Goal: Task Accomplishment & Management: Use online tool/utility

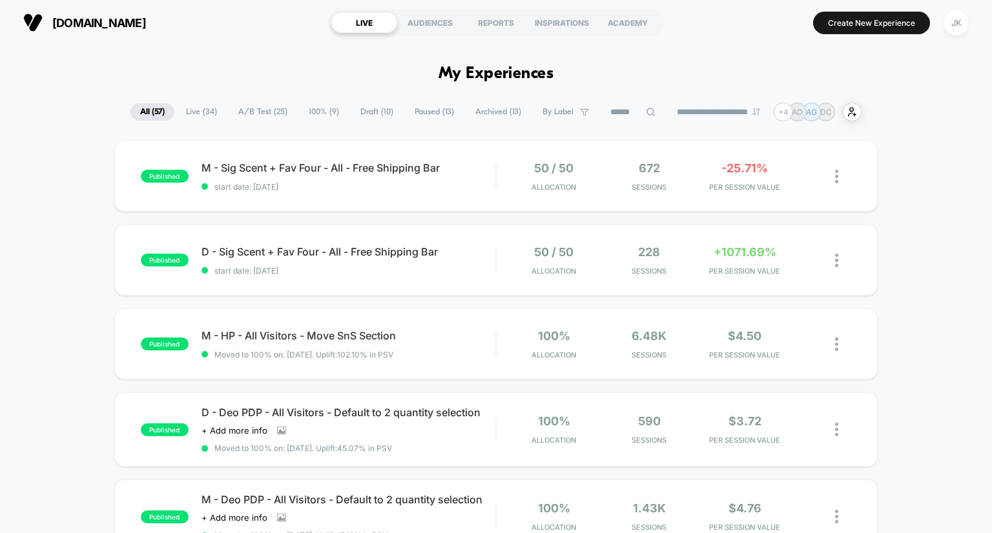
click at [371, 105] on span "Draft ( 10 )" at bounding box center [377, 111] width 52 height 17
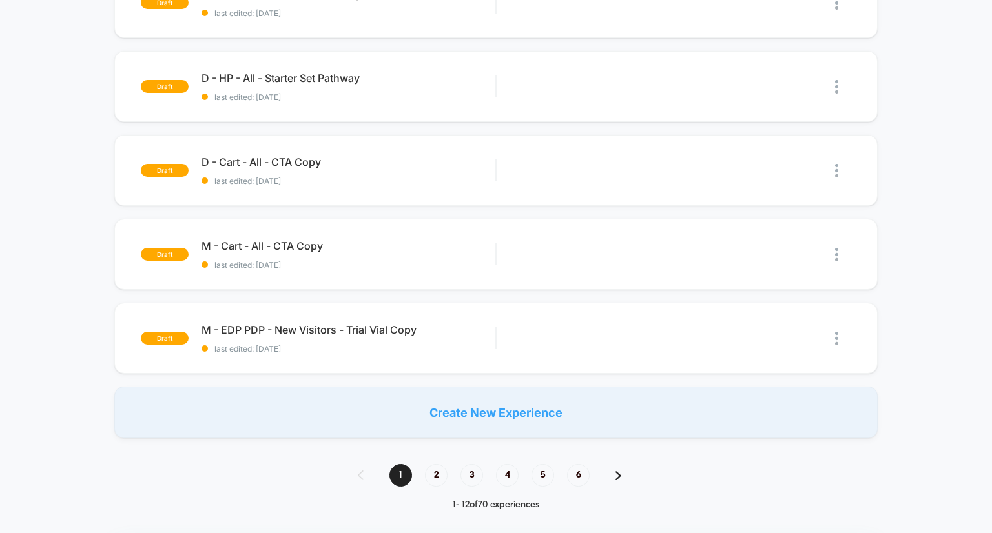
scroll to position [614, 0]
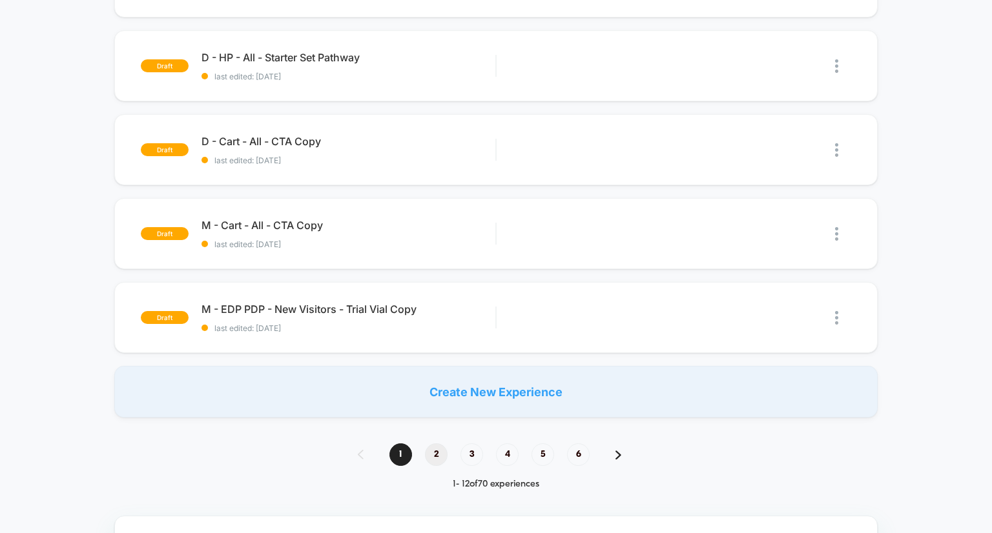
click at [439, 453] on span "2" at bounding box center [436, 455] width 23 height 23
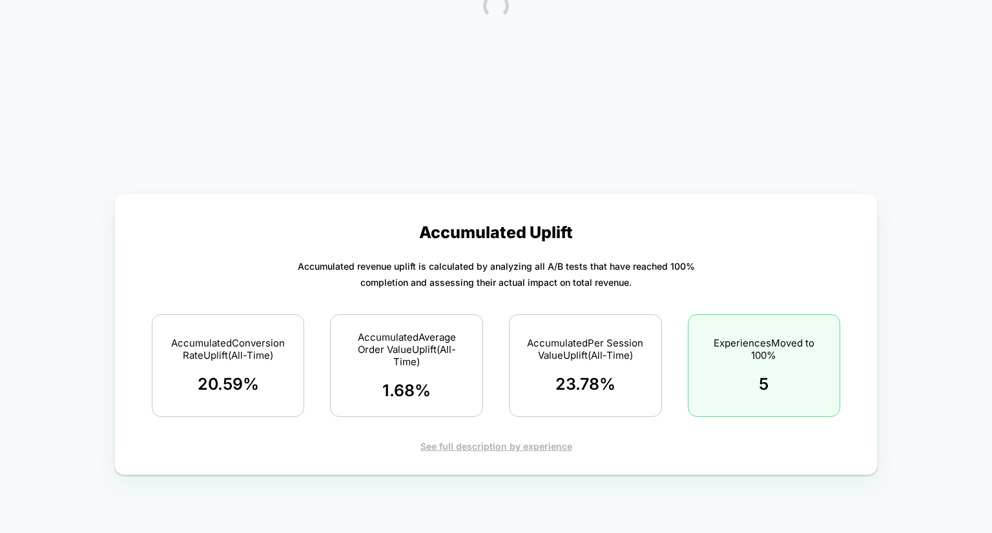
scroll to position [0, 0]
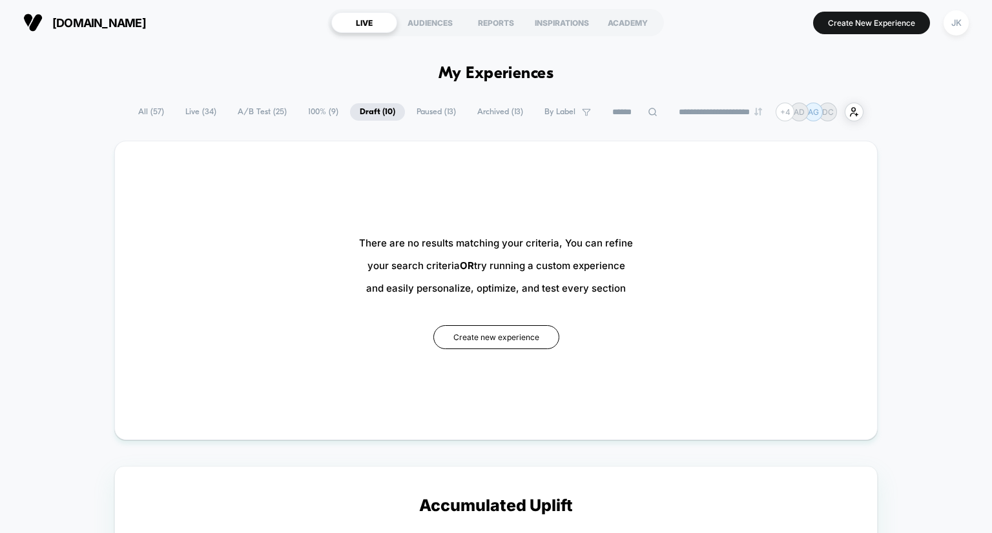
click at [318, 112] on span "100% ( 9 )" at bounding box center [323, 111] width 50 height 17
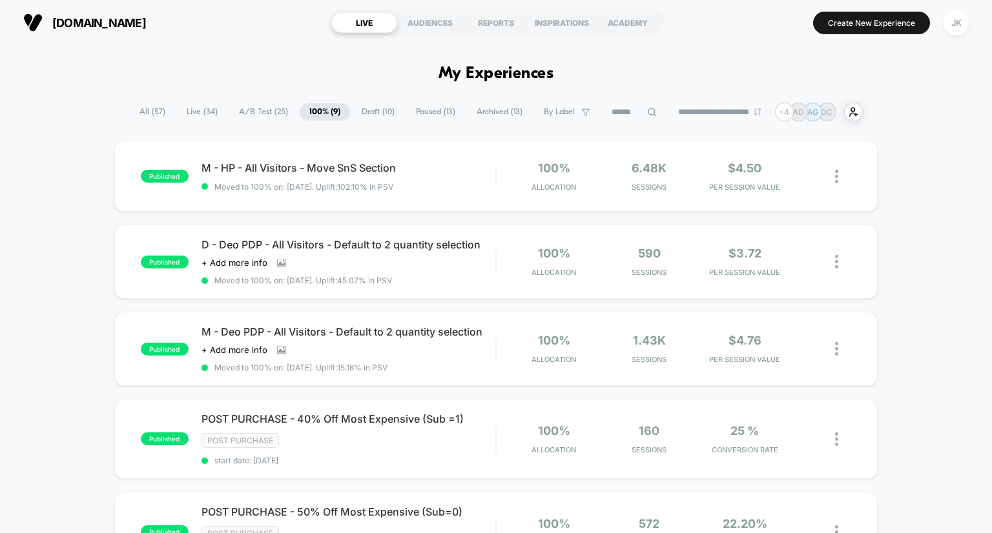
click at [479, 114] on span "Archived ( 13 )" at bounding box center [499, 111] width 65 height 17
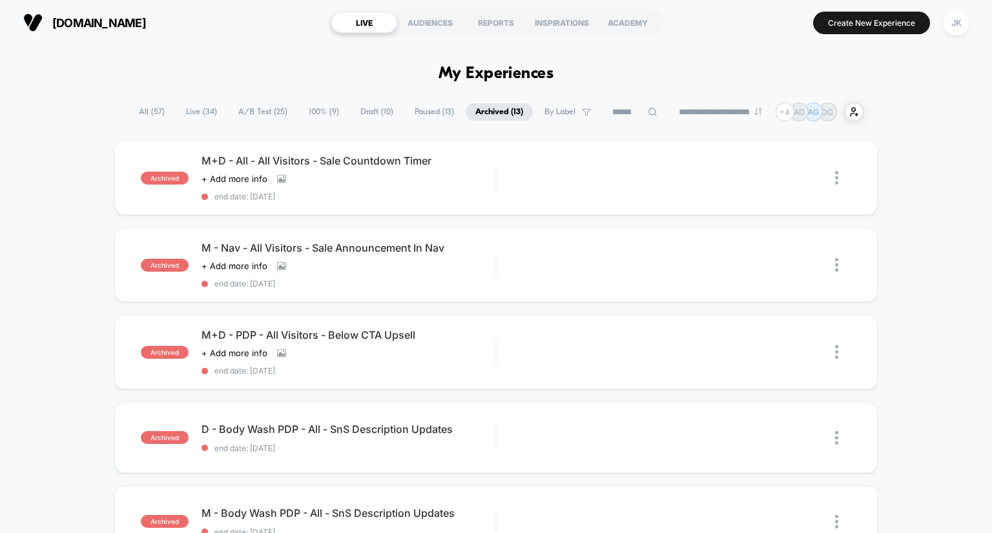
click at [407, 116] on span "Paused ( 13 )" at bounding box center [434, 111] width 59 height 17
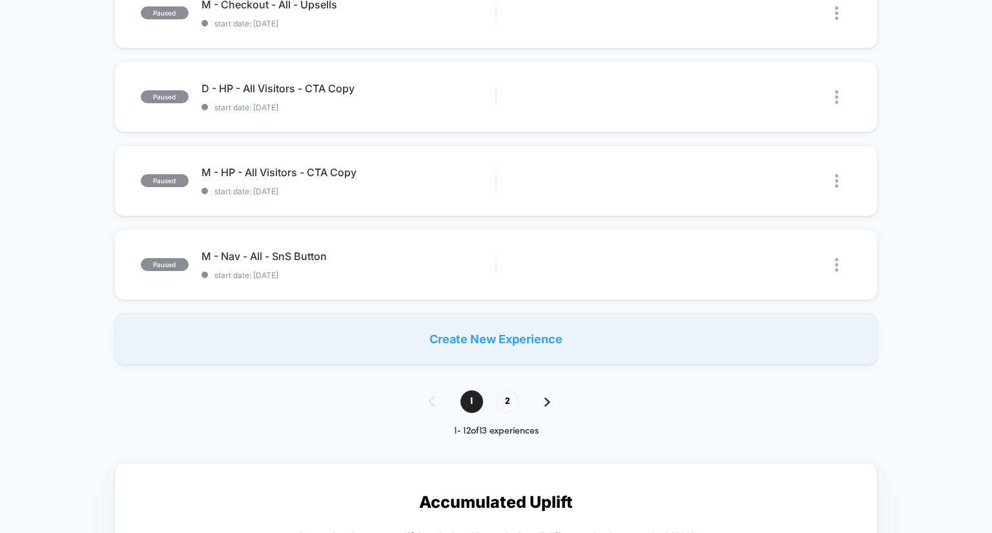
scroll to position [832, 0]
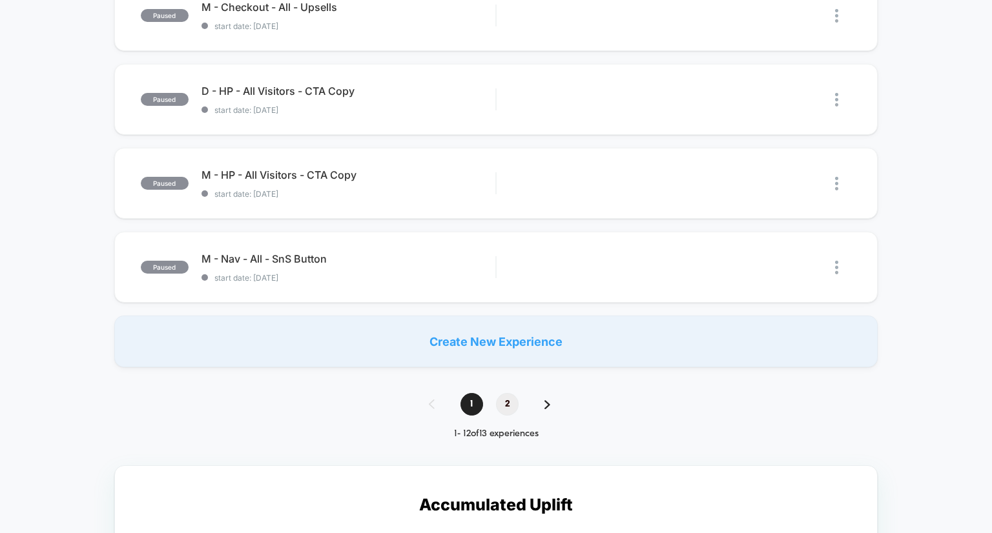
click at [510, 396] on span "2" at bounding box center [507, 404] width 23 height 23
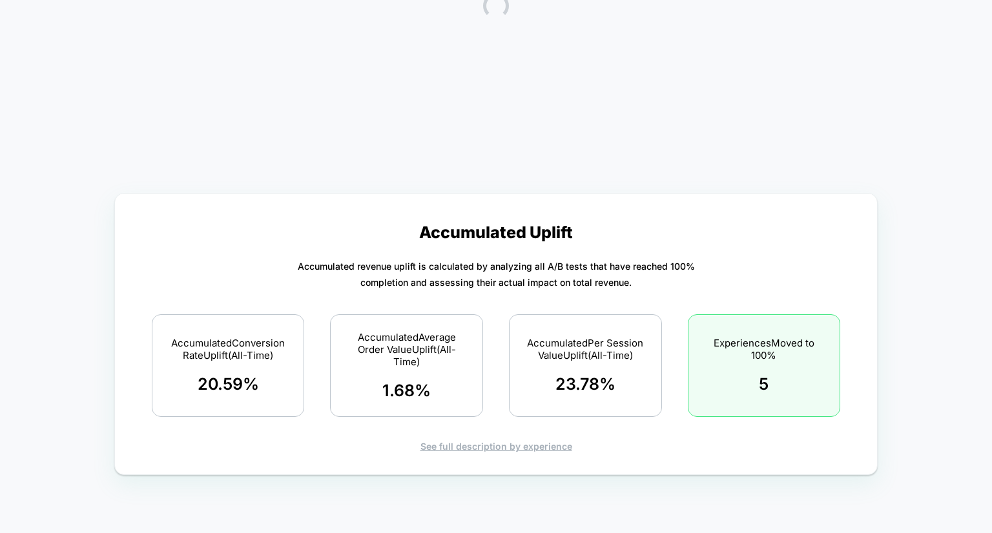
scroll to position [0, 0]
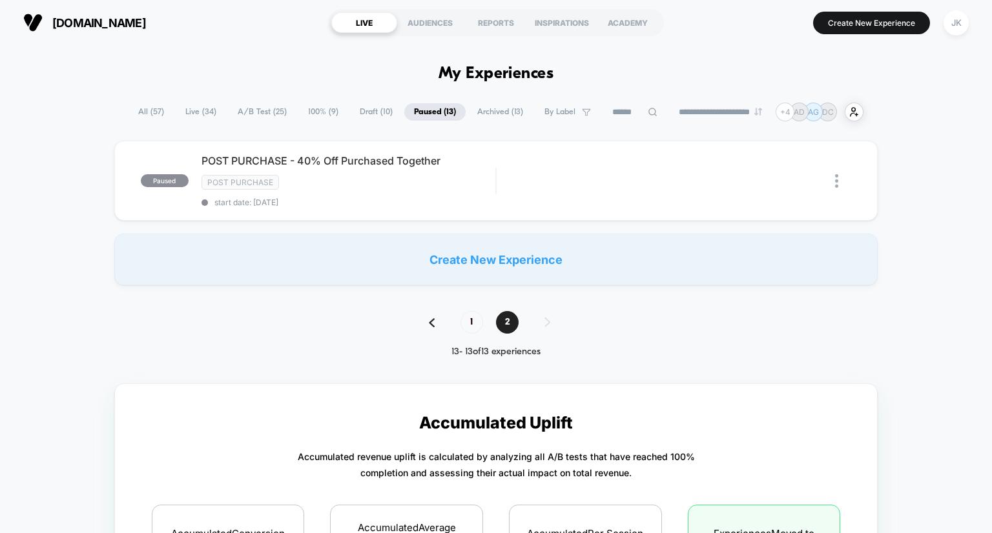
click at [354, 115] on span "Draft ( 10 )" at bounding box center [376, 111] width 52 height 17
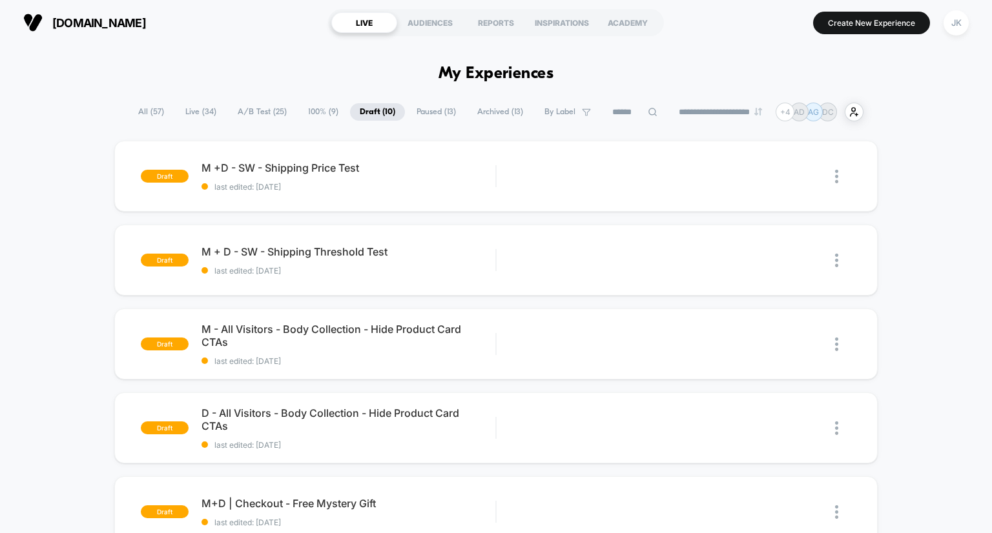
click at [313, 104] on span "100% ( 9 )" at bounding box center [323, 111] width 50 height 17
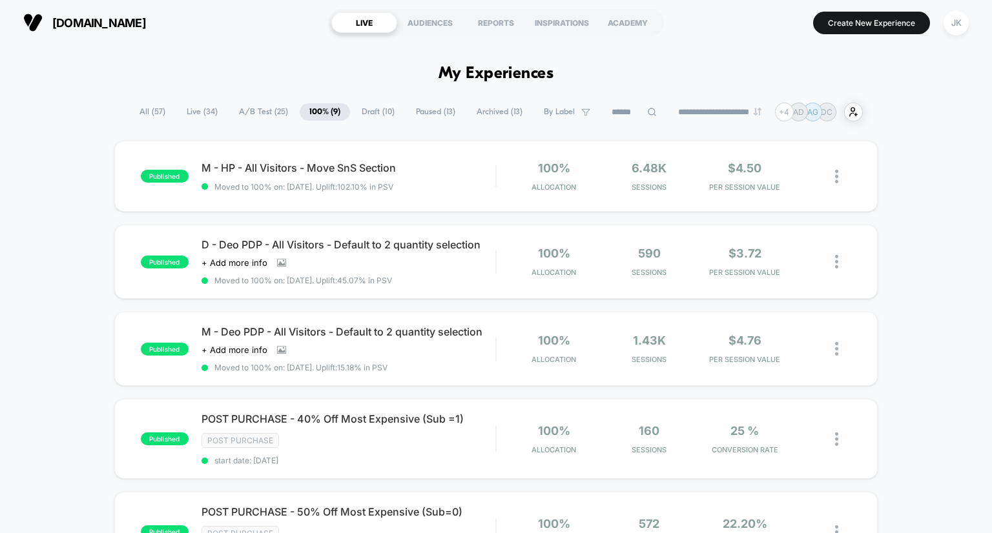
click at [256, 112] on span "A/B Test ( 25 )" at bounding box center [263, 111] width 68 height 17
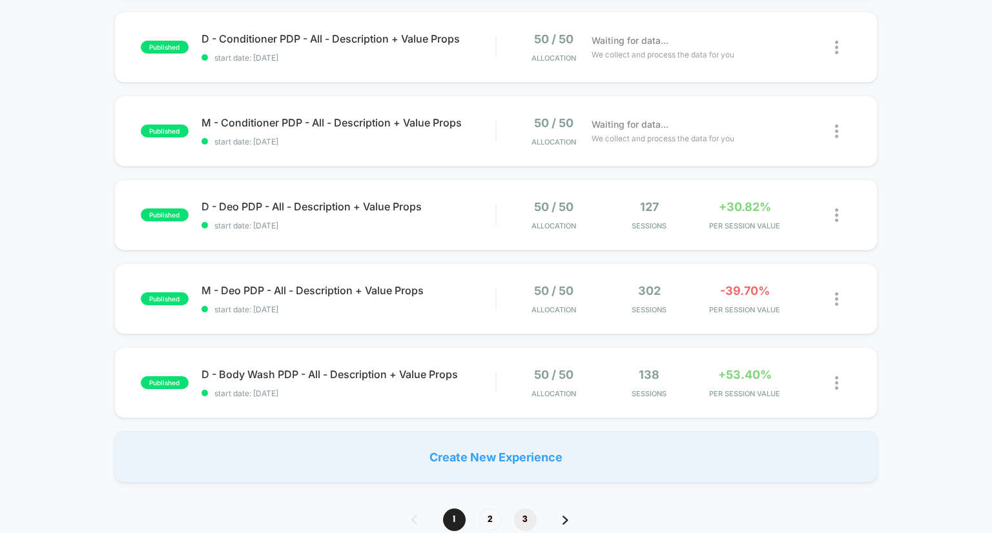
click at [528, 517] on span "3" at bounding box center [525, 520] width 23 height 23
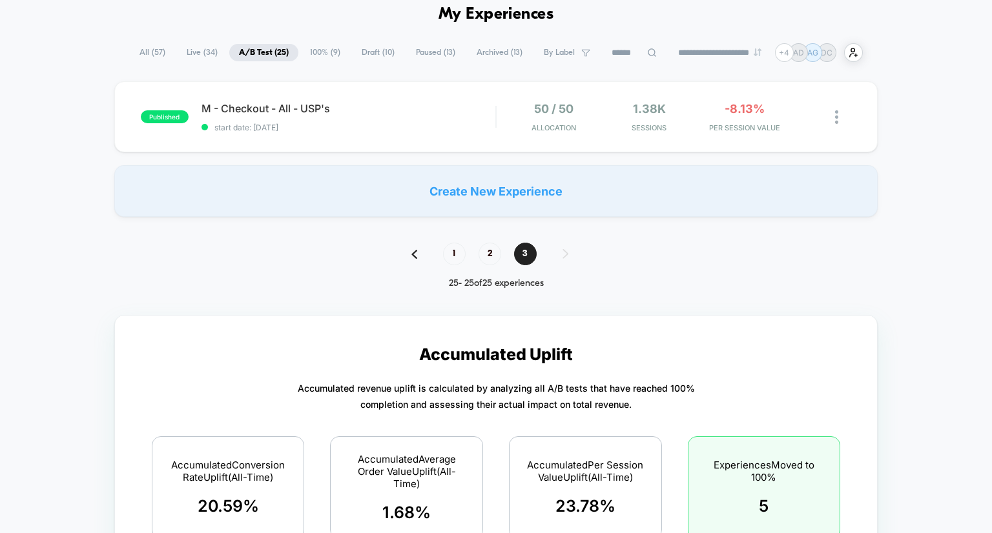
scroll to position [59, 0]
click at [488, 251] on span "2" at bounding box center [490, 254] width 23 height 23
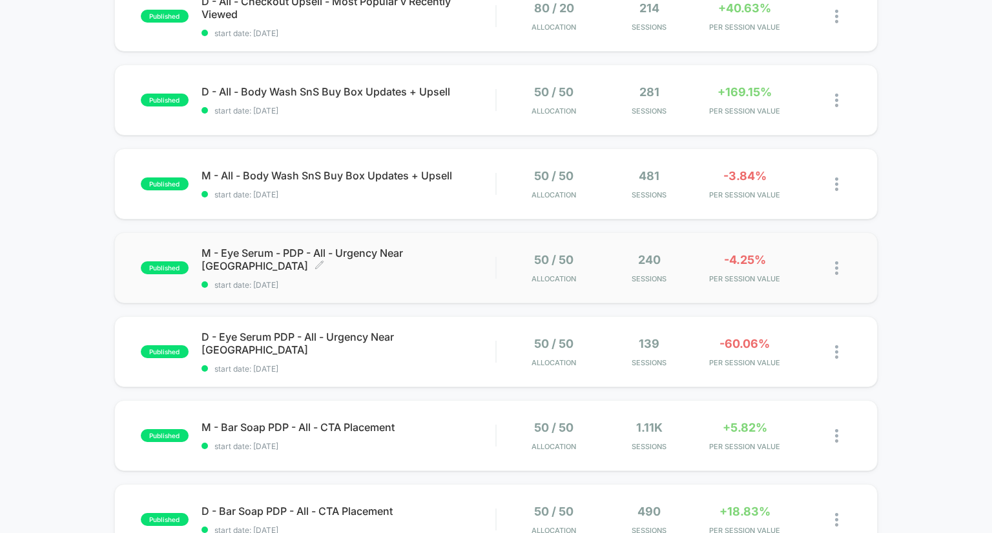
scroll to position [464, 0]
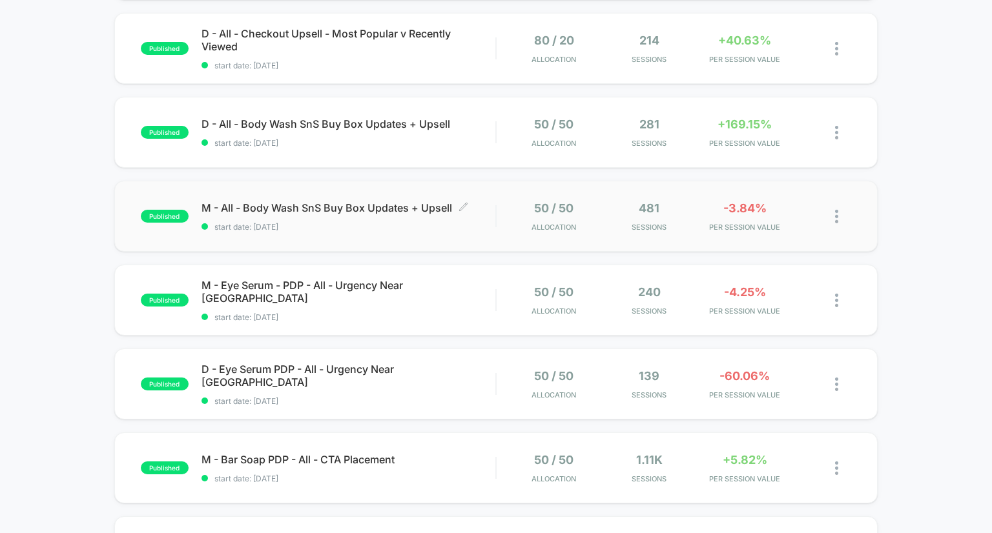
click at [398, 209] on span "M - All - Body Wash SnS Buy Box Updates + Upsell Click to edit experience detai…" at bounding box center [348, 207] width 294 height 13
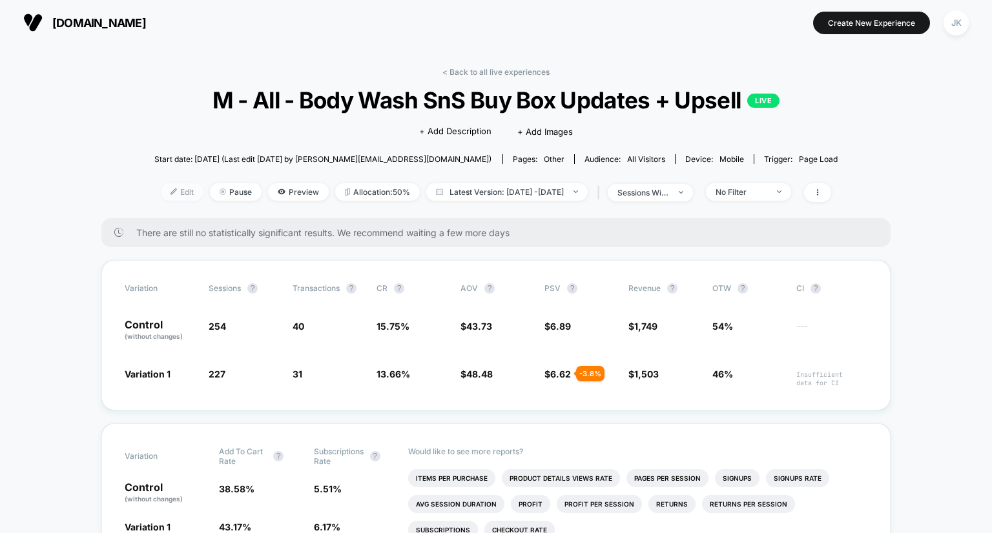
click at [173, 194] on span "Edit" at bounding box center [182, 191] width 43 height 17
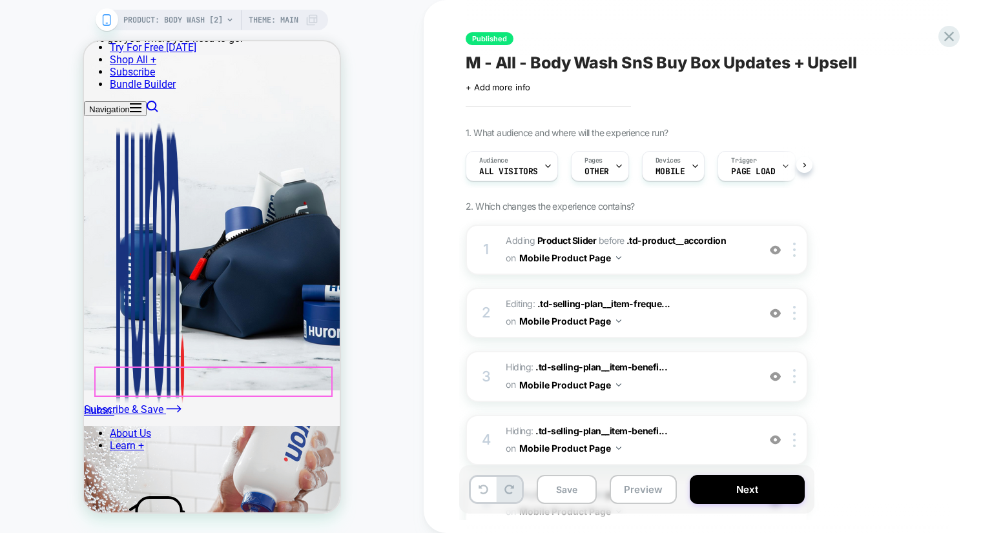
scroll to position [792, 0]
click at [558, 493] on button "Save" at bounding box center [567, 489] width 60 height 29
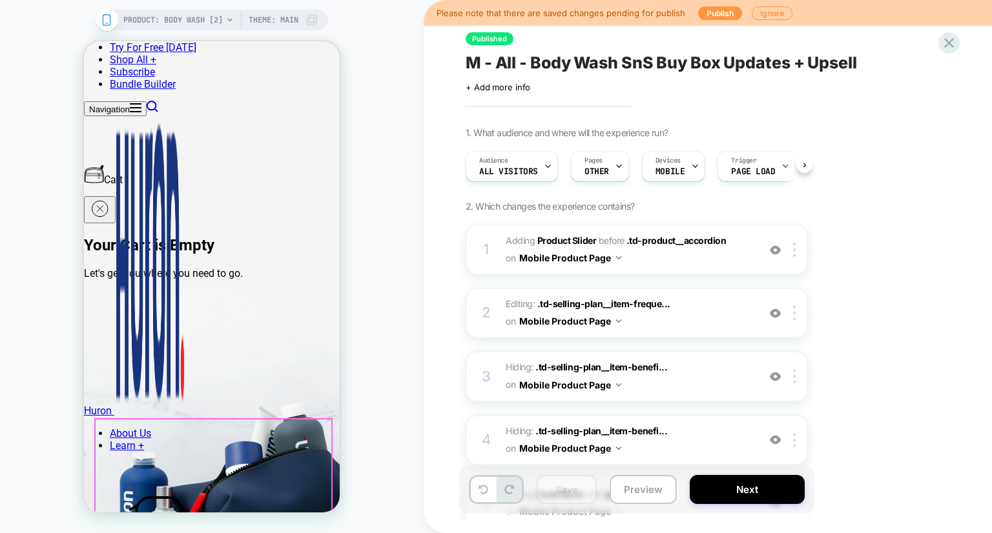
scroll to position [542, 0]
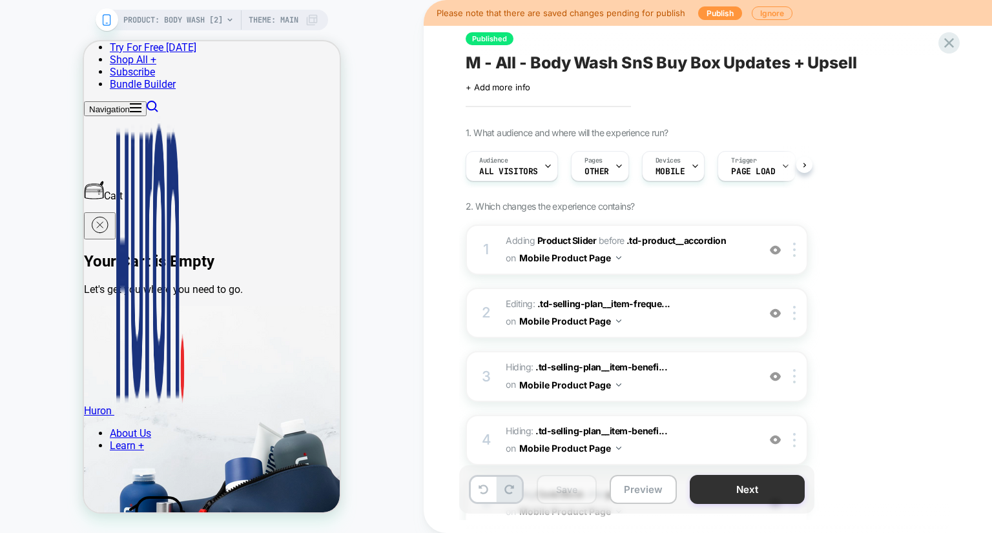
click at [767, 491] on button "Next" at bounding box center [747, 489] width 115 height 29
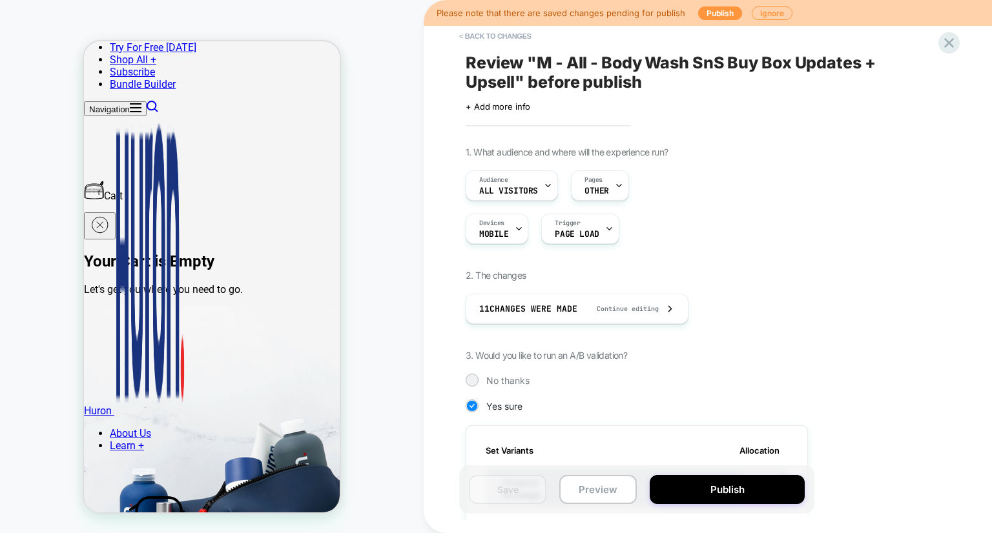
scroll to position [0, 1]
click at [714, 489] on button "Publish" at bounding box center [727, 489] width 155 height 29
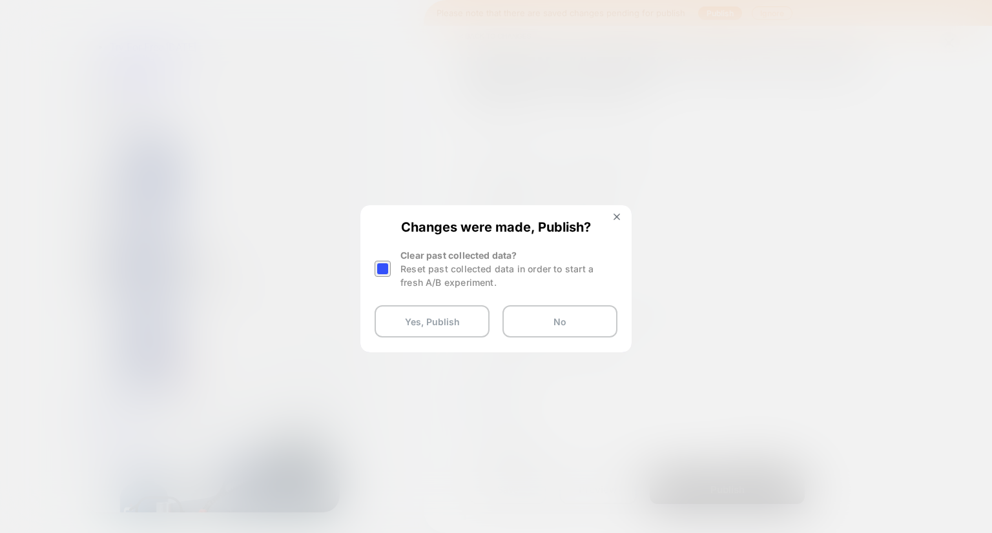
click at [399, 271] on div "Clear past collected data? Reset past collected data in order to start a fresh …" at bounding box center [496, 269] width 243 height 41
click at [387, 269] on div at bounding box center [383, 269] width 16 height 16
click at [447, 318] on button "Yes, Publish" at bounding box center [432, 321] width 115 height 32
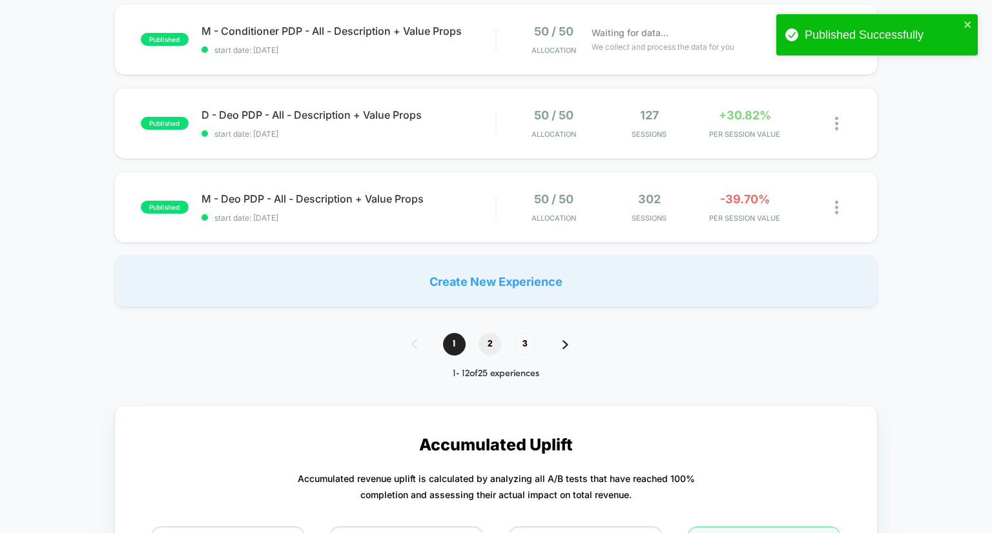
click at [486, 342] on span "2" at bounding box center [490, 344] width 23 height 23
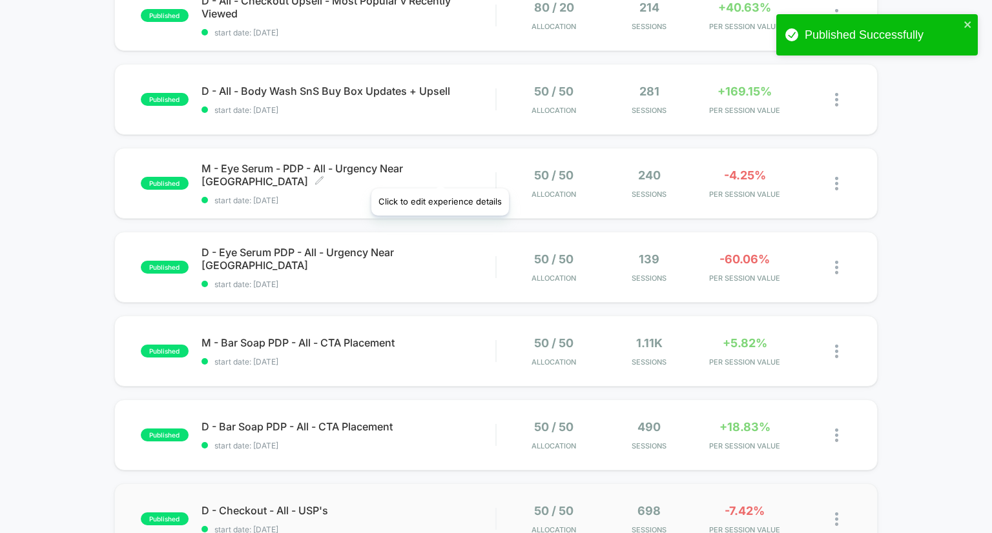
scroll to position [464, 0]
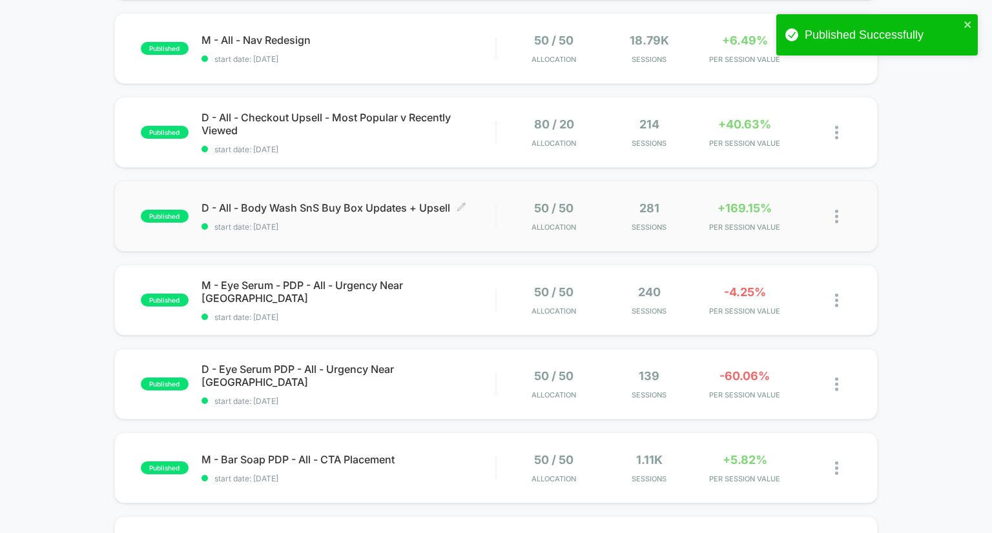
click at [375, 211] on span "D - All - Body Wash SnS Buy Box Updates + Upsell Click to edit experience detai…" at bounding box center [348, 207] width 294 height 13
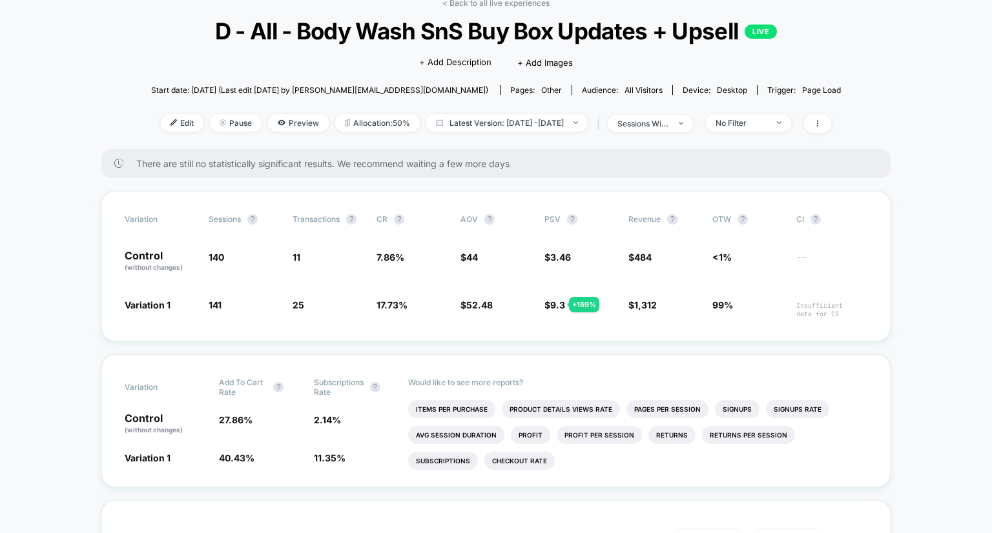
scroll to position [62, 0]
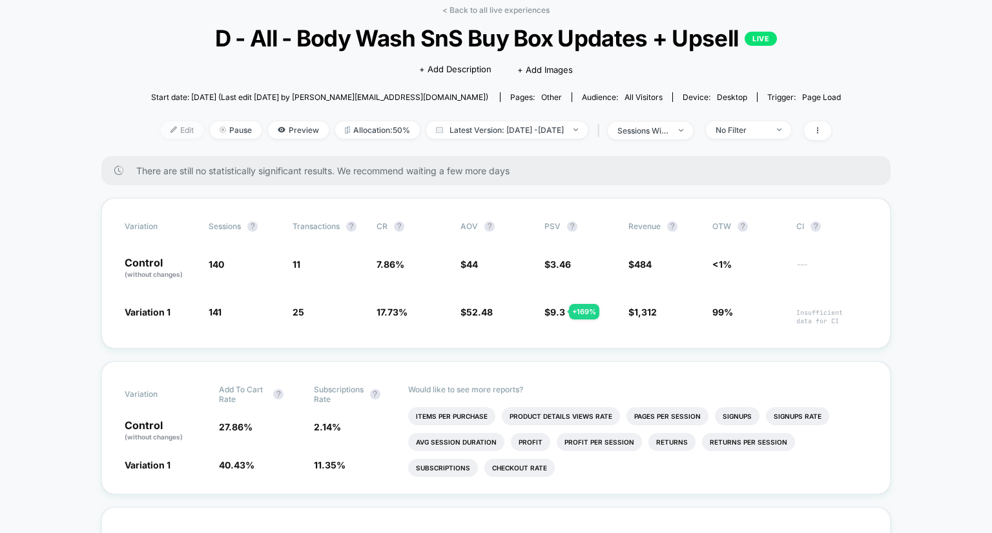
click at [161, 136] on span "Edit" at bounding box center [182, 129] width 43 height 17
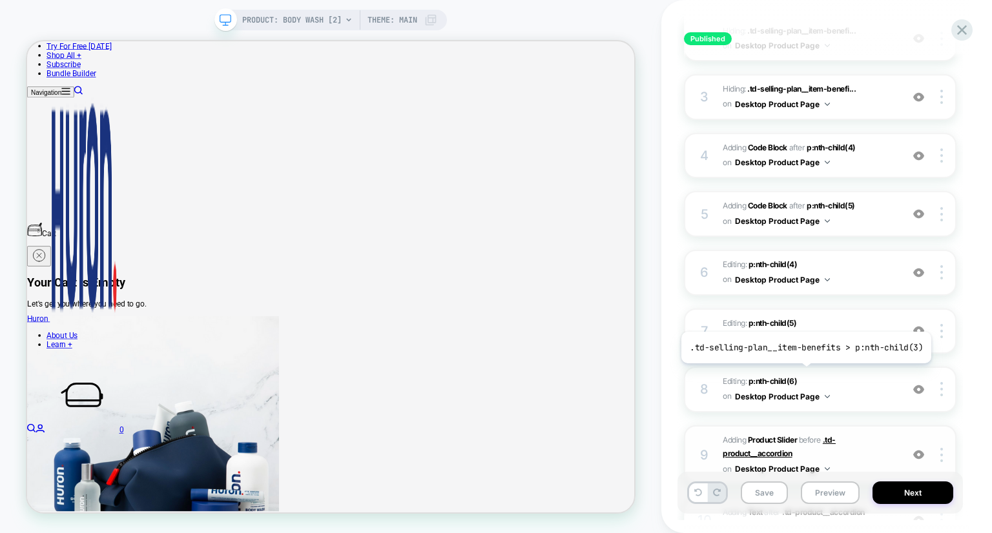
scroll to position [305, 0]
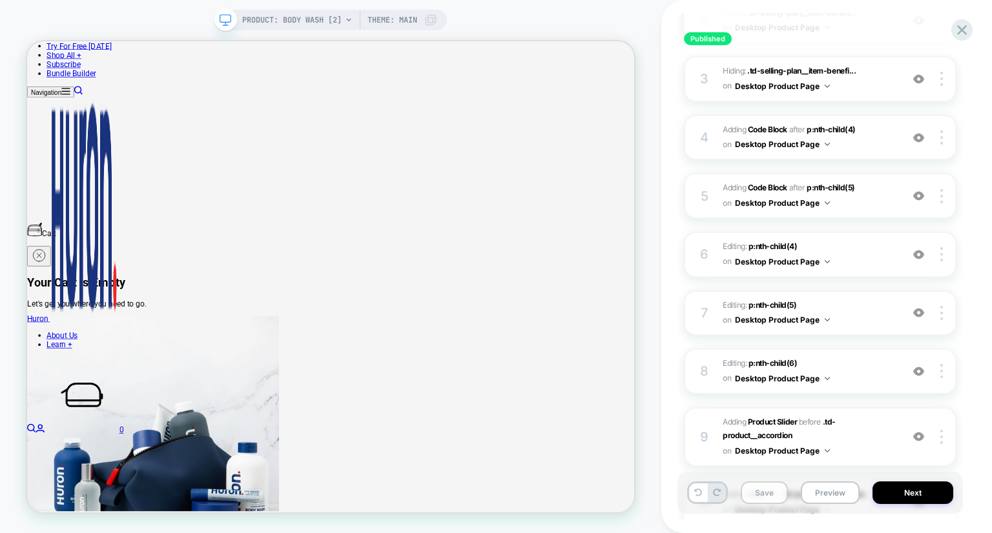
click at [767, 493] on button "Save" at bounding box center [764, 493] width 47 height 23
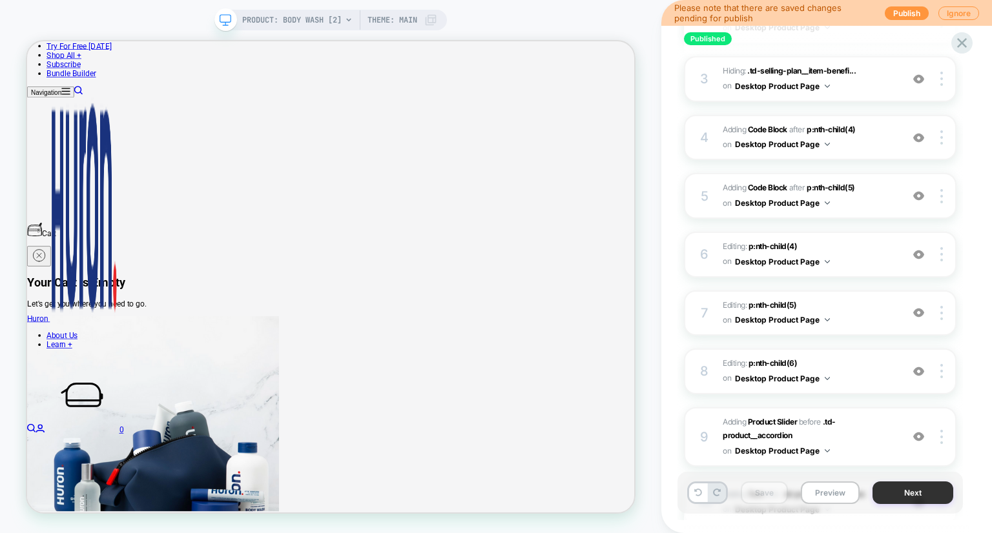
click at [891, 493] on button "Next" at bounding box center [912, 493] width 81 height 23
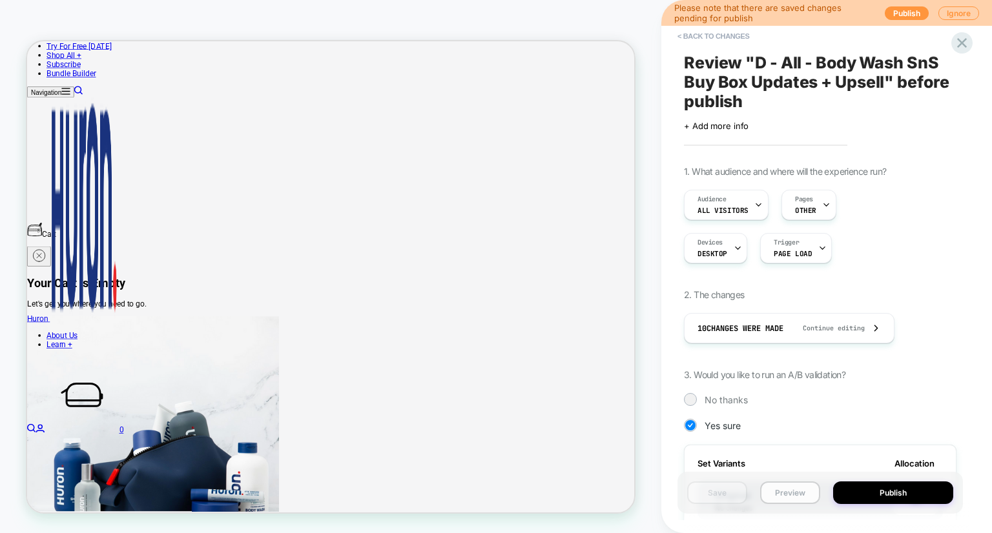
scroll to position [0, 1]
click at [887, 489] on button "Publish" at bounding box center [893, 493] width 120 height 23
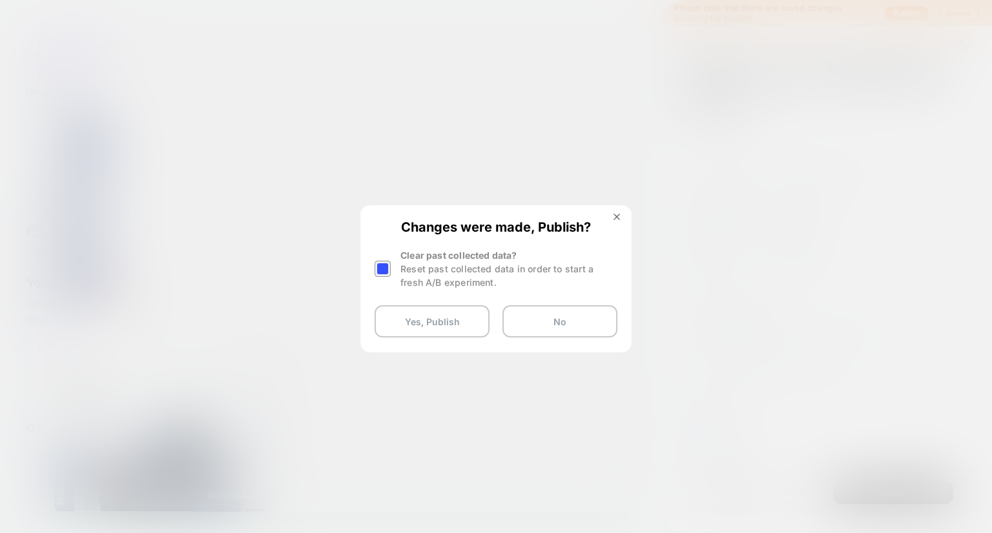
click at [384, 273] on div at bounding box center [383, 269] width 16 height 16
click at [426, 316] on button "Yes, Publish" at bounding box center [432, 321] width 115 height 32
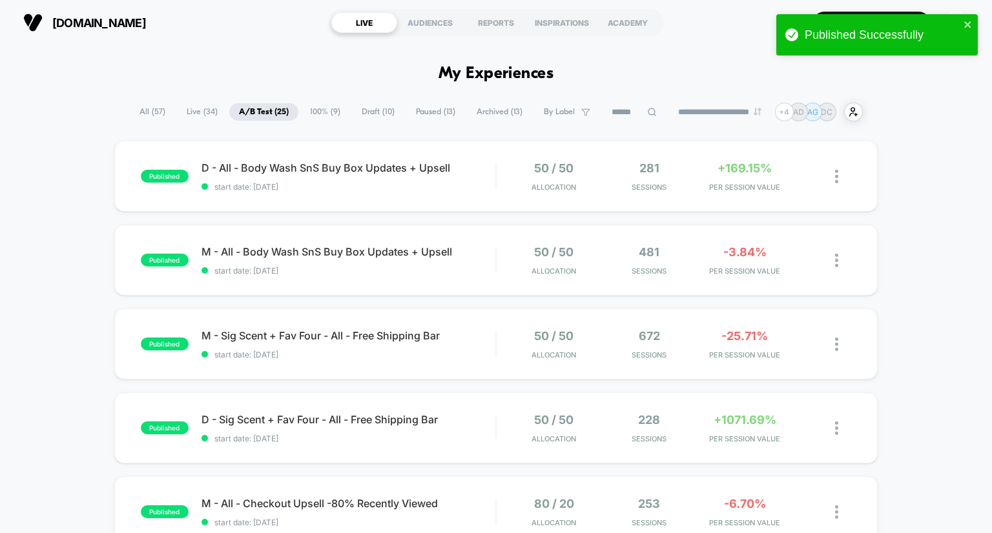
click at [370, 112] on span "Draft ( 10 )" at bounding box center [378, 111] width 52 height 17
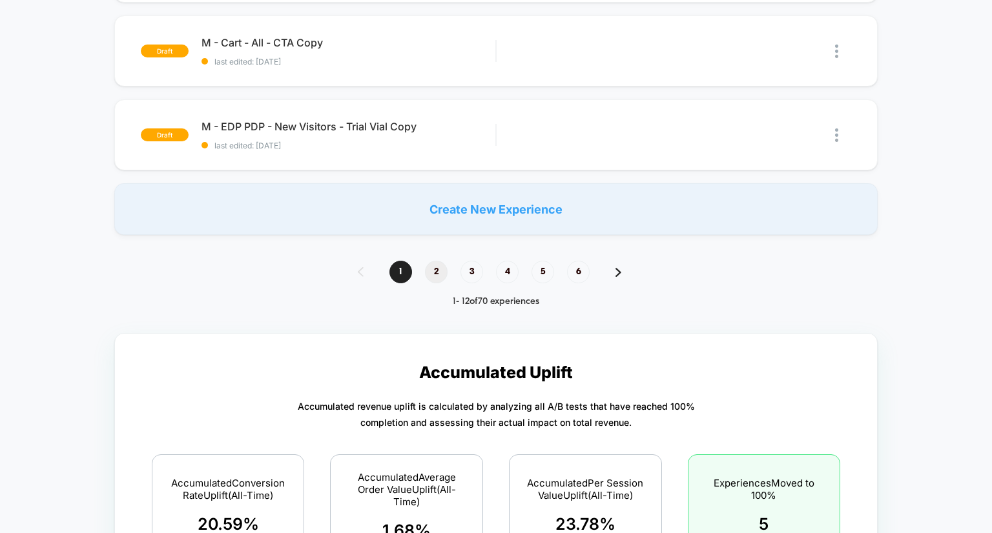
click at [439, 263] on span "2" at bounding box center [436, 272] width 23 height 23
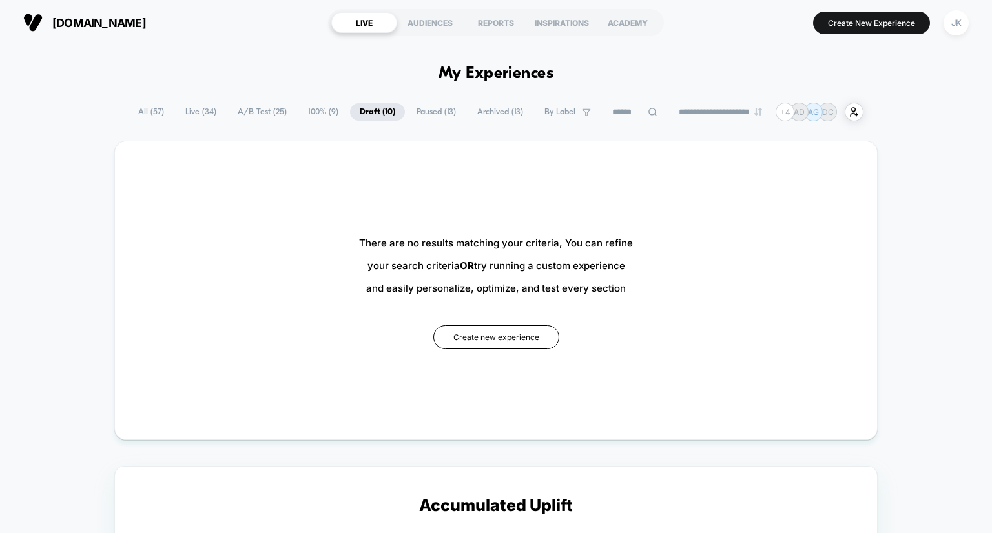
click at [316, 114] on span "100% ( 9 )" at bounding box center [323, 111] width 50 height 17
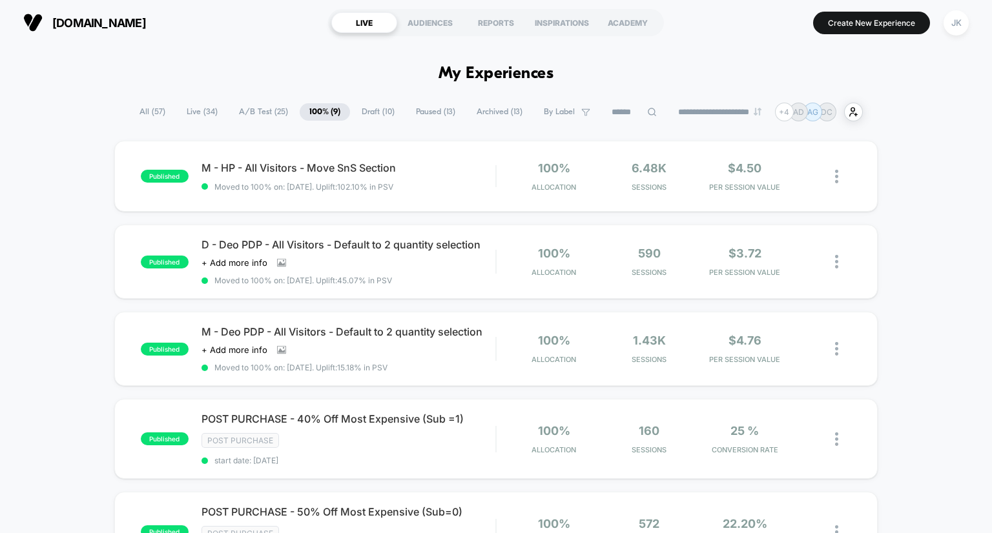
click at [248, 112] on span "A/B Test ( 25 )" at bounding box center [263, 111] width 68 height 17
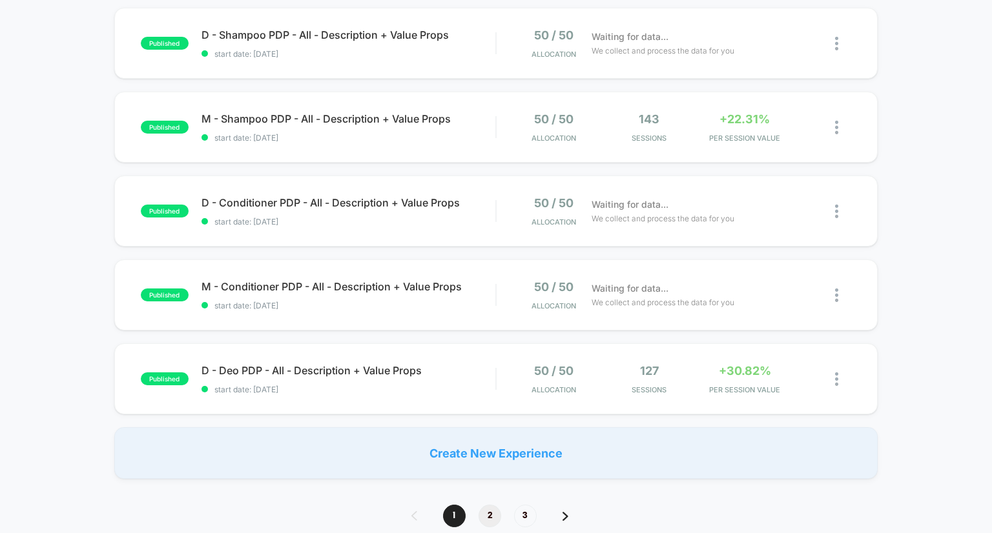
click at [486, 517] on span "2" at bounding box center [490, 516] width 23 height 23
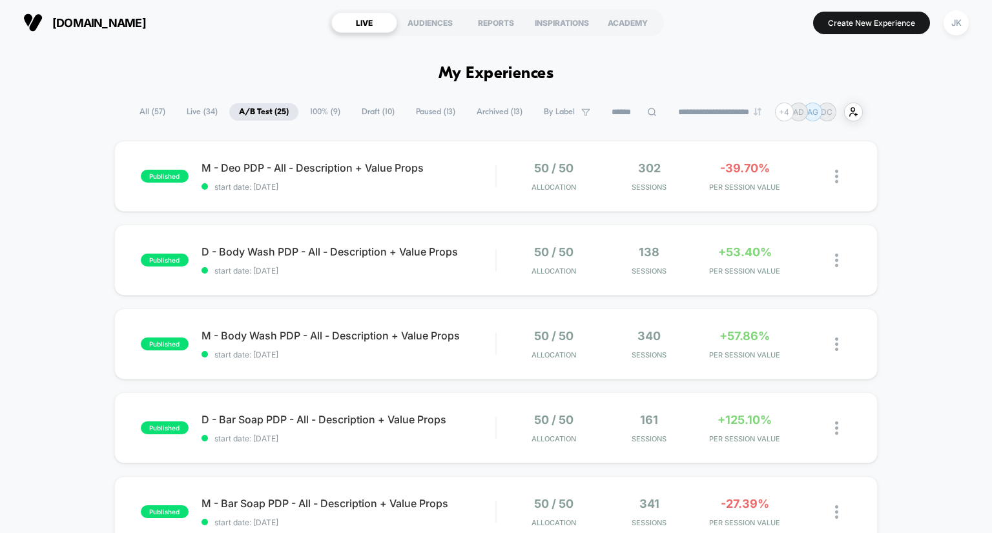
click at [483, 113] on span "Archived ( 13 )" at bounding box center [499, 111] width 65 height 17
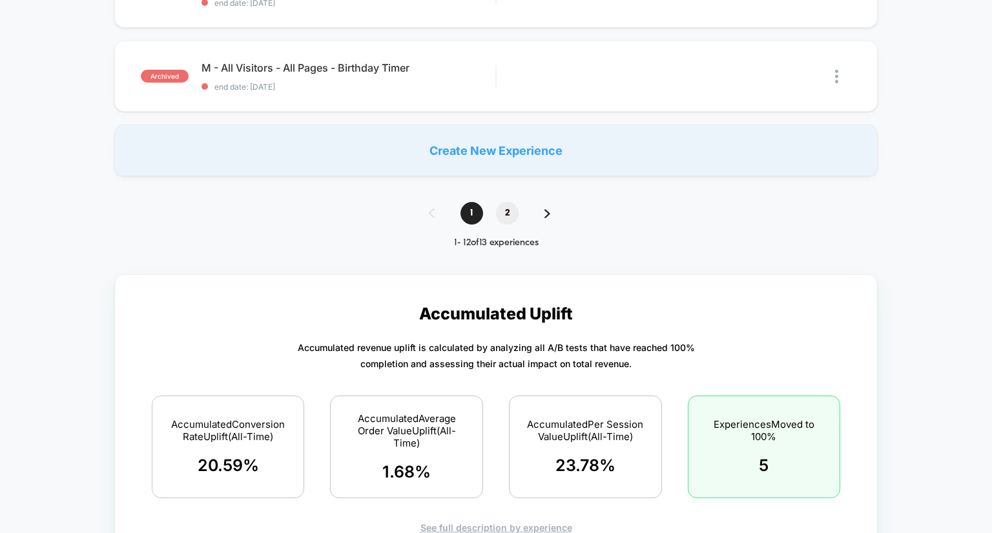
click at [508, 212] on span "2" at bounding box center [507, 213] width 23 height 23
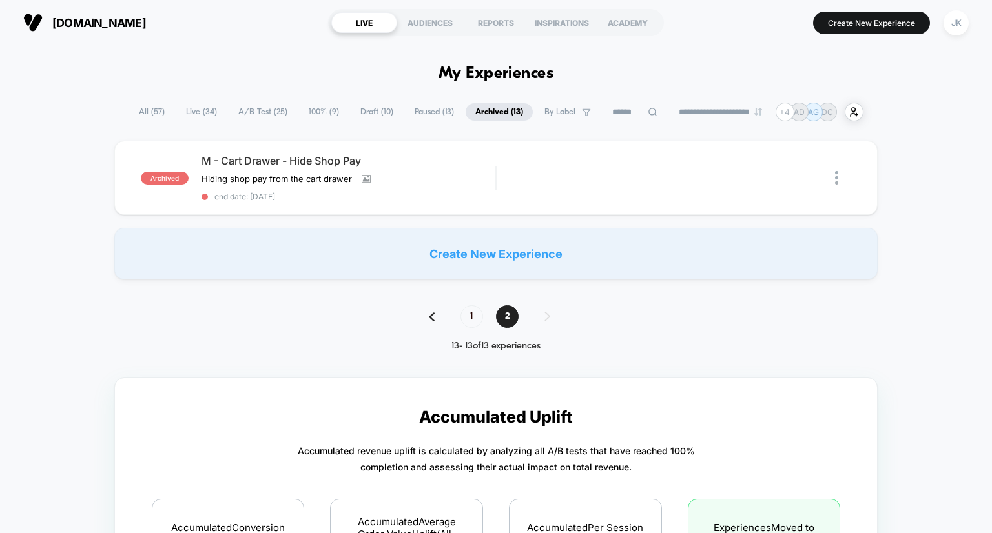
click at [426, 107] on span "Paused ( 13 )" at bounding box center [434, 111] width 59 height 17
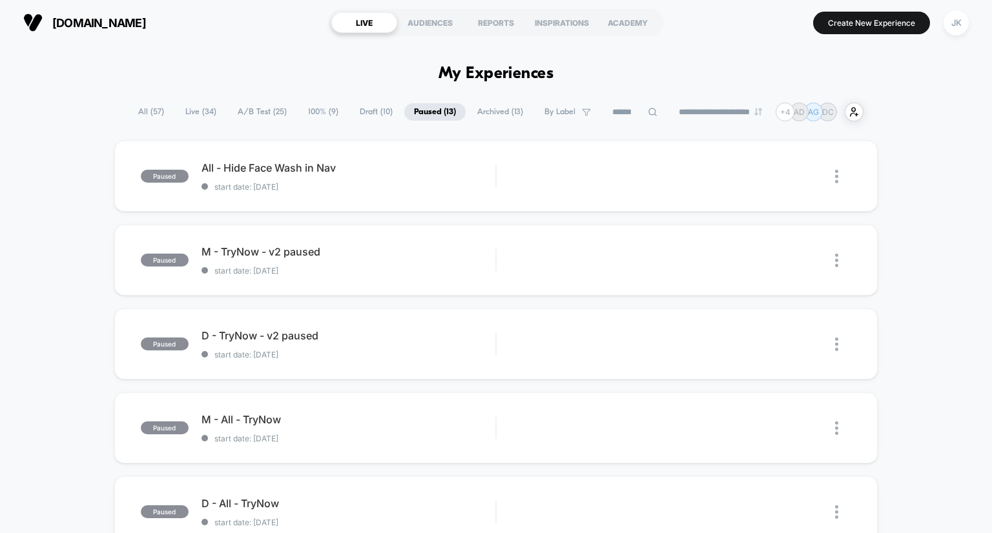
click at [254, 110] on span "A/B Test ( 25 )" at bounding box center [262, 111] width 68 height 17
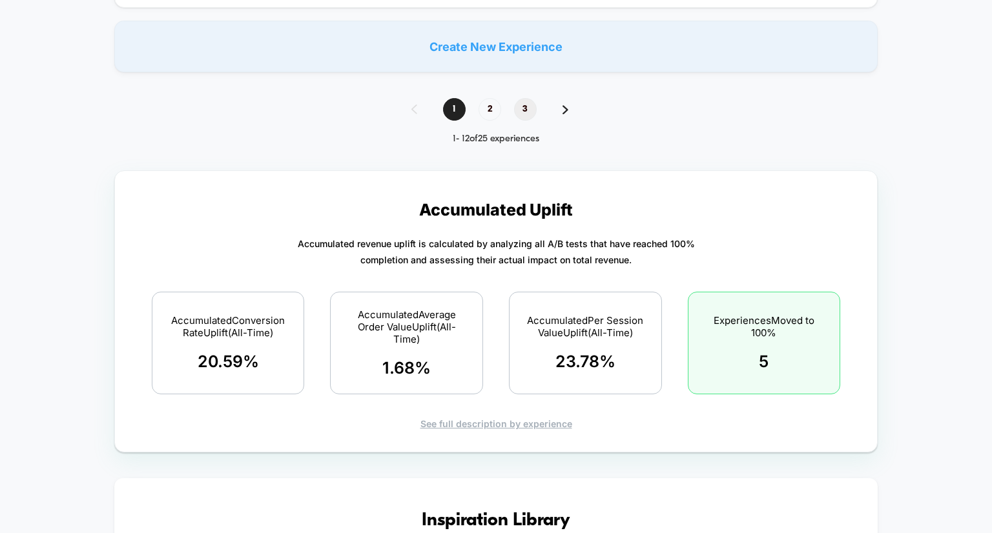
click at [518, 107] on span "3" at bounding box center [525, 109] width 23 height 23
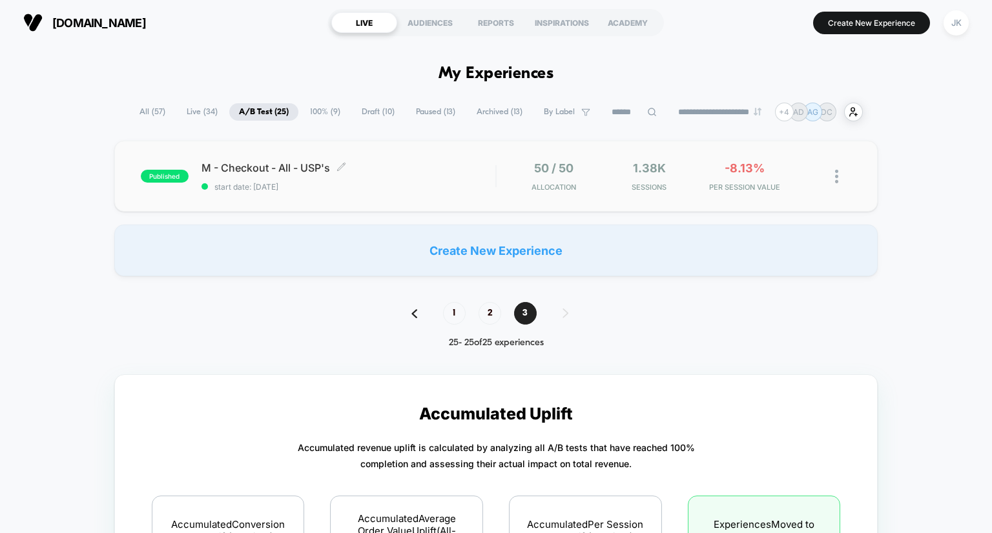
click at [310, 169] on span "M - Checkout - All - USP's Click to edit experience details" at bounding box center [348, 167] width 294 height 13
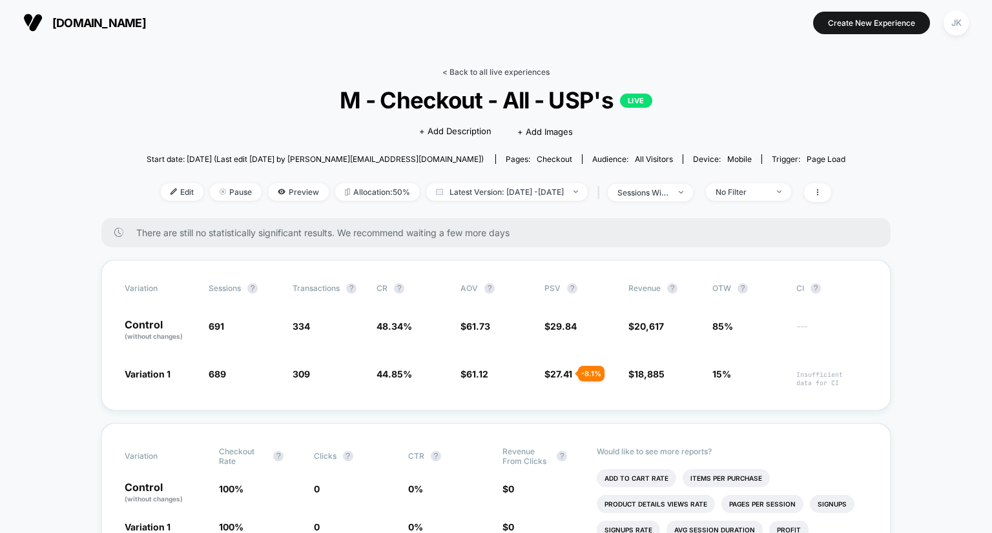
click at [490, 72] on link "< Back to all live experiences" at bounding box center [495, 72] width 107 height 10
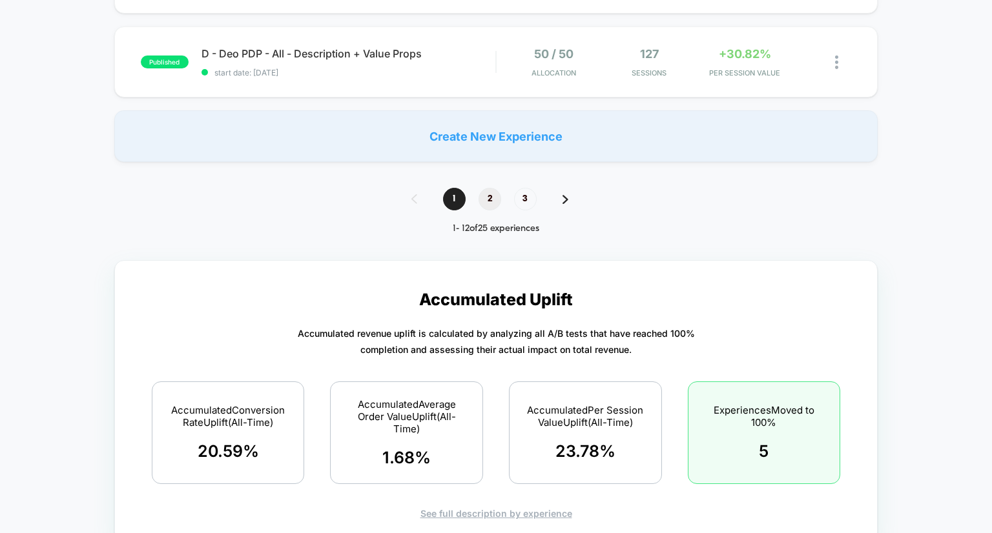
click at [491, 202] on span "2" at bounding box center [490, 199] width 23 height 23
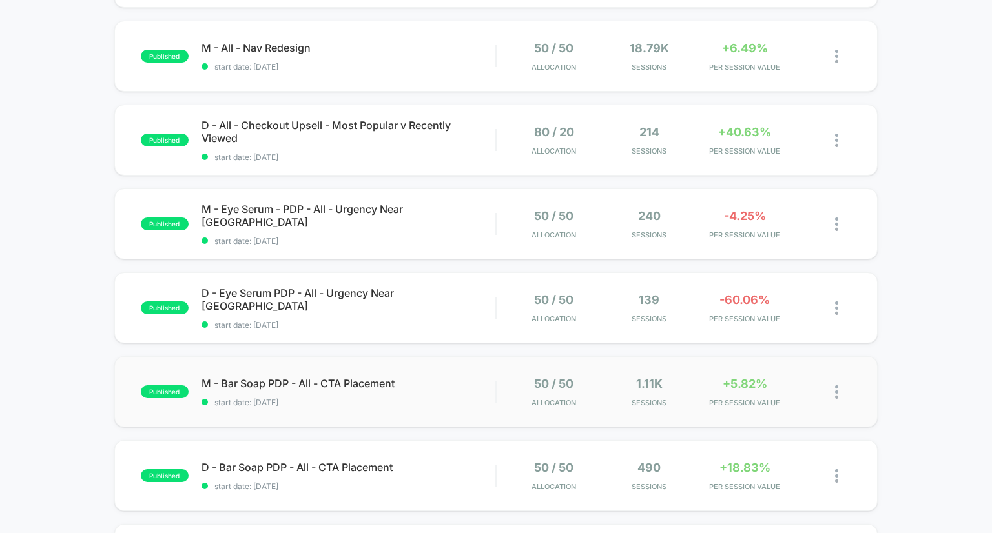
scroll to position [612, 0]
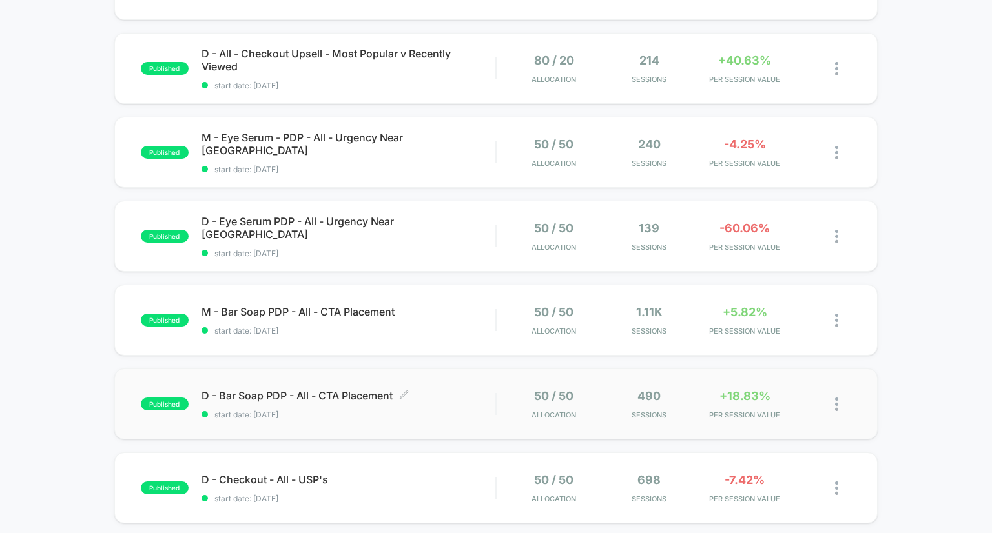
click at [301, 393] on span "D - Bar Soap PDP - All - CTA Placement Click to edit experience details" at bounding box center [348, 395] width 294 height 13
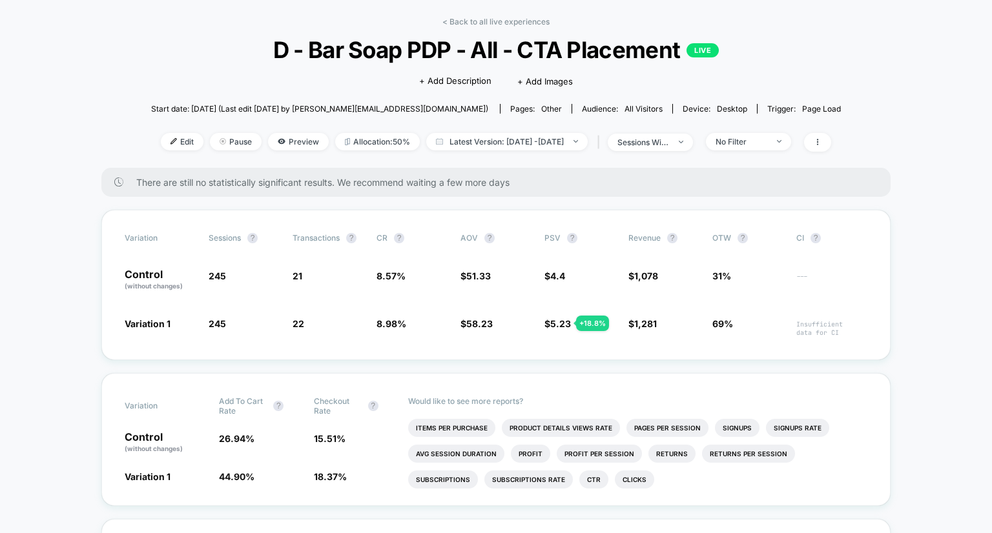
scroll to position [52, 0]
click at [752, 144] on div "No Filter" at bounding box center [742, 141] width 52 height 10
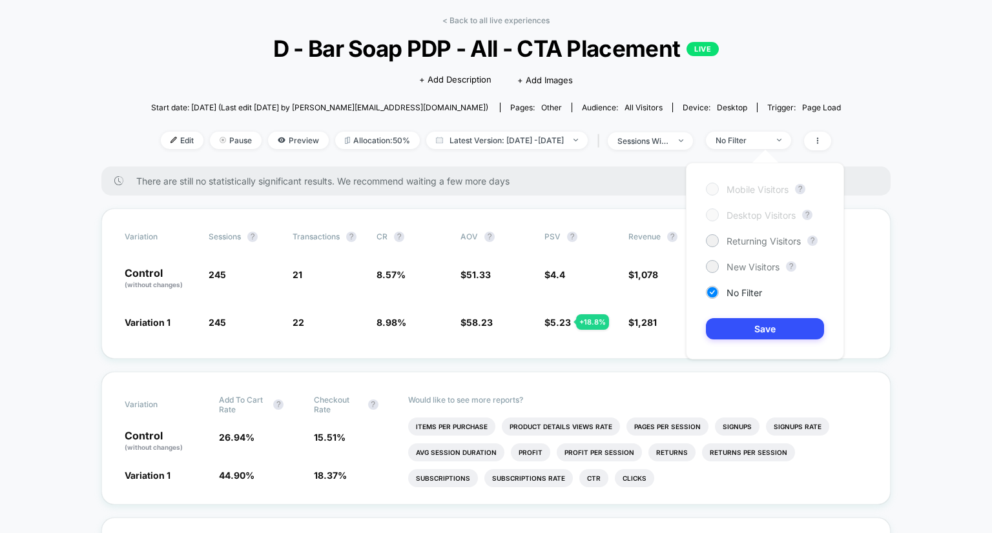
click at [748, 259] on div "Mobile Visitors ? Desktop Visitors ? Returning Visitors ? New Visitors ? No Fil…" at bounding box center [765, 261] width 158 height 197
click at [716, 268] on div at bounding box center [712, 267] width 10 height 10
click at [768, 330] on button "Save" at bounding box center [765, 328] width 118 height 21
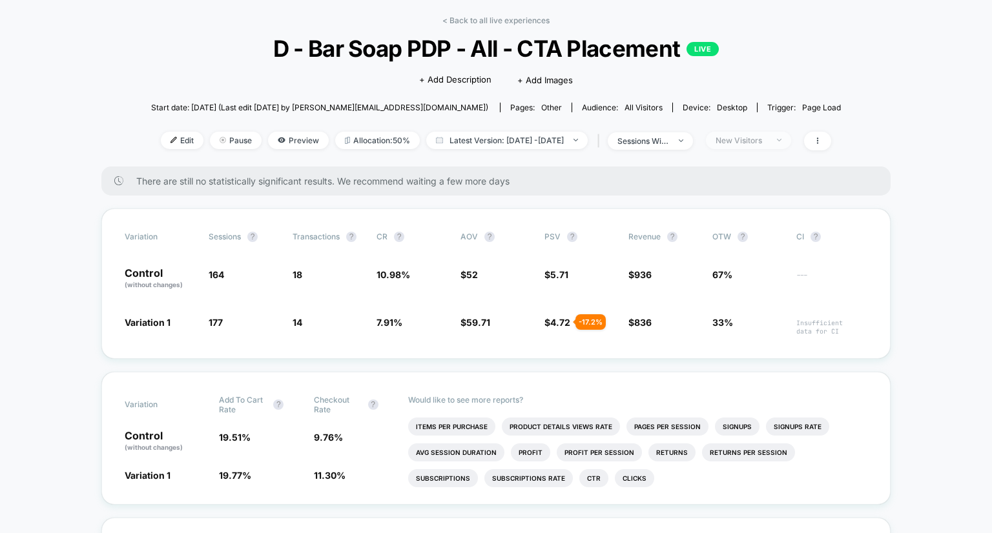
drag, startPoint x: 779, startPoint y: 141, endPoint x: 744, endPoint y: 143, distance: 35.6
click at [744, 143] on div "New Visitors" at bounding box center [742, 141] width 52 height 10
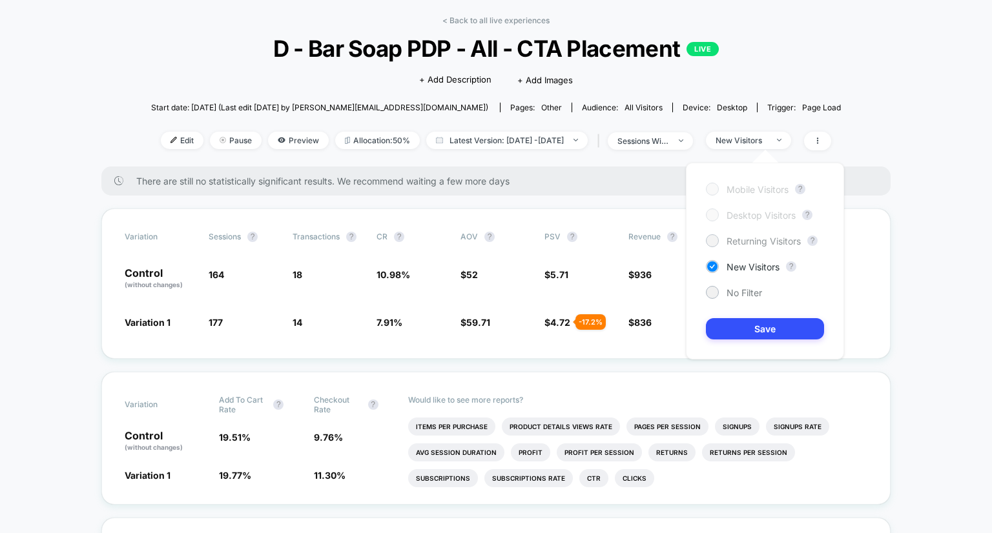
click at [762, 240] on span "Returning Visitors" at bounding box center [764, 241] width 74 height 11
click at [771, 331] on button "Save" at bounding box center [765, 328] width 118 height 21
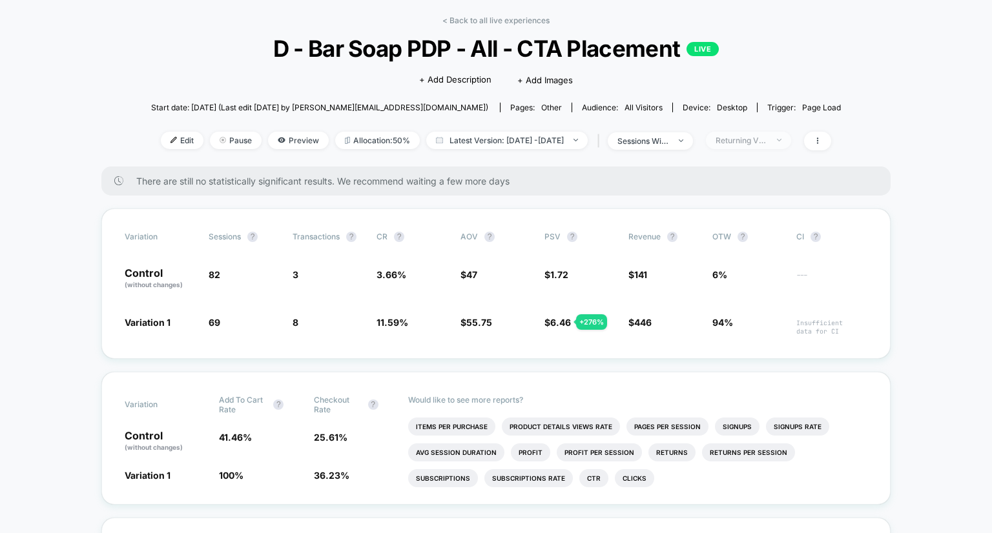
click at [767, 143] on div "Returning Visitors" at bounding box center [742, 141] width 52 height 10
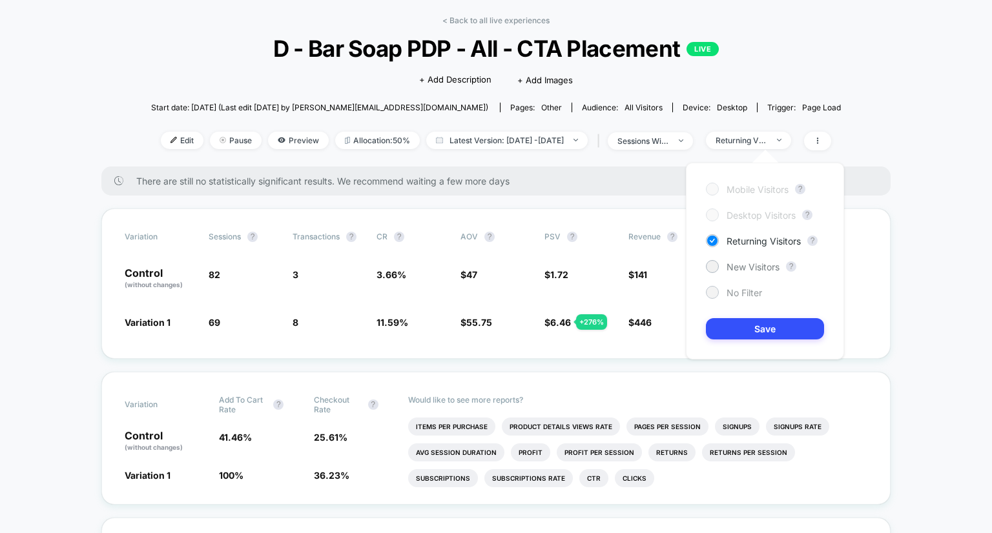
click at [733, 290] on span "No Filter" at bounding box center [745, 292] width 36 height 11
click at [750, 327] on button "Save" at bounding box center [765, 328] width 118 height 21
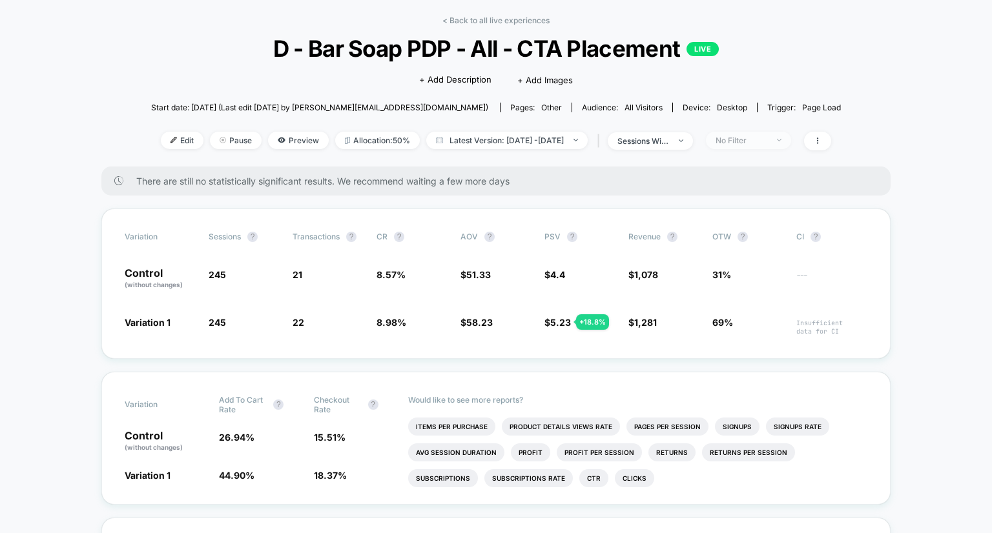
click at [757, 135] on span "No Filter" at bounding box center [748, 140] width 85 height 17
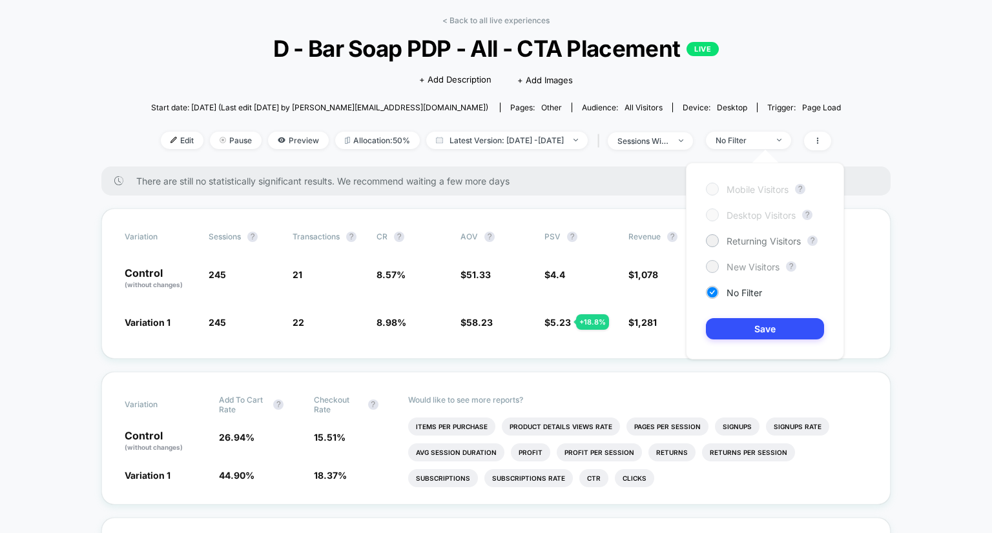
click at [751, 270] on span "New Visitors" at bounding box center [753, 267] width 53 height 11
click at [756, 333] on button "Save" at bounding box center [765, 328] width 118 height 21
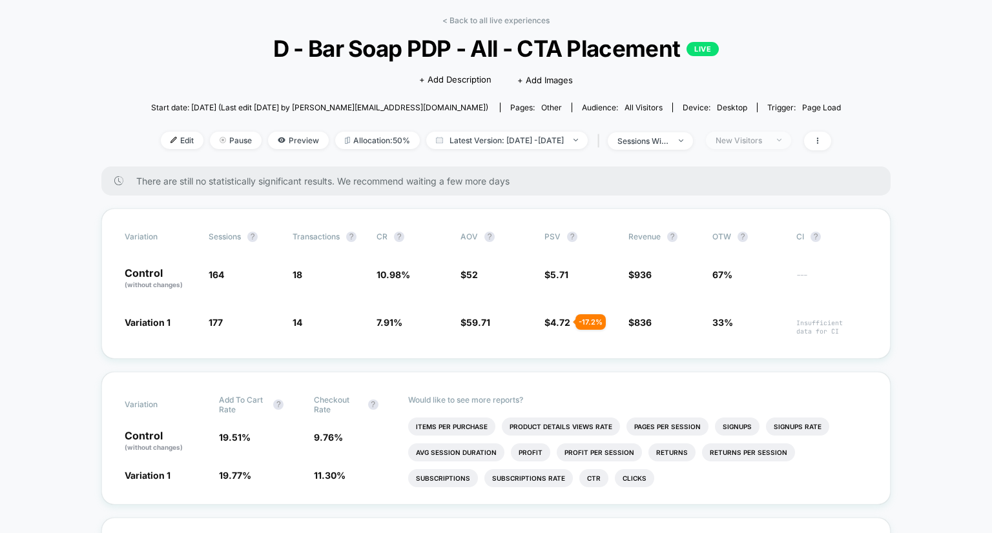
click at [764, 145] on div "New Visitors" at bounding box center [742, 141] width 52 height 10
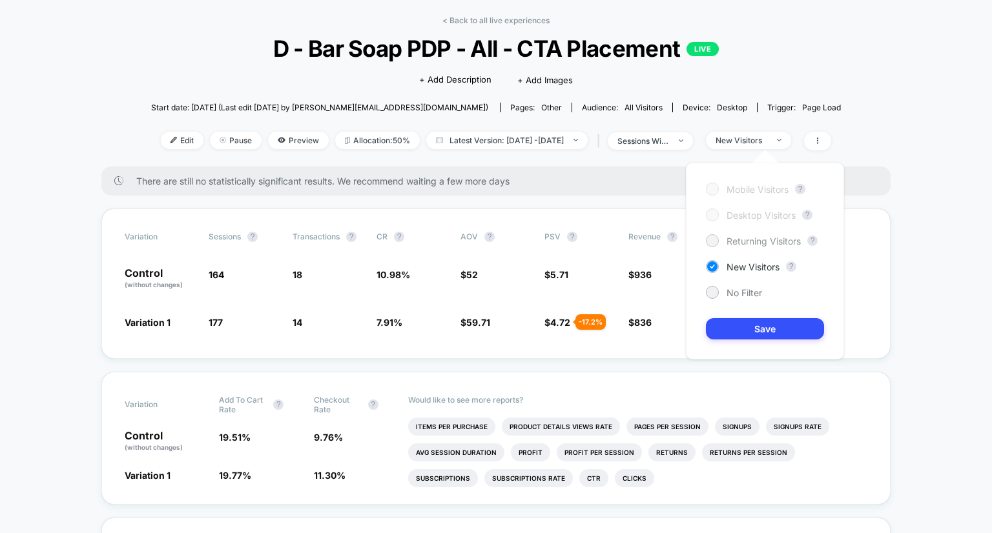
click at [745, 243] on span "Returning Visitors" at bounding box center [764, 241] width 74 height 11
click at [772, 343] on div "Mobile Visitors ? Desktop Visitors ? Returning Visitors ? New Visitors ? No Fil…" at bounding box center [765, 261] width 158 height 197
click at [765, 329] on button "Save" at bounding box center [765, 328] width 118 height 21
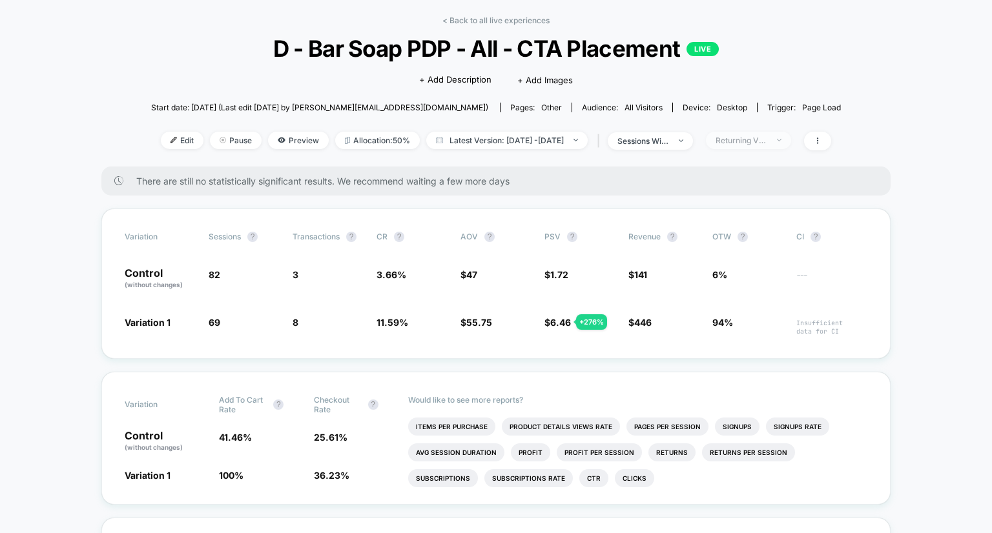
click at [767, 137] on div "Returning Visitors" at bounding box center [742, 141] width 52 height 10
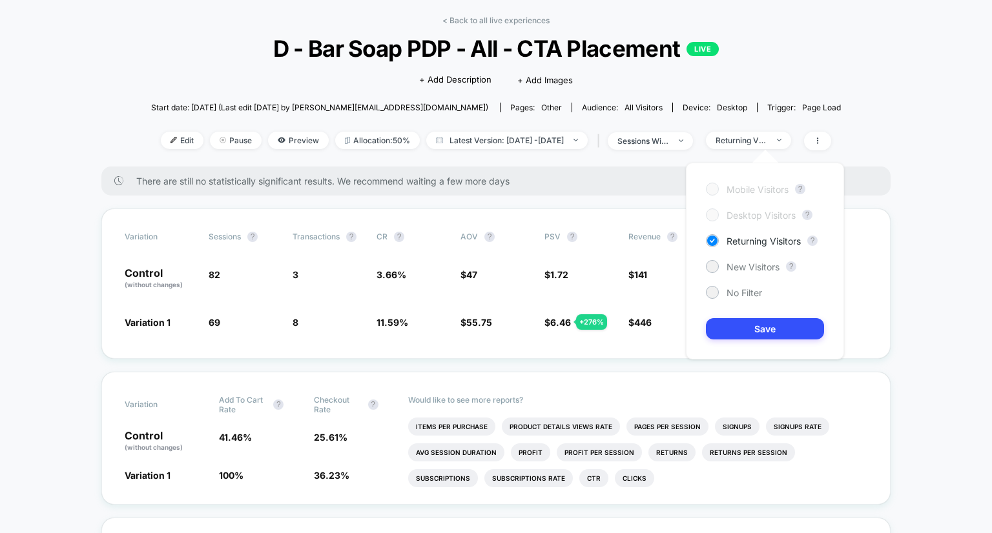
click at [744, 285] on div "Mobile Visitors ? Desktop Visitors ? Returning Visitors ? New Visitors ? No Fil…" at bounding box center [765, 261] width 158 height 197
click at [744, 292] on span "No Filter" at bounding box center [745, 292] width 36 height 11
click at [752, 324] on button "Save" at bounding box center [765, 328] width 118 height 21
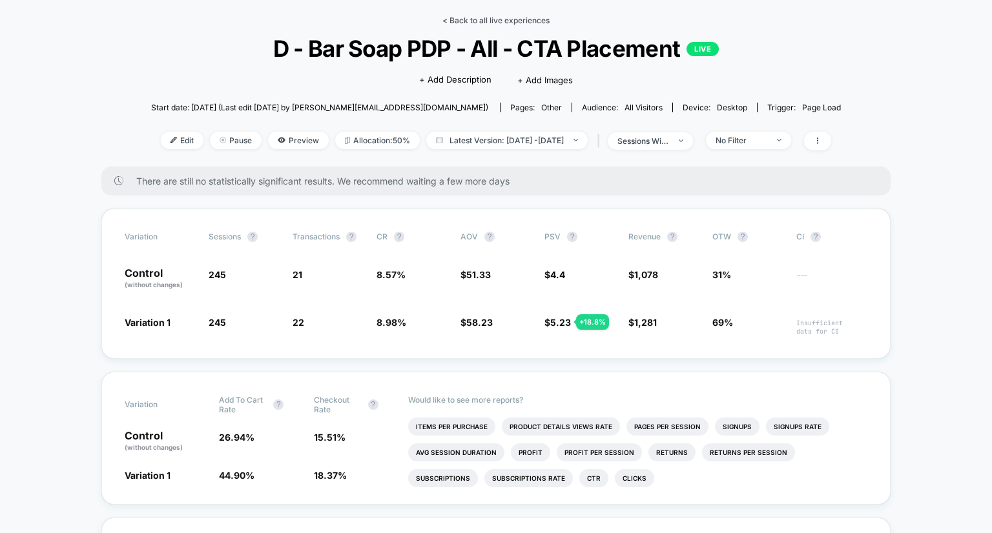
click at [498, 23] on link "< Back to all live experiences" at bounding box center [495, 20] width 107 height 10
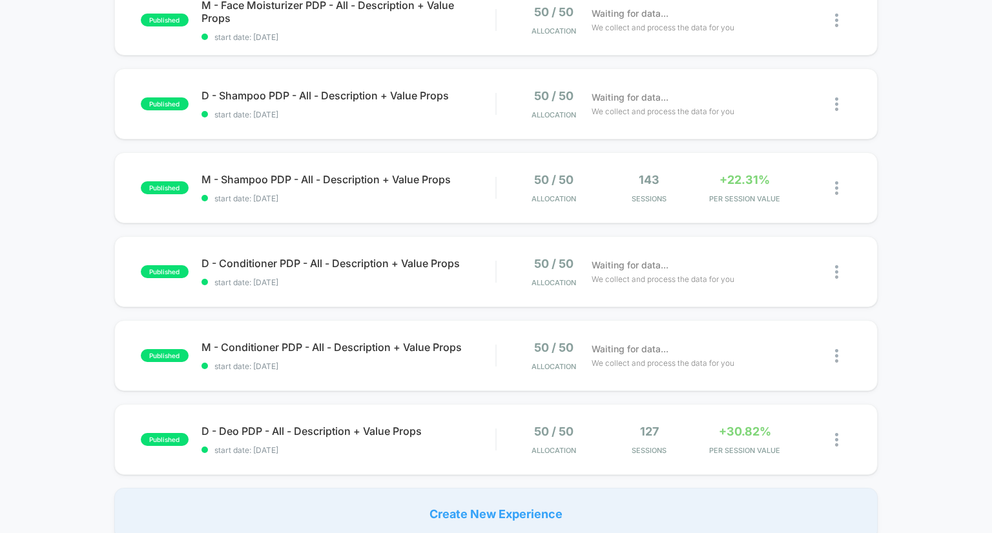
scroll to position [806, 0]
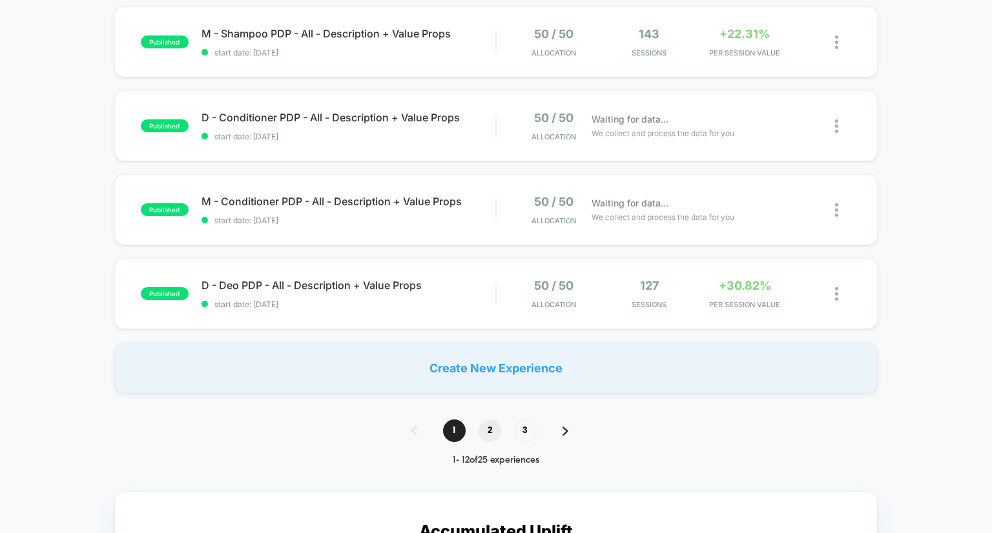
click at [488, 432] on span "2" at bounding box center [490, 431] width 23 height 23
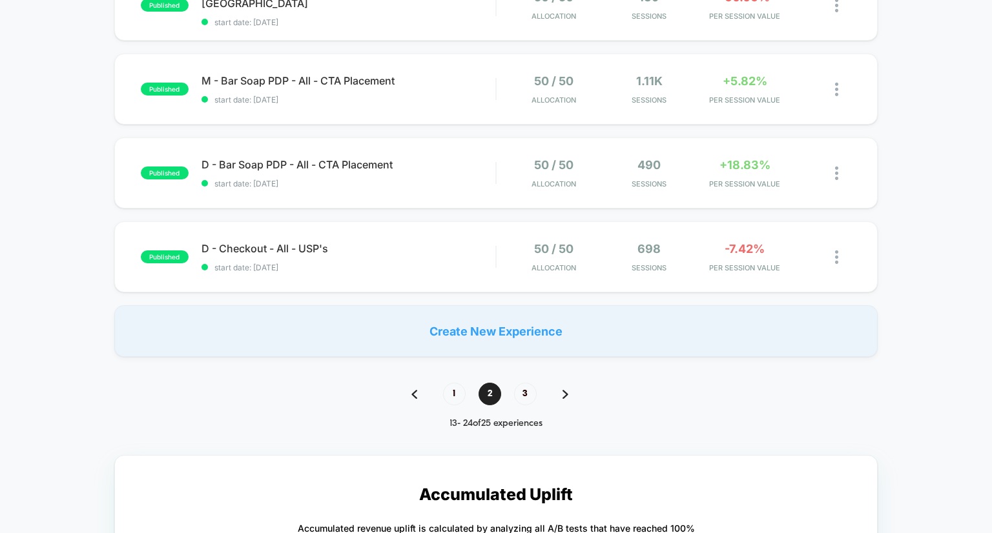
scroll to position [849, 0]
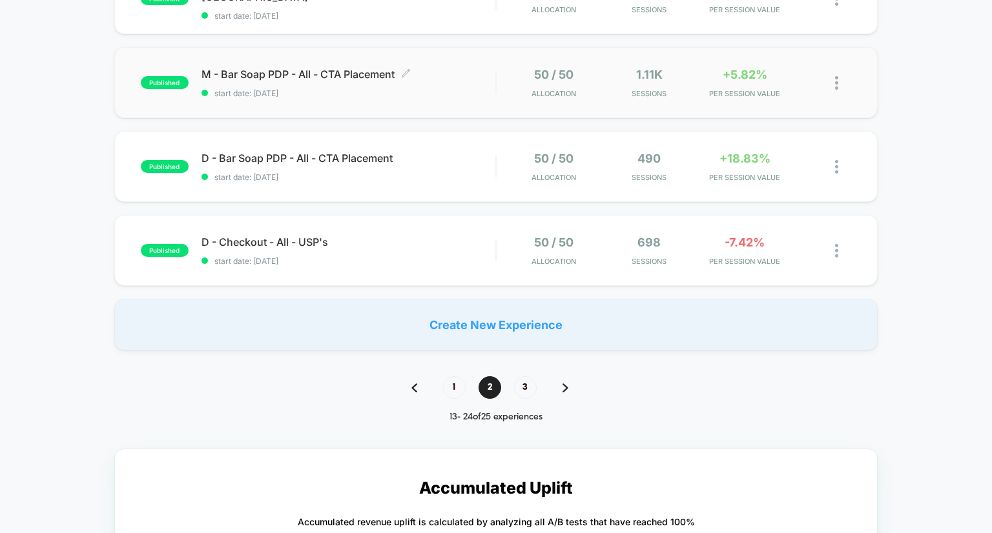
click at [354, 73] on span "M - Bar Soap PDP - All - CTA Placement Click to edit experience details" at bounding box center [348, 74] width 294 height 13
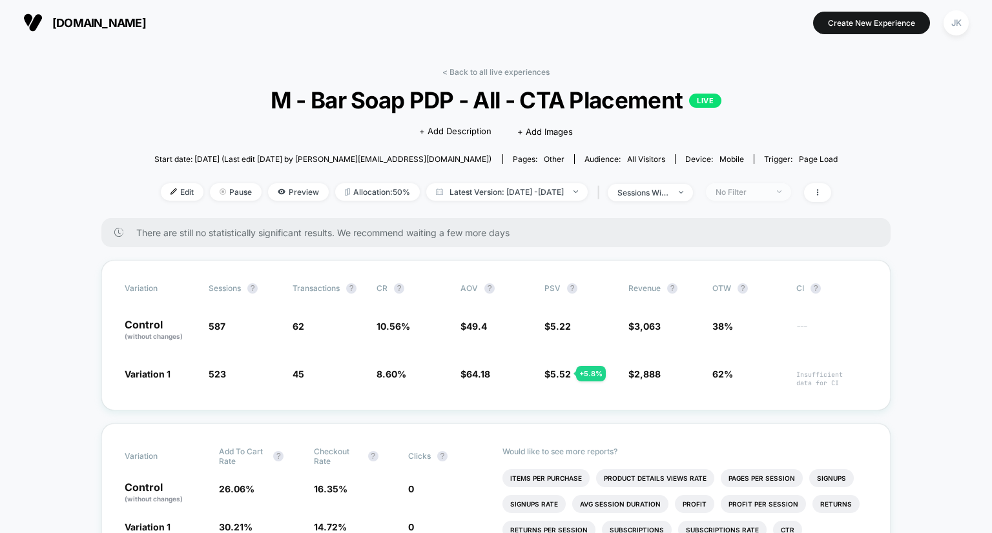
click at [751, 185] on span "No Filter" at bounding box center [748, 191] width 85 height 17
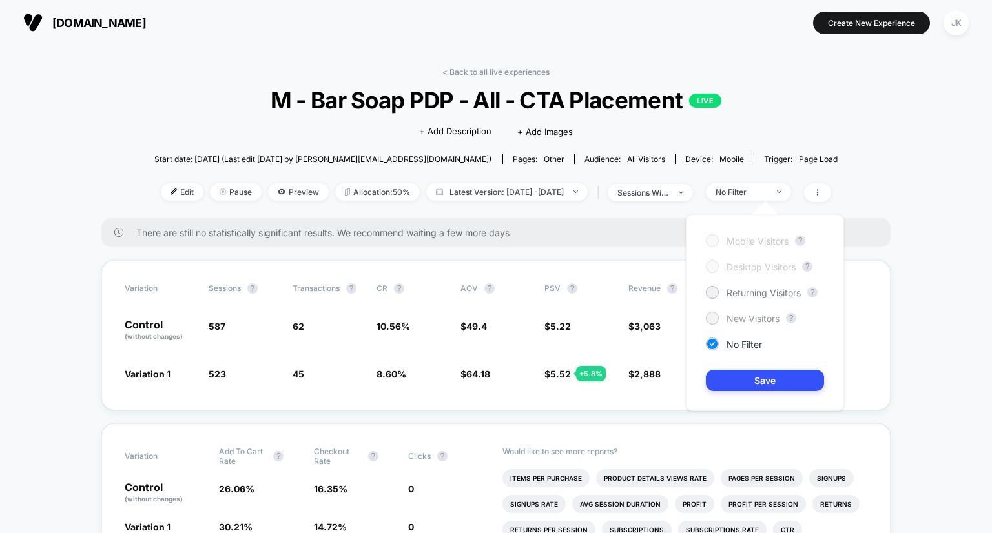
click at [732, 318] on span "New Visitors" at bounding box center [753, 318] width 53 height 11
click at [753, 378] on button "Save" at bounding box center [765, 380] width 118 height 21
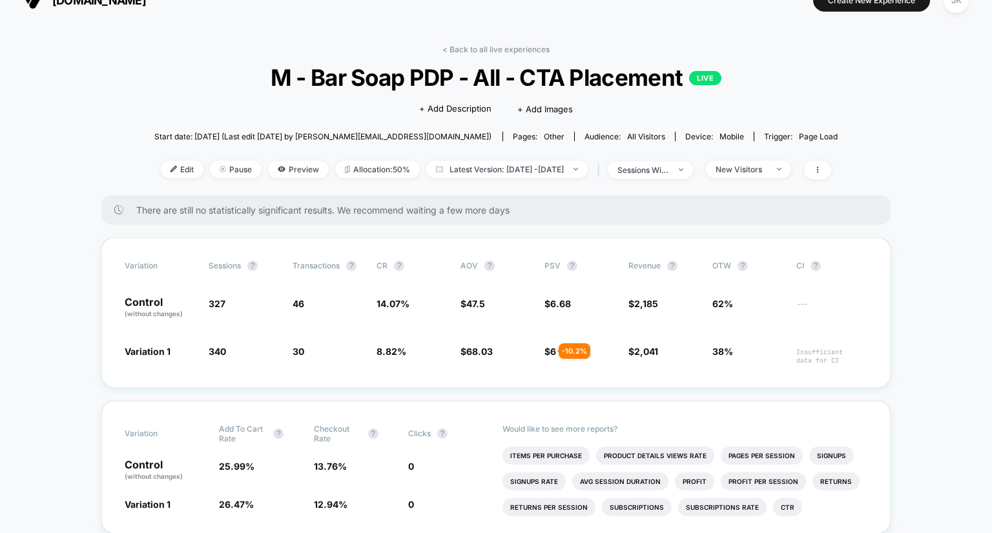
scroll to position [23, 0]
click at [762, 170] on div "New Visitors" at bounding box center [742, 169] width 52 height 10
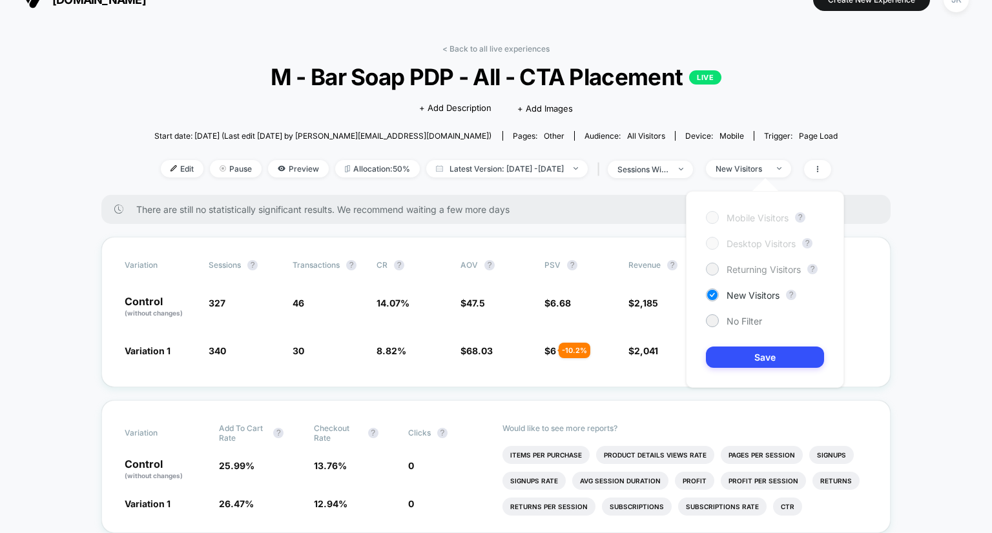
click at [756, 265] on span "Returning Visitors" at bounding box center [764, 269] width 74 height 11
click at [751, 355] on button "Save" at bounding box center [765, 357] width 118 height 21
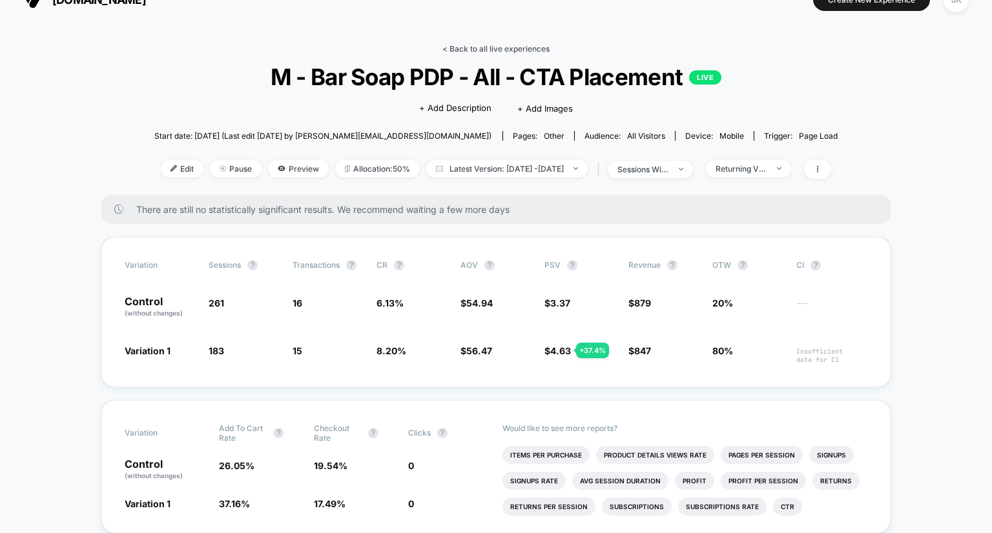
click at [511, 52] on link "< Back to all live experiences" at bounding box center [495, 49] width 107 height 10
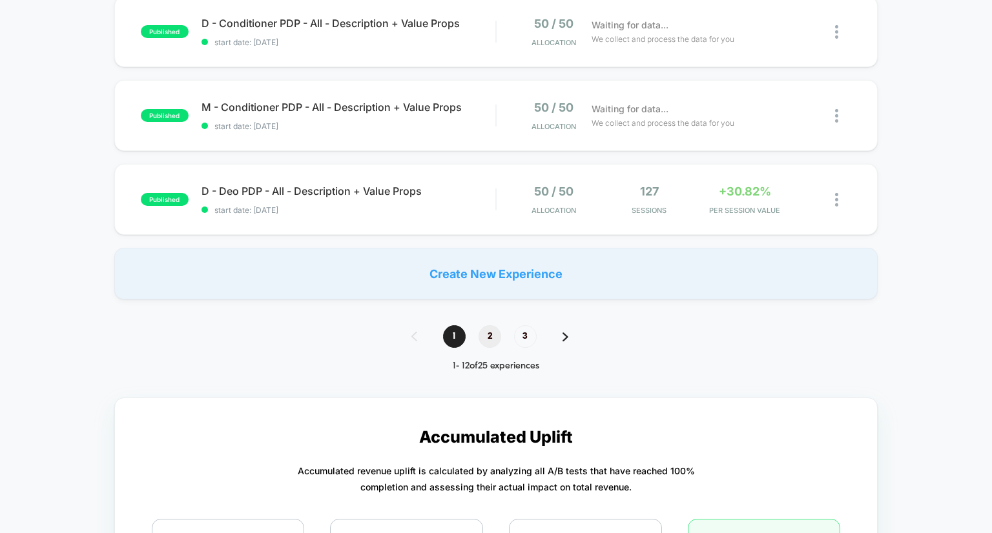
click at [491, 338] on span "2" at bounding box center [490, 336] width 23 height 23
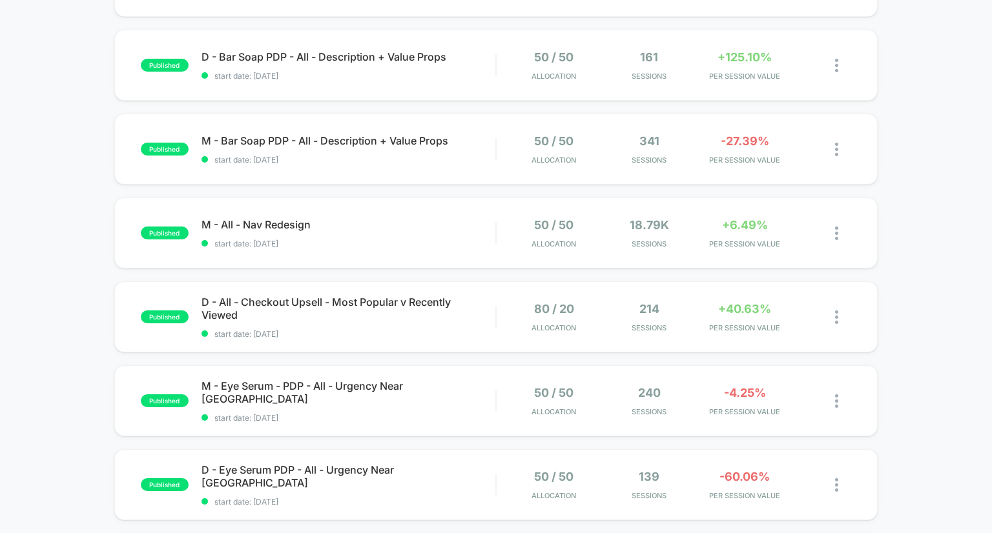
scroll to position [362, 0]
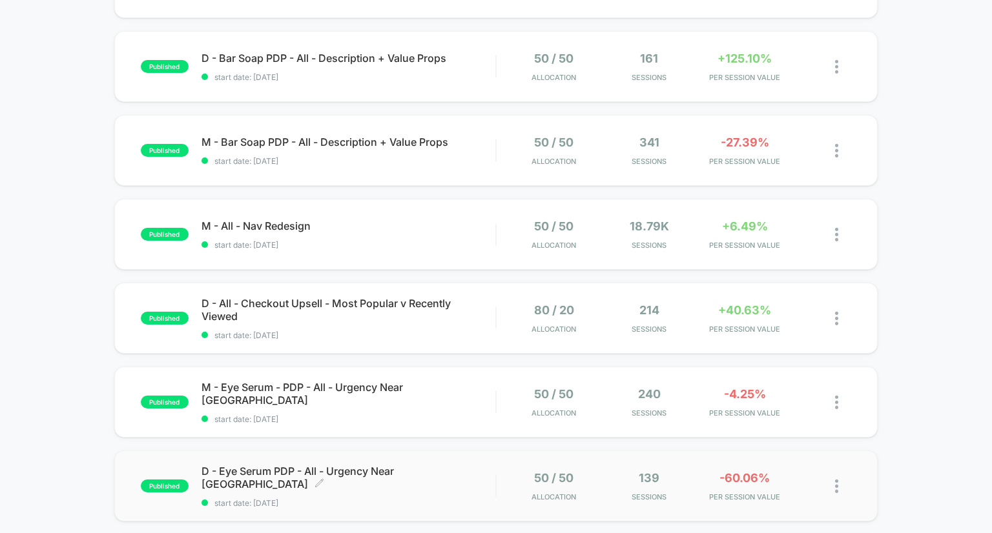
click at [325, 471] on span "D - Eye Serum PDP - All - Urgency Near CTA Click to edit experience details" at bounding box center [348, 478] width 294 height 26
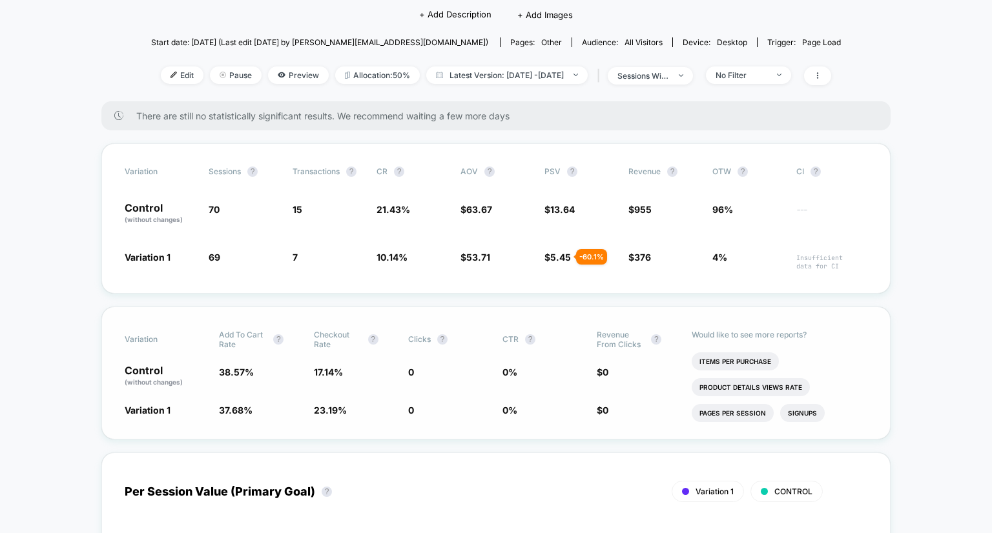
scroll to position [142, 0]
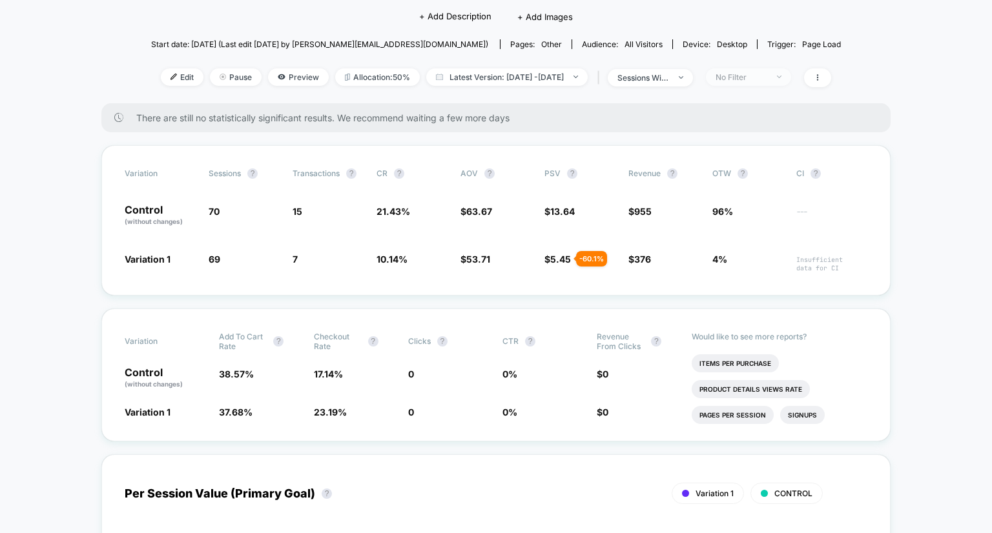
click at [767, 72] on div "No Filter" at bounding box center [742, 77] width 52 height 10
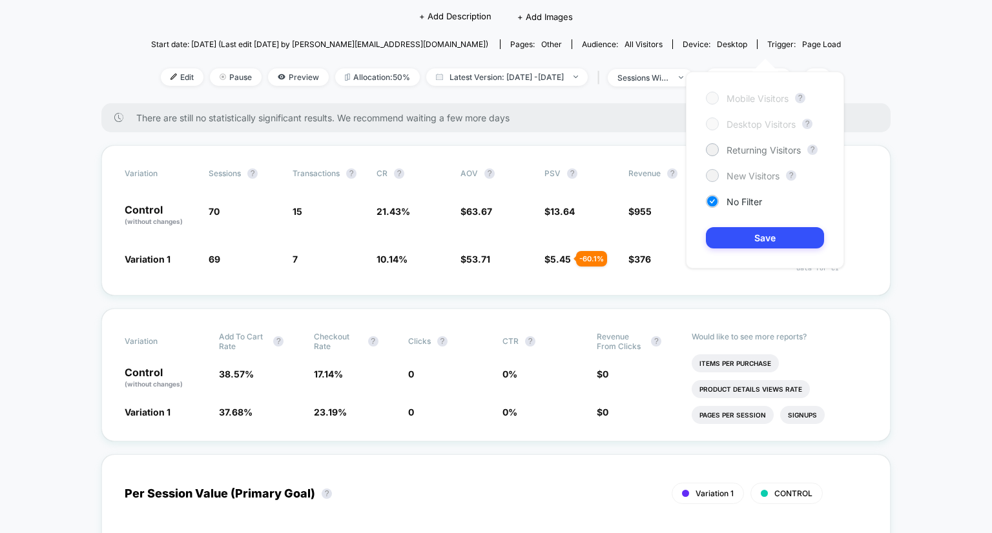
click at [729, 172] on span "New Visitors" at bounding box center [753, 175] width 53 height 11
click at [749, 246] on button "Save" at bounding box center [765, 237] width 118 height 21
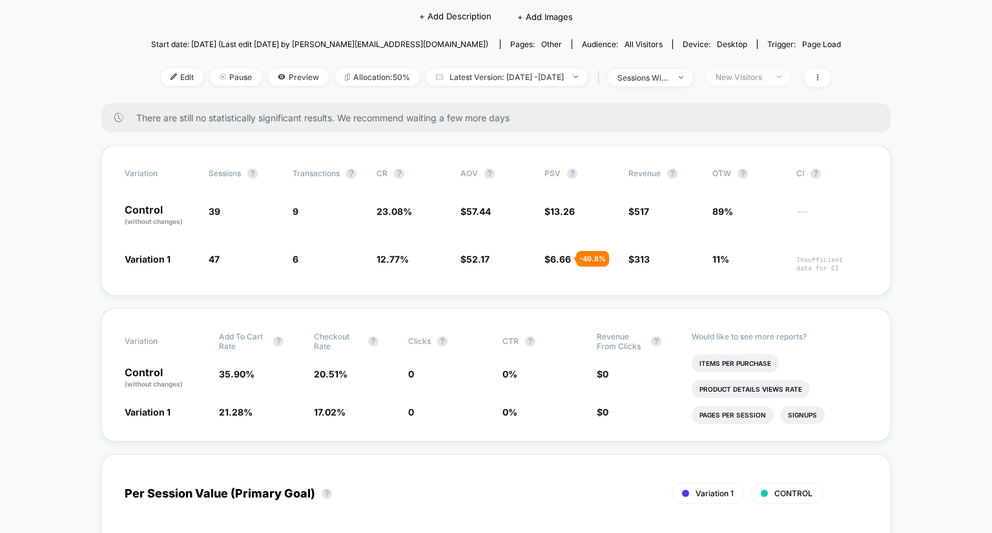
click at [767, 72] on div "New Visitors" at bounding box center [742, 77] width 52 height 10
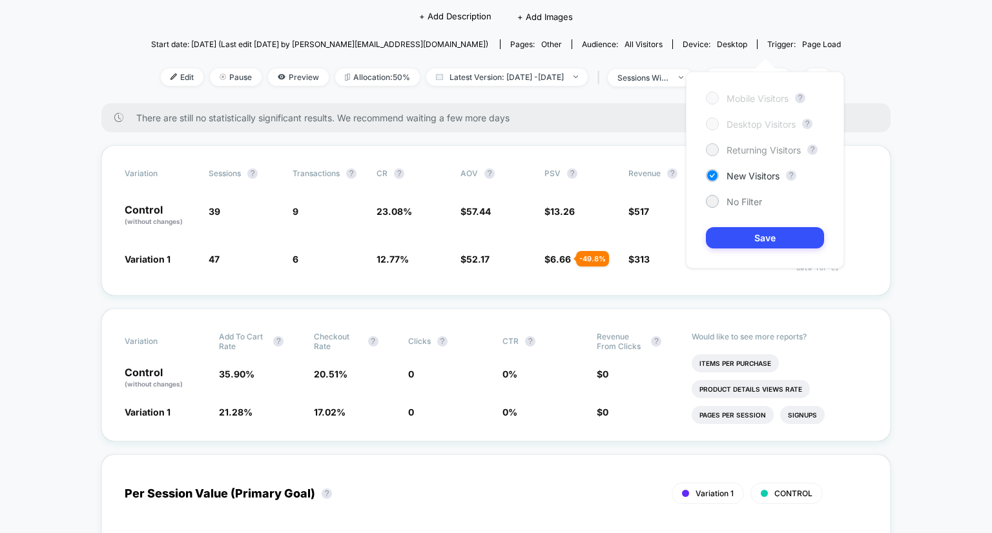
click at [759, 151] on span "Returning Visitors" at bounding box center [764, 150] width 74 height 11
click at [762, 229] on button "Save" at bounding box center [765, 237] width 118 height 21
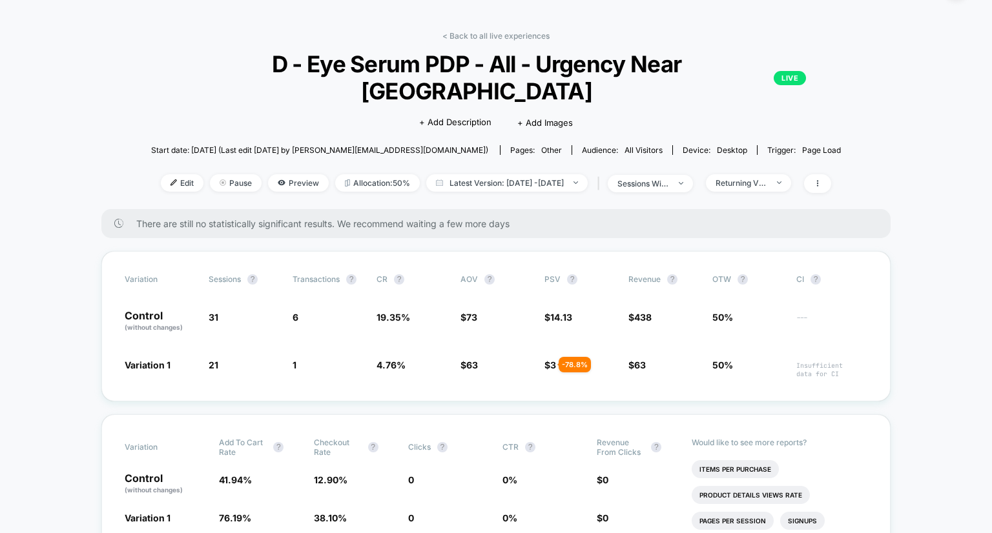
scroll to position [36, 0]
click at [770, 175] on span "Returning Visitors" at bounding box center [748, 183] width 85 height 17
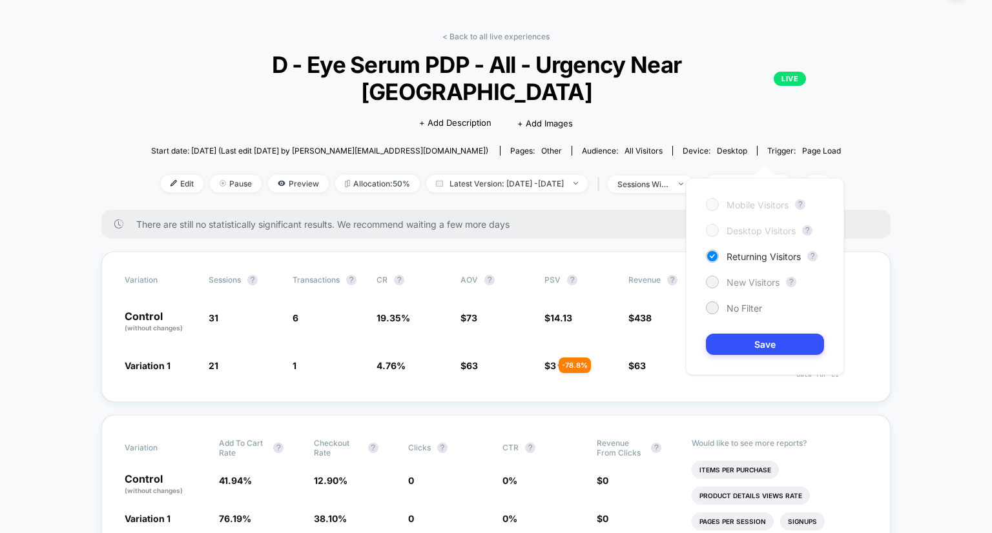
click at [744, 287] on span "New Visitors" at bounding box center [753, 282] width 53 height 11
click at [747, 347] on button "Save" at bounding box center [765, 344] width 118 height 21
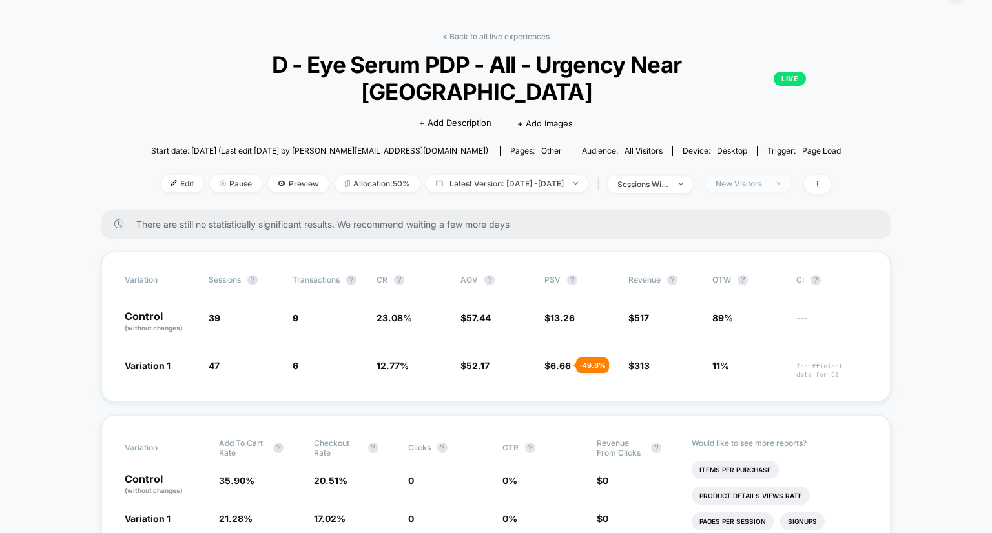
click at [767, 179] on div "New Visitors" at bounding box center [742, 184] width 52 height 10
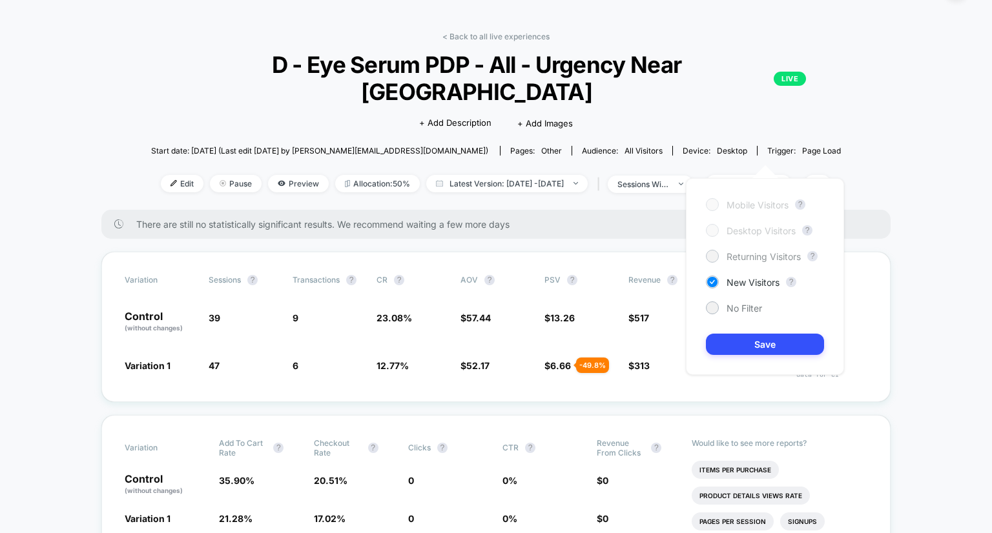
click at [750, 258] on span "Returning Visitors" at bounding box center [764, 256] width 74 height 11
click at [746, 338] on button "Save" at bounding box center [765, 344] width 118 height 21
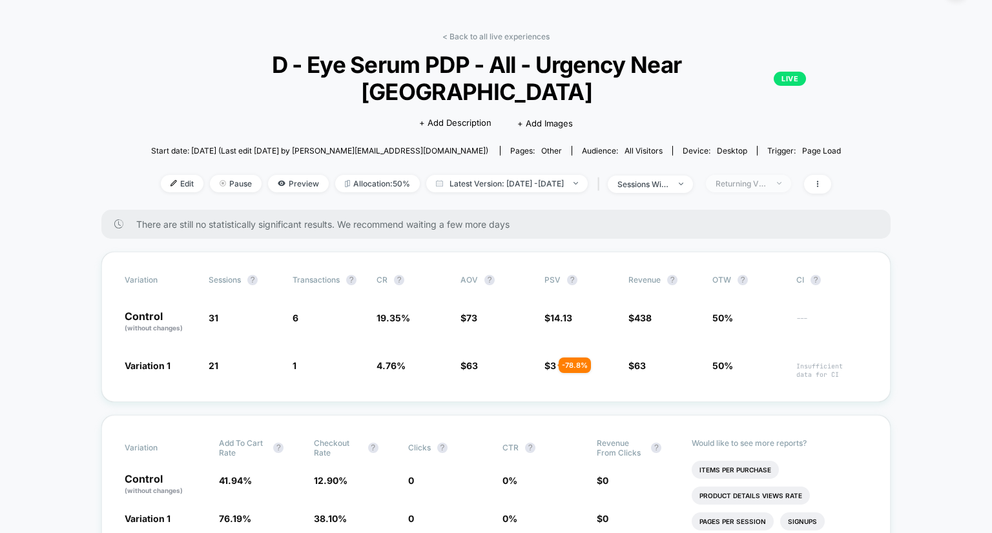
click at [752, 175] on span "Returning Visitors" at bounding box center [748, 183] width 85 height 17
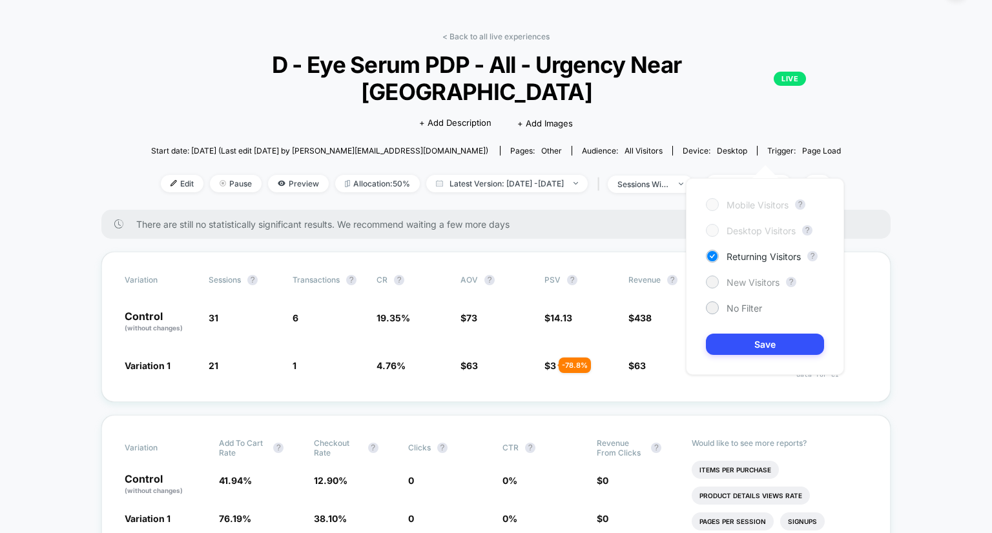
click at [768, 276] on div "New Visitors" at bounding box center [743, 282] width 74 height 13
click at [745, 345] on button "Save" at bounding box center [765, 344] width 118 height 21
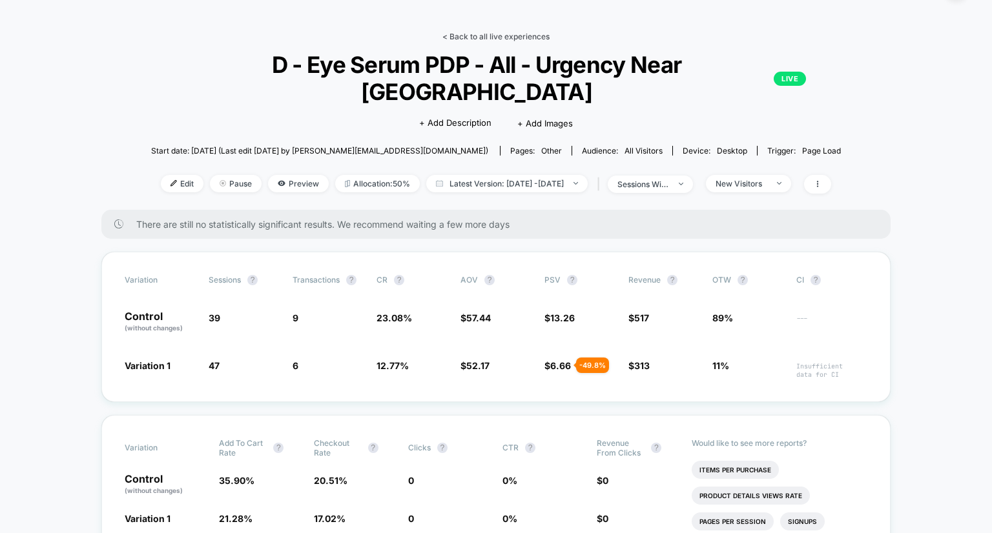
click at [482, 37] on link "< Back to all live experiences" at bounding box center [495, 37] width 107 height 10
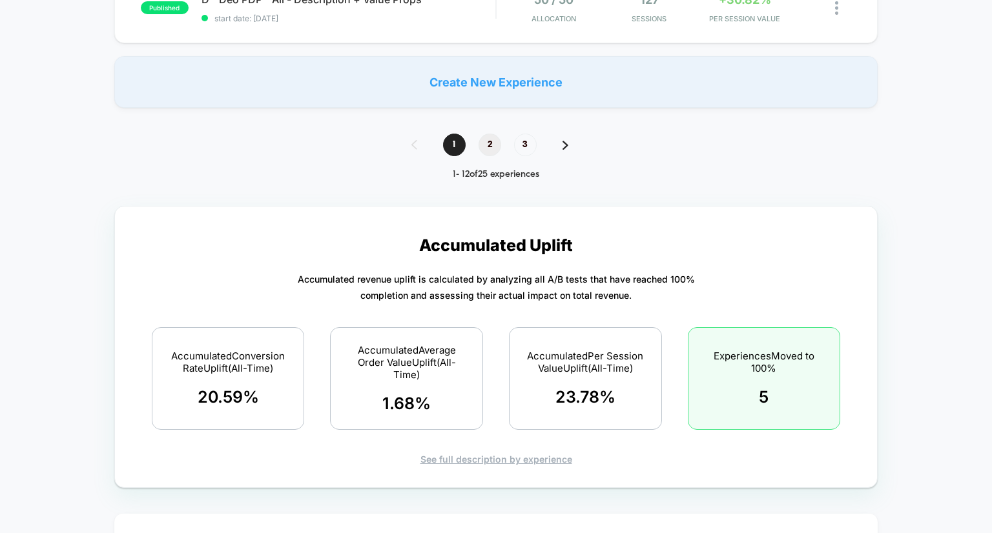
click at [484, 149] on span "2" at bounding box center [490, 145] width 23 height 23
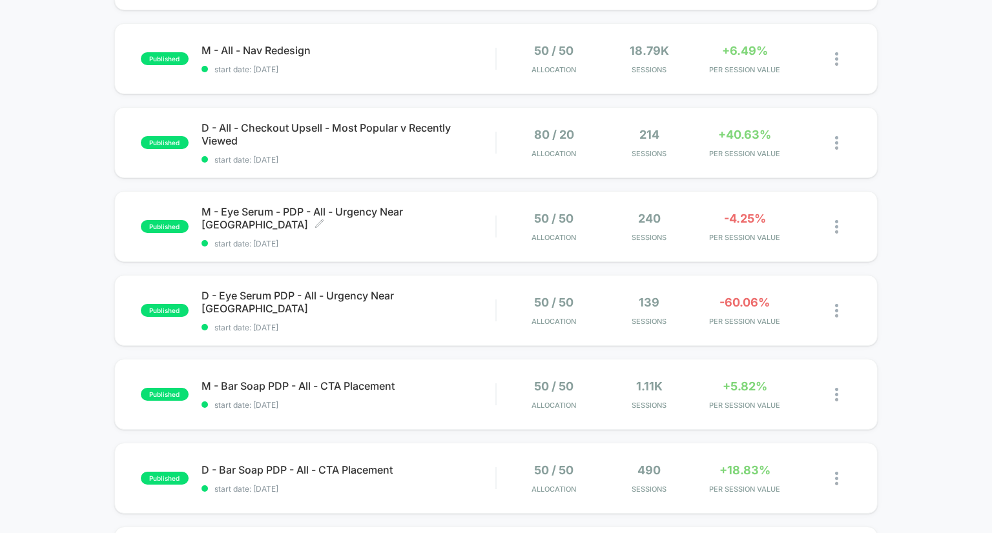
scroll to position [534, 0]
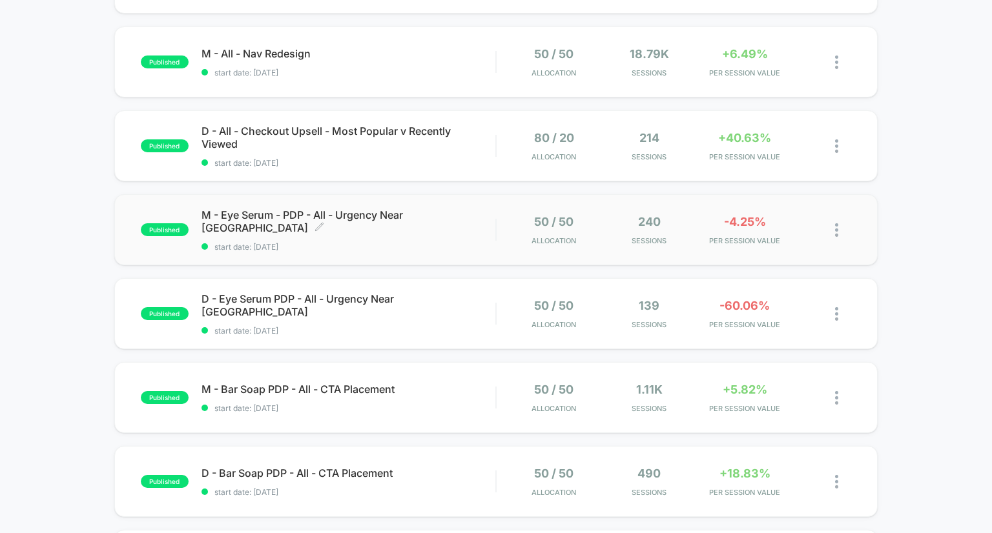
click at [394, 216] on span "M - Eye Serum - PDP - All - Urgency Near CTA Click to edit experience details" at bounding box center [348, 222] width 294 height 26
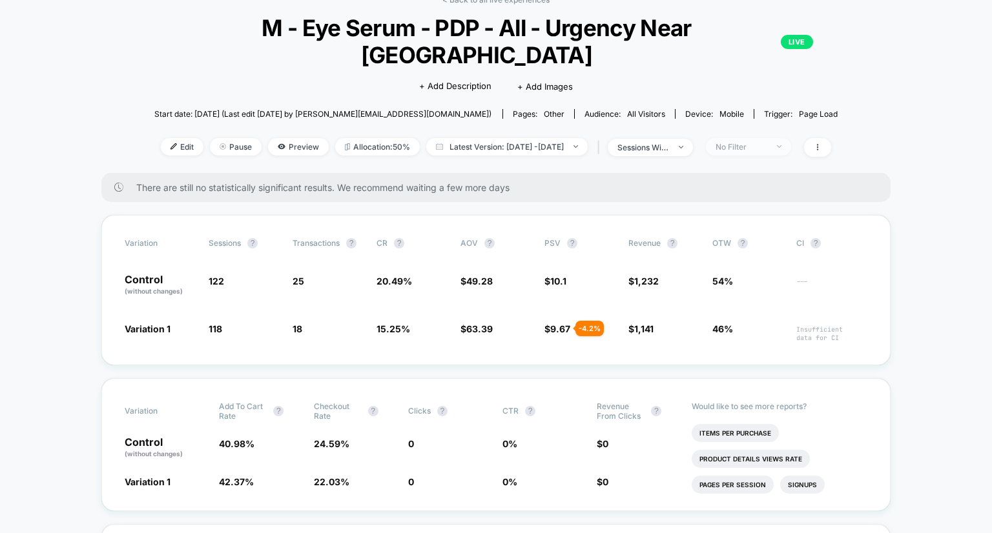
scroll to position [75, 0]
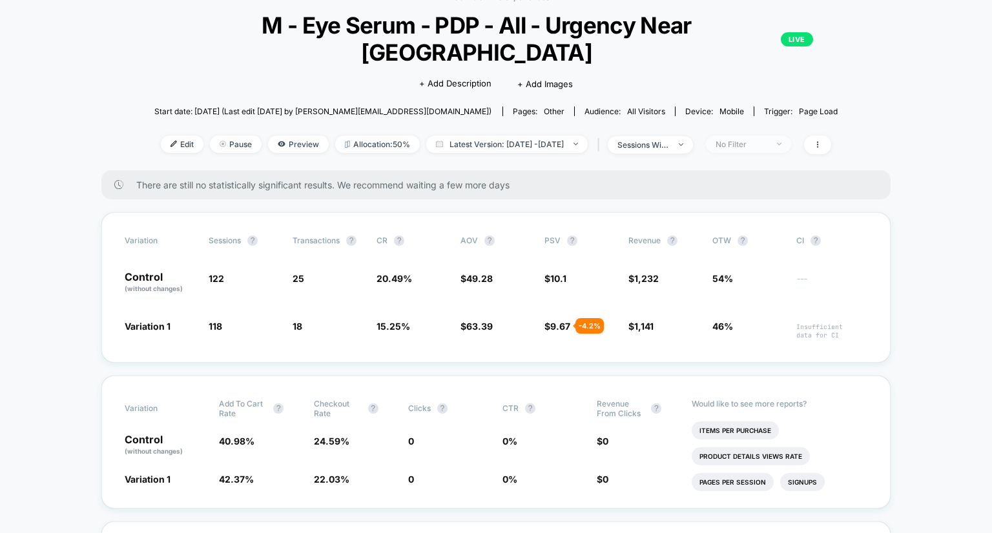
click at [767, 139] on div "No Filter" at bounding box center [742, 144] width 52 height 10
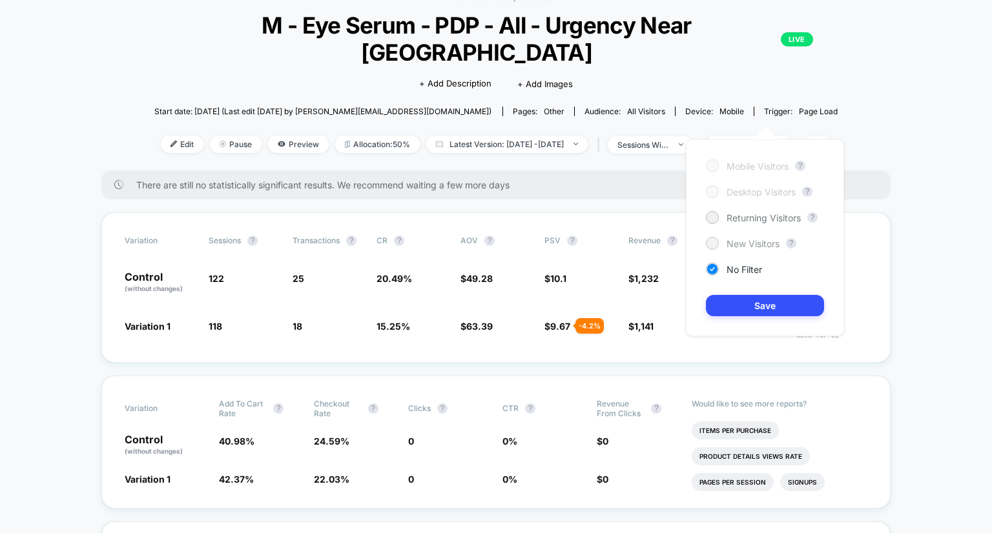
click at [740, 243] on span "New Visitors" at bounding box center [753, 243] width 53 height 11
click at [744, 302] on button "Save" at bounding box center [765, 305] width 118 height 21
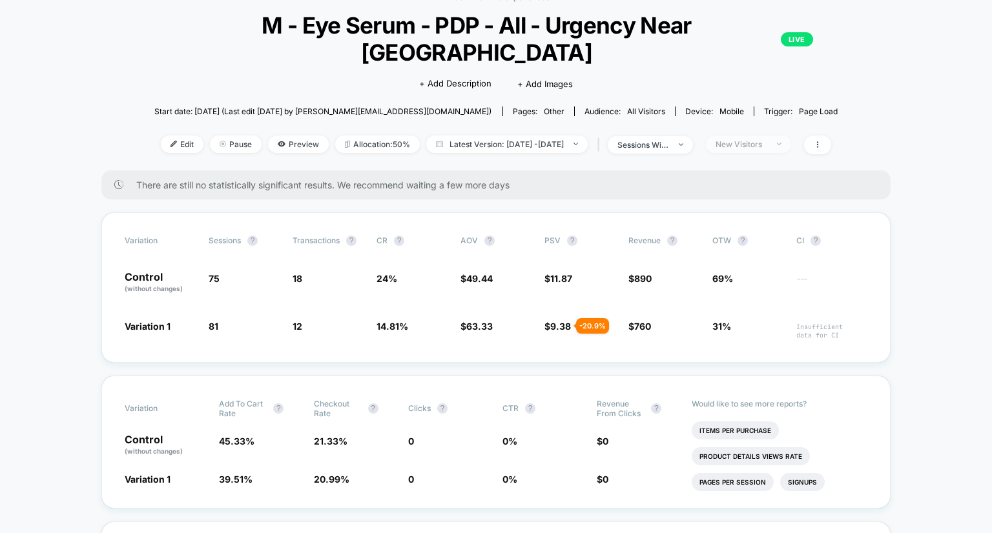
click at [759, 139] on div "New Visitors" at bounding box center [742, 144] width 52 height 10
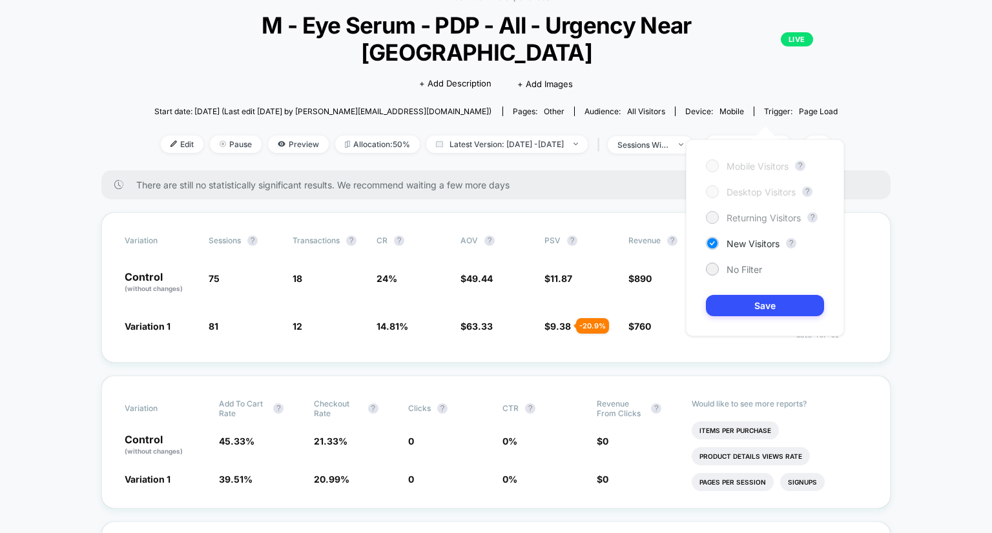
click at [751, 212] on span "Returning Visitors" at bounding box center [764, 217] width 74 height 11
click at [750, 305] on button "Save" at bounding box center [765, 305] width 118 height 21
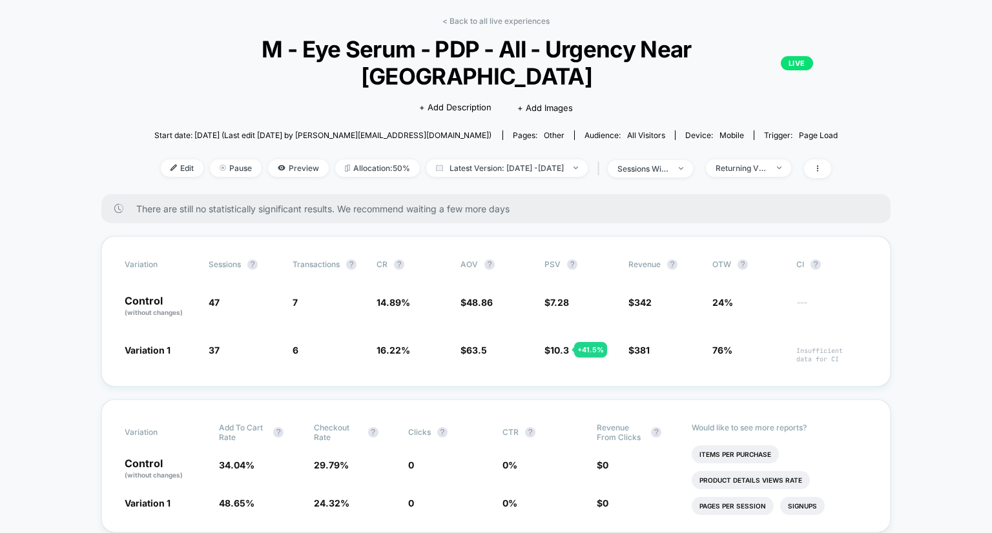
scroll to position [50, 0]
click at [488, 17] on link "< Back to all live experiences" at bounding box center [495, 22] width 107 height 10
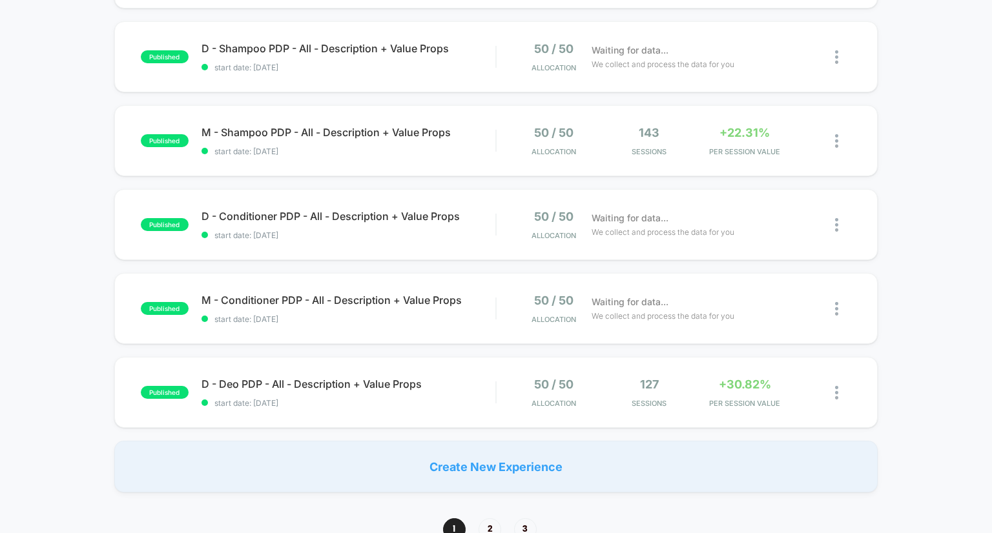
scroll to position [794, 0]
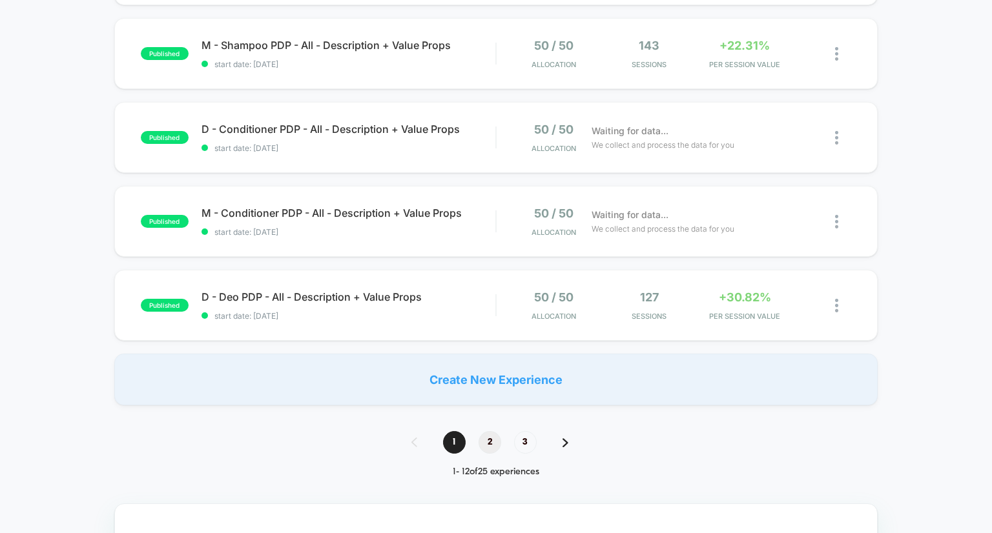
click at [490, 432] on span "2" at bounding box center [490, 442] width 23 height 23
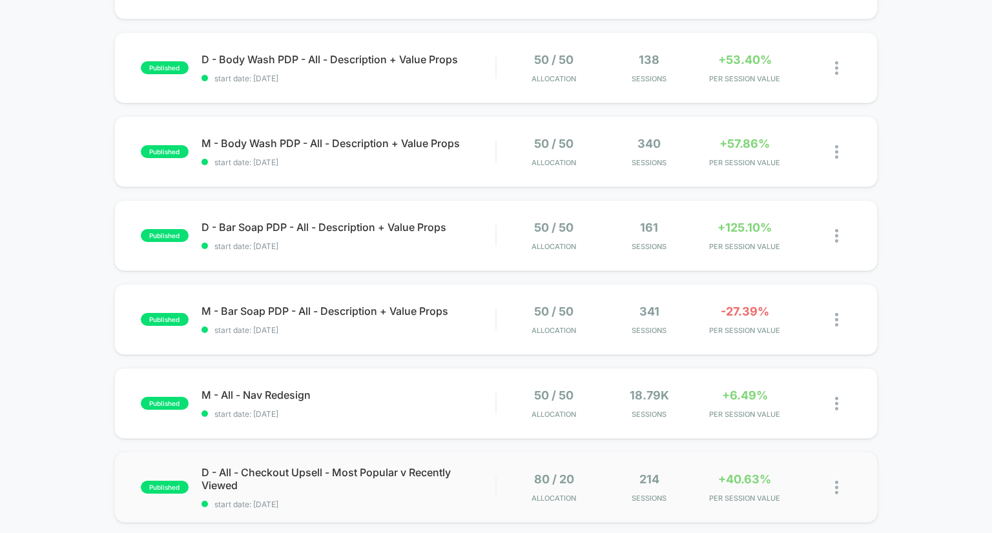
scroll to position [192, 0]
click at [406, 469] on span "D - All - Checkout Upsell - Most Popular v Recently Viewed Click to edit experi…" at bounding box center [348, 480] width 294 height 26
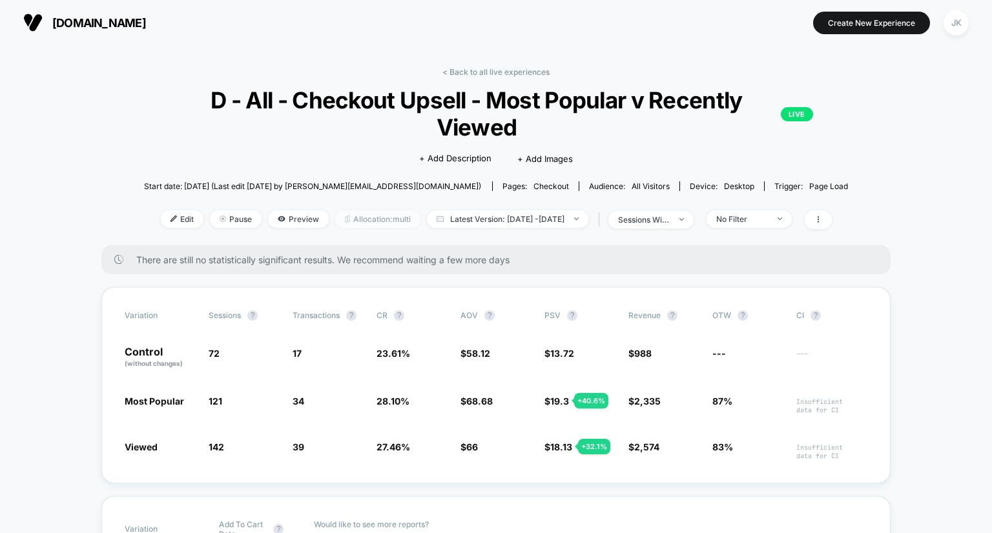
click at [362, 227] on span "Allocation: multi" at bounding box center [377, 219] width 85 height 17
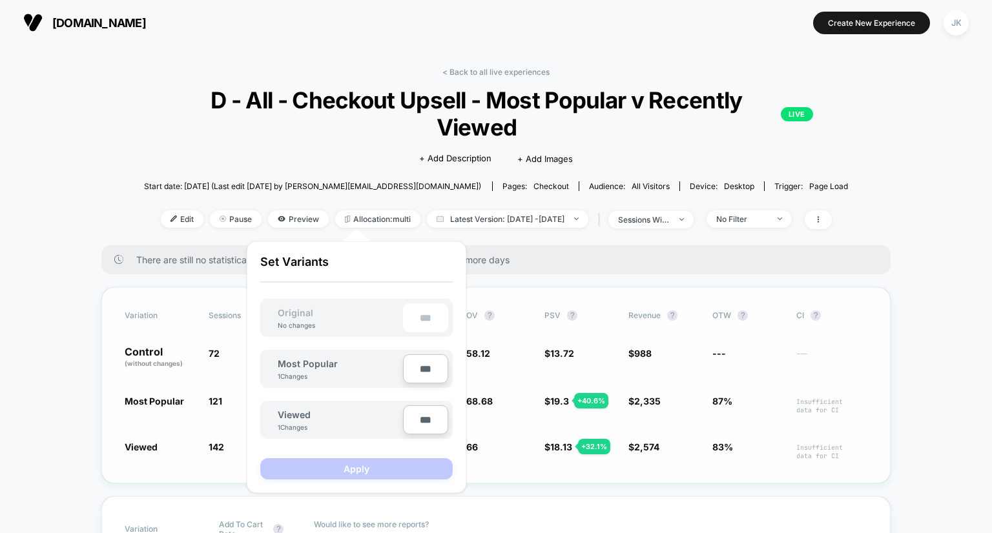
click at [106, 326] on div "Variation Sessions ? Transactions ? CR ? AOV ? PSV ? Revenue ? OTW ? CI ? Contr…" at bounding box center [495, 385] width 789 height 196
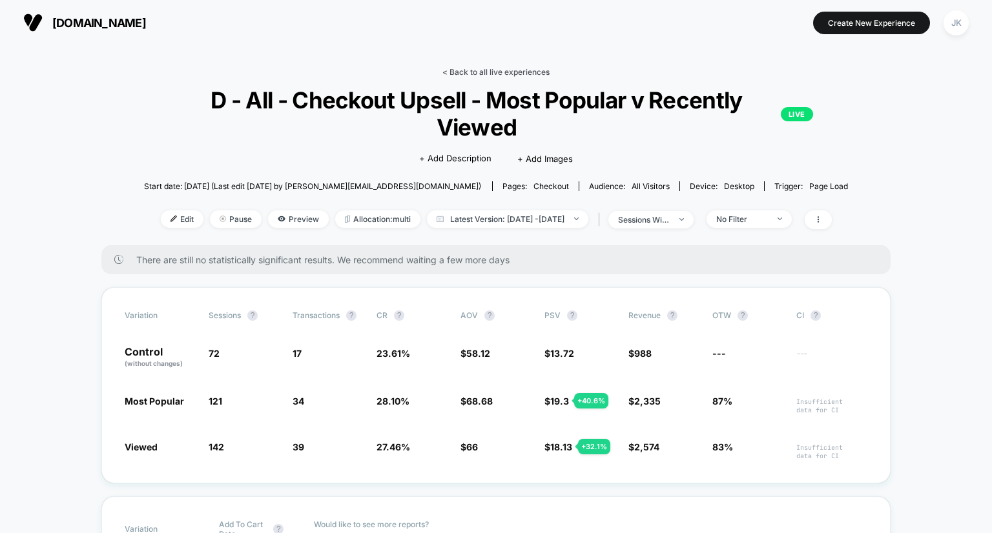
click at [499, 69] on link "< Back to all live experiences" at bounding box center [495, 72] width 107 height 10
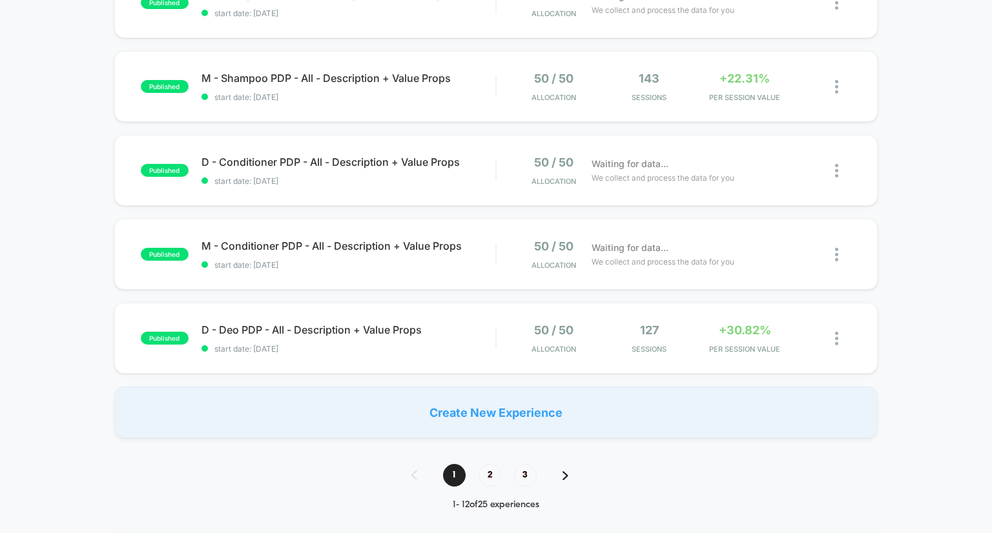
scroll to position [764, 0]
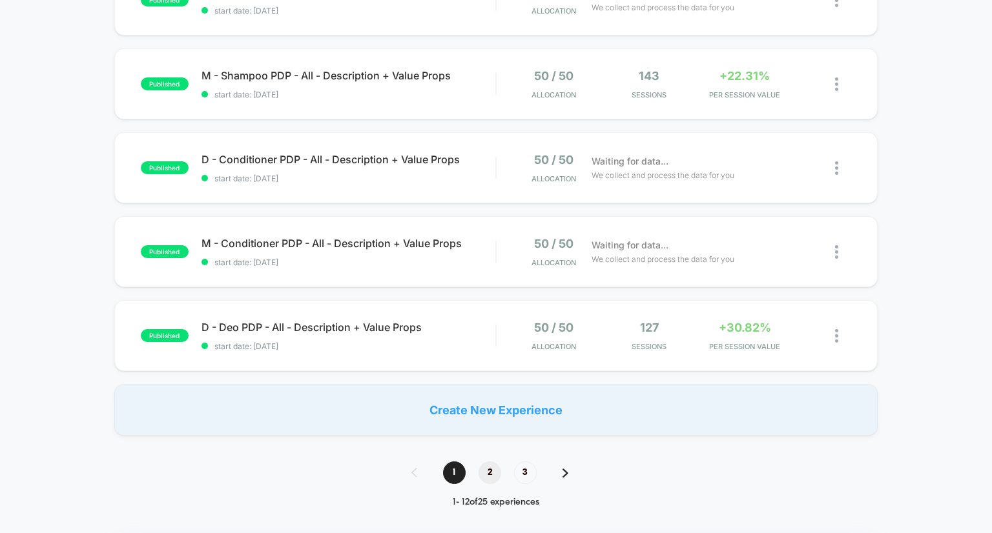
click at [489, 475] on span "2" at bounding box center [490, 473] width 23 height 23
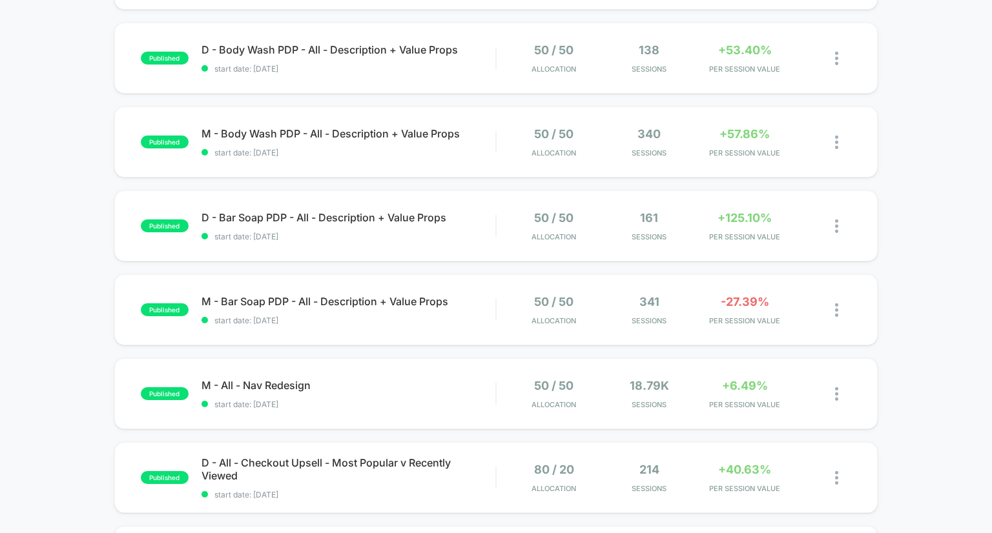
scroll to position [199, 0]
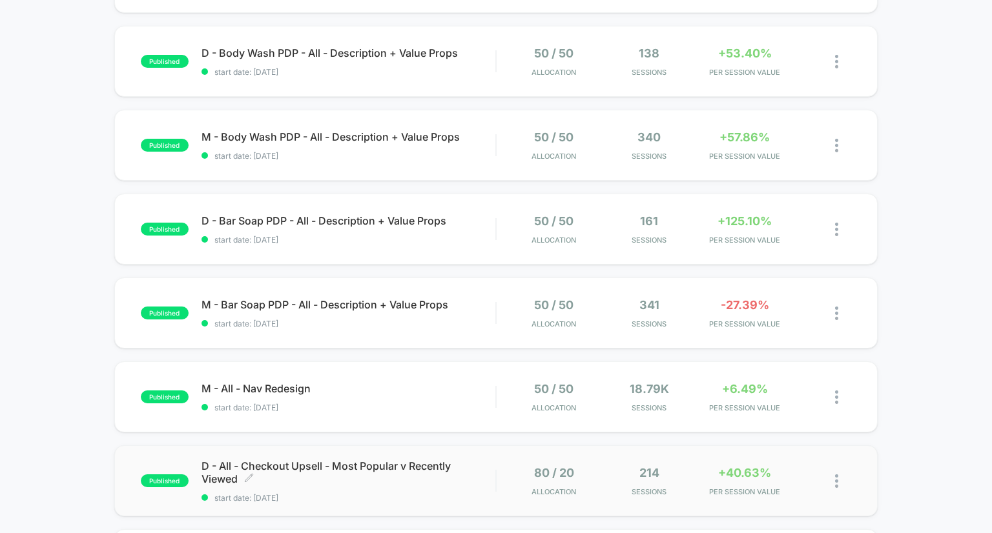
click at [421, 464] on span "D - All - Checkout Upsell - Most Popular v Recently Viewed Click to edit experi…" at bounding box center [348, 473] width 294 height 26
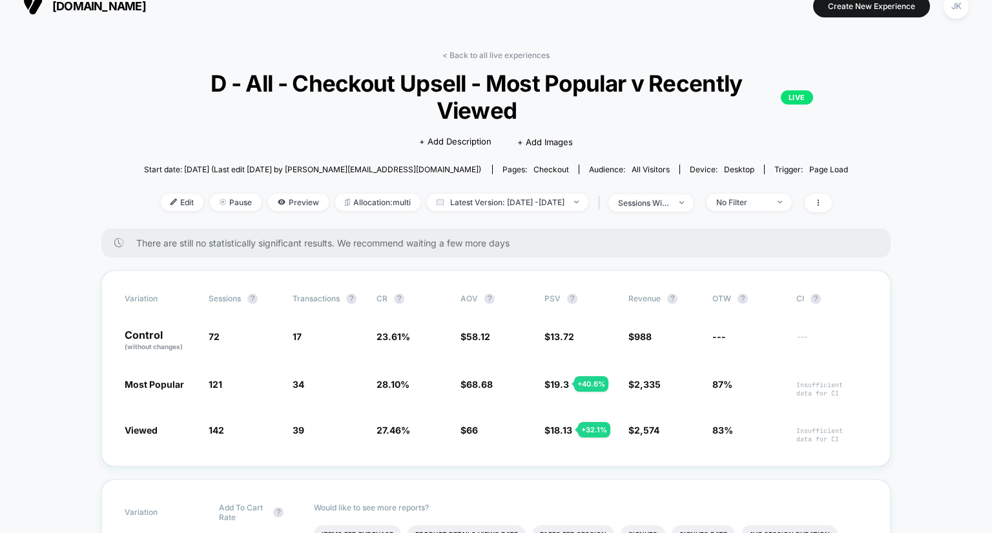
scroll to position [18, 0]
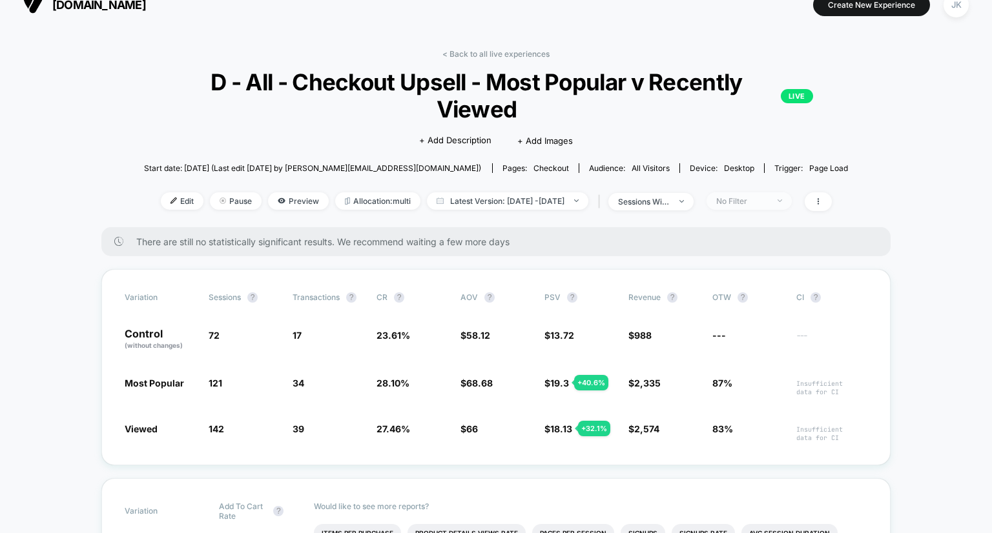
click at [748, 205] on div "No Filter" at bounding box center [742, 201] width 52 height 10
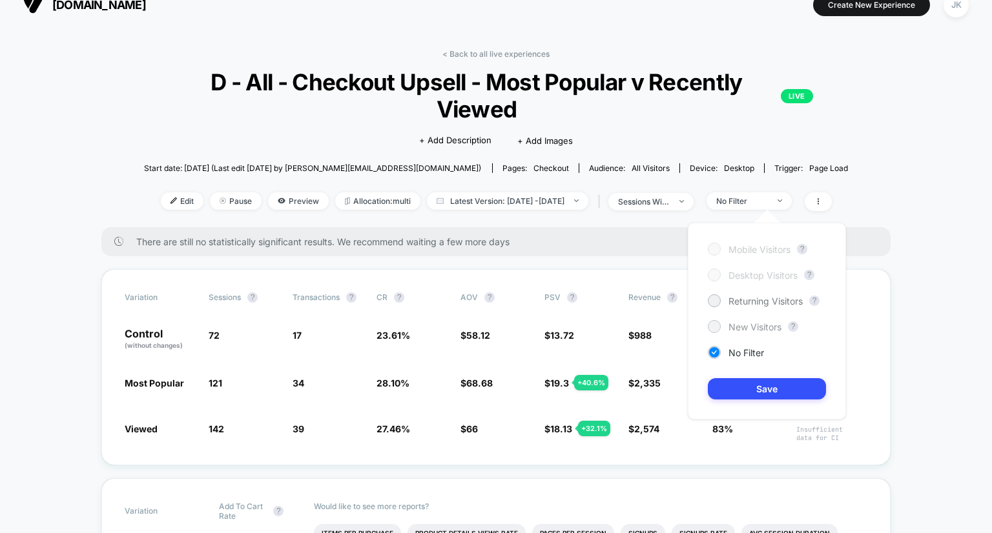
click at [736, 329] on span "New Visitors" at bounding box center [754, 327] width 53 height 11
click at [752, 390] on button "Save" at bounding box center [767, 388] width 118 height 21
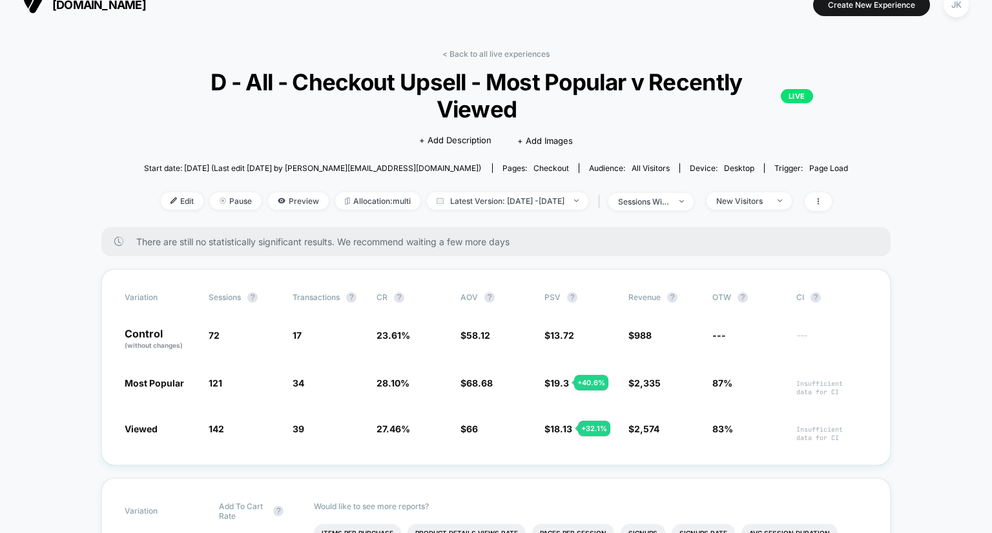
click at [752, 390] on span "87%" at bounding box center [747, 386] width 71 height 20
click at [768, 205] on div "New Visitors" at bounding box center [742, 201] width 52 height 10
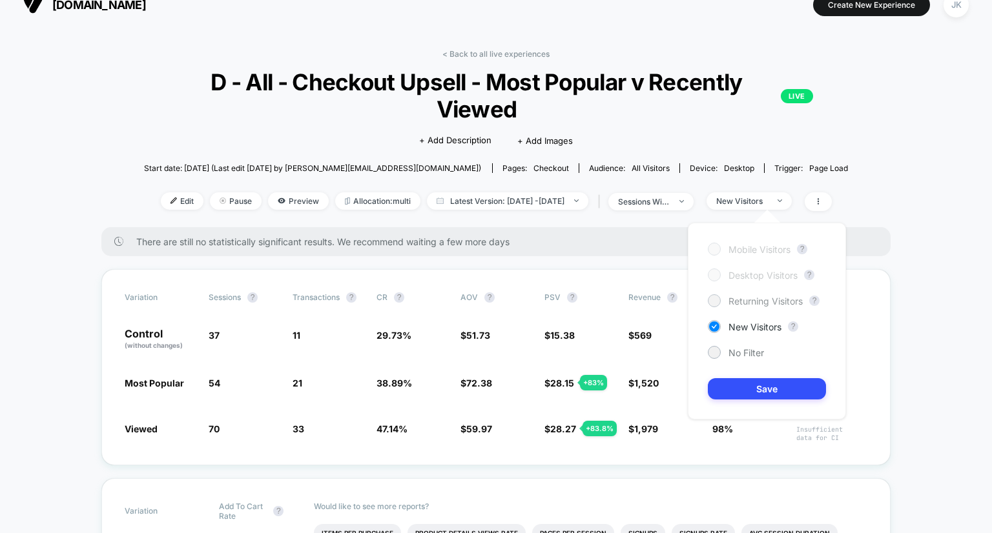
click at [749, 304] on span "Returning Visitors" at bounding box center [765, 301] width 74 height 11
click at [762, 389] on button "Save" at bounding box center [767, 388] width 118 height 21
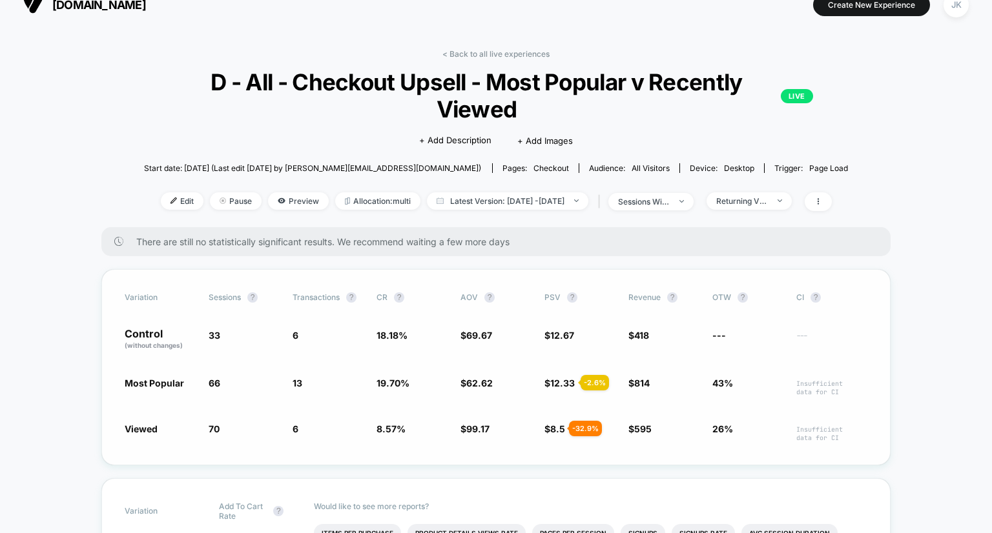
click at [890, 341] on div "Variation Sessions ? Transactions ? CR ? AOV ? PSV ? Revenue ? OTW ? CI ? Contr…" at bounding box center [495, 367] width 789 height 196
click at [768, 198] on div "Returning Visitors" at bounding box center [742, 201] width 52 height 10
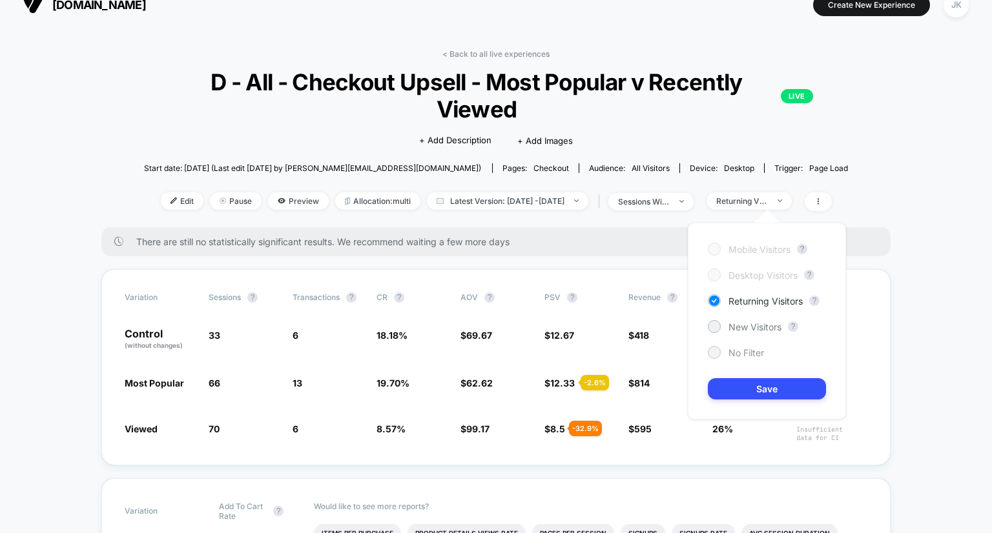
click at [737, 346] on div "No Filter" at bounding box center [736, 352] width 56 height 13
click at [745, 392] on button "Save" at bounding box center [767, 388] width 118 height 21
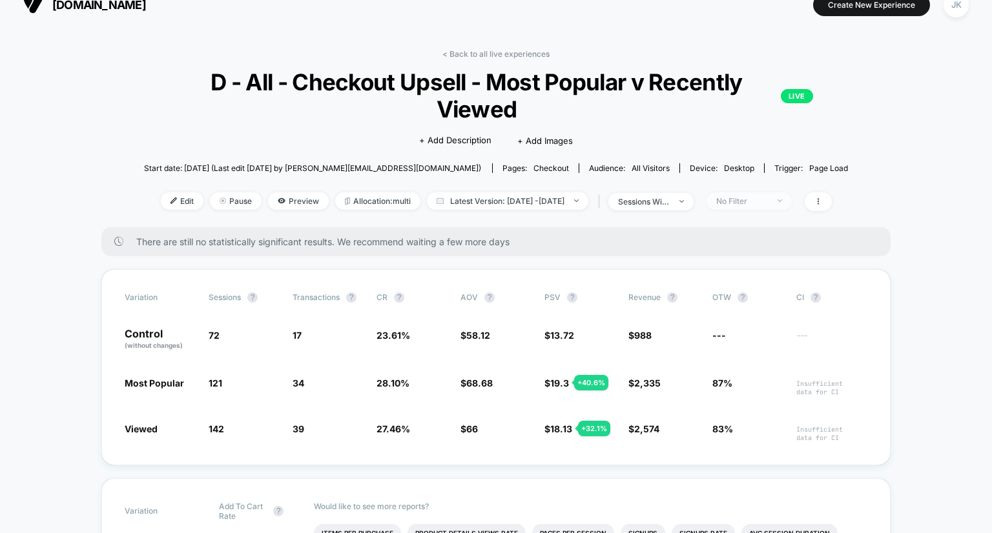
click at [768, 204] on div "No Filter" at bounding box center [742, 201] width 52 height 10
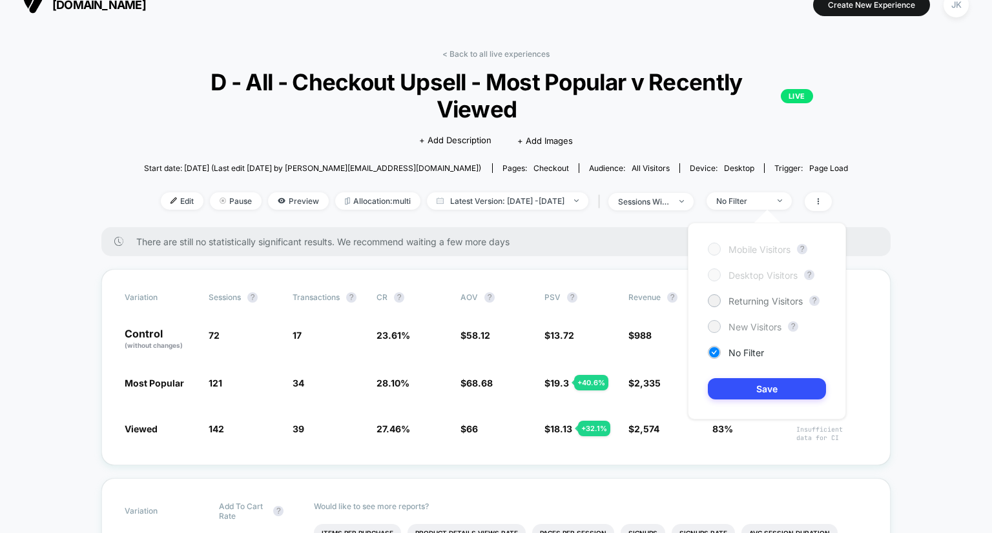
click at [730, 329] on span "New Visitors" at bounding box center [754, 327] width 53 height 11
click at [750, 388] on button "Save" at bounding box center [767, 388] width 118 height 21
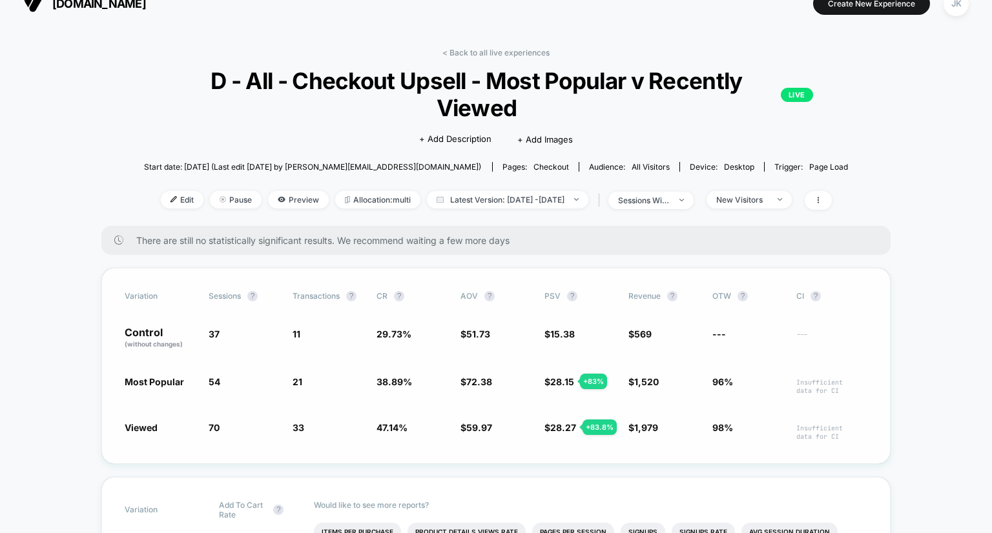
scroll to position [20, 0]
click at [768, 200] on div "New Visitors" at bounding box center [742, 199] width 52 height 10
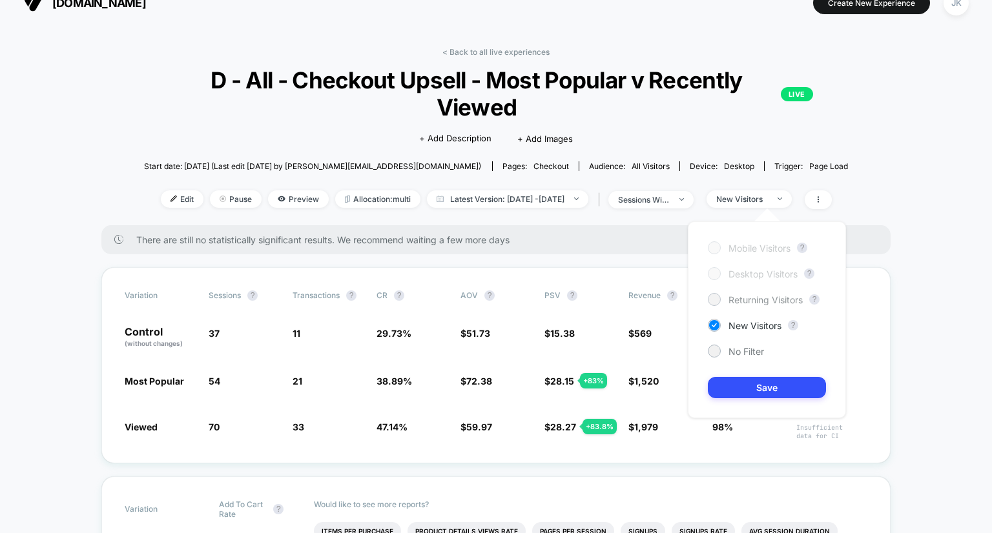
click at [741, 303] on span "Returning Visitors" at bounding box center [765, 299] width 74 height 11
click at [753, 391] on button "Save" at bounding box center [767, 387] width 118 height 21
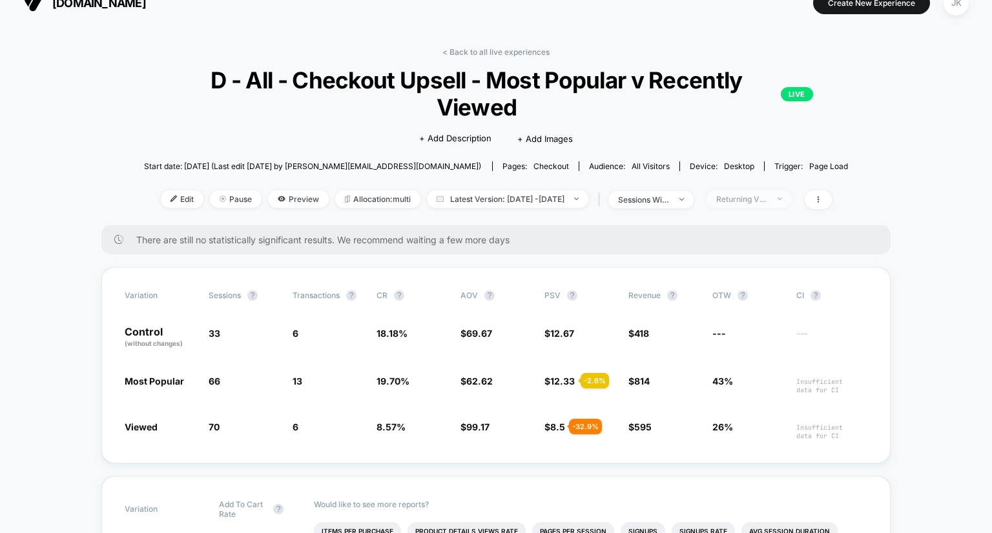
click at [768, 203] on div "Returning Visitors" at bounding box center [742, 199] width 52 height 10
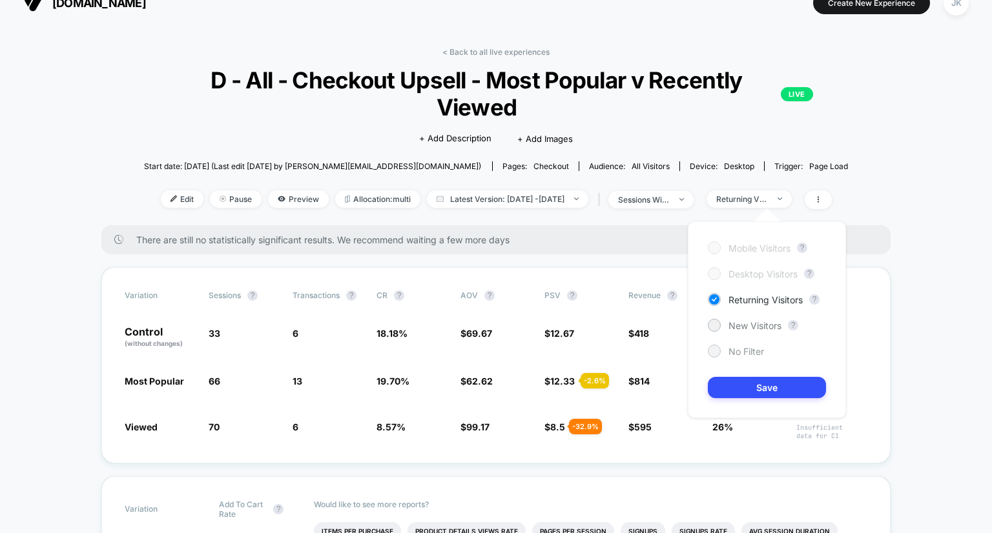
click at [736, 349] on span "No Filter" at bounding box center [746, 351] width 36 height 11
click at [744, 389] on button "Save" at bounding box center [767, 387] width 118 height 21
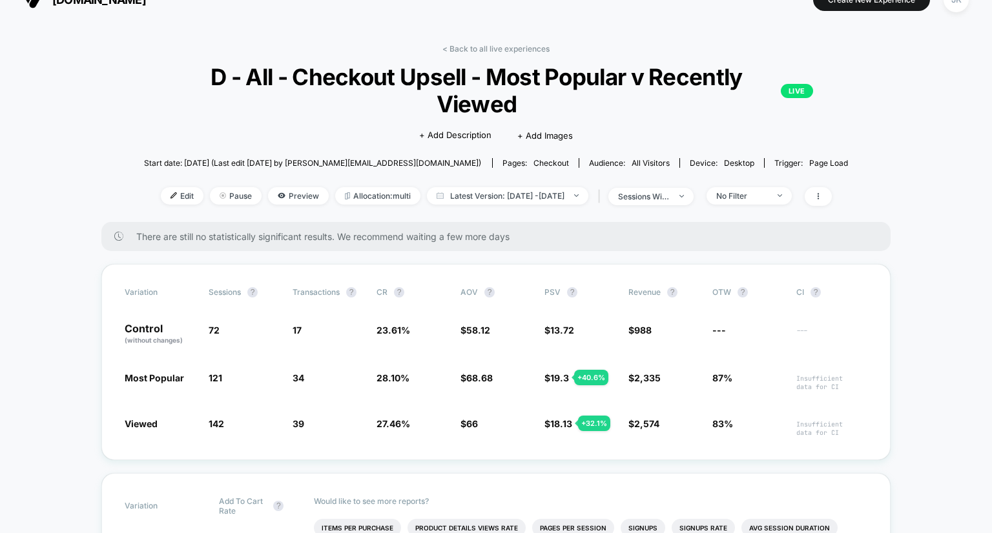
scroll to position [10, 0]
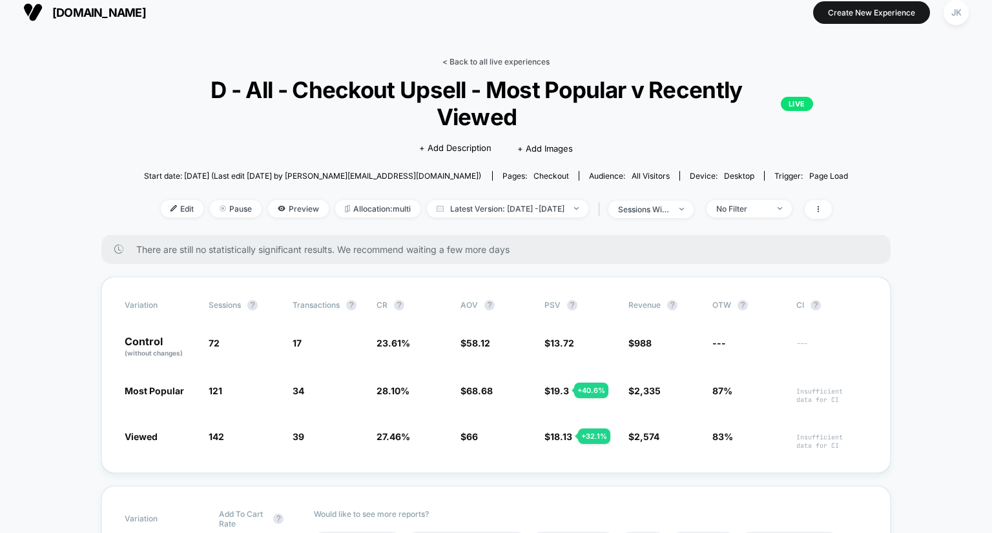
click at [475, 65] on link "< Back to all live experiences" at bounding box center [495, 62] width 107 height 10
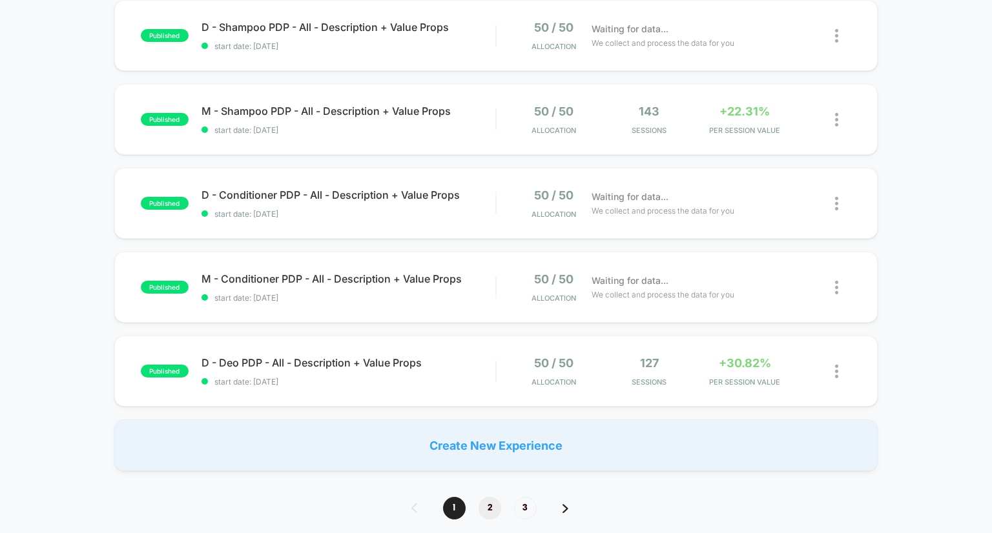
click at [490, 502] on span "2" at bounding box center [490, 508] width 23 height 23
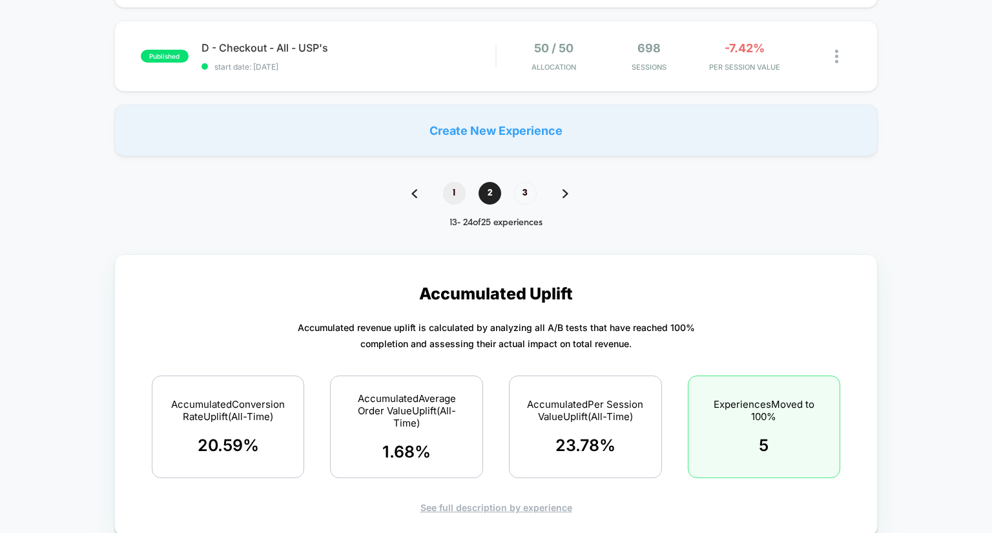
click at [455, 192] on span "1" at bounding box center [454, 193] width 23 height 23
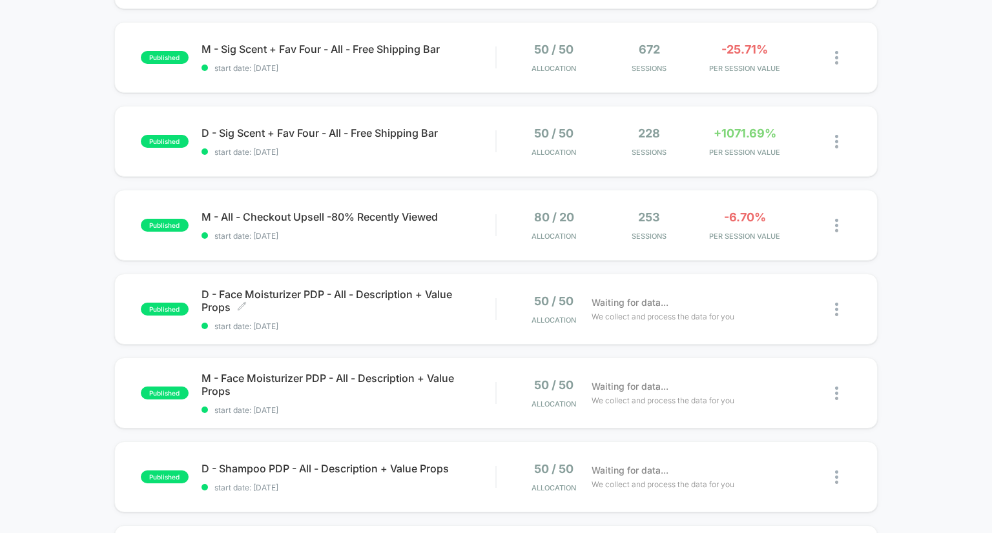
scroll to position [287, 0]
click at [427, 219] on span "M - All - Checkout Upsell -80% Recently Viewed Click to edit experience details" at bounding box center [348, 217] width 294 height 13
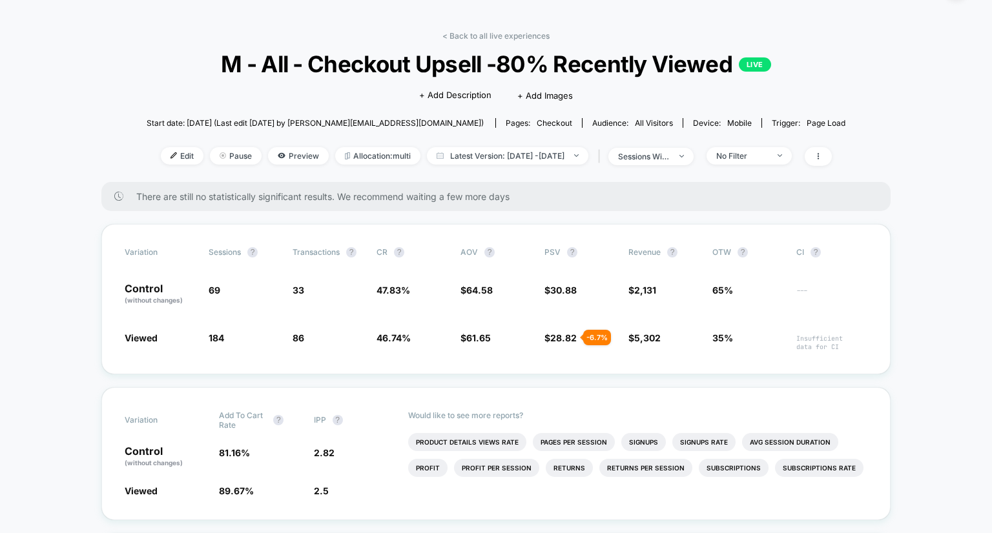
scroll to position [39, 0]
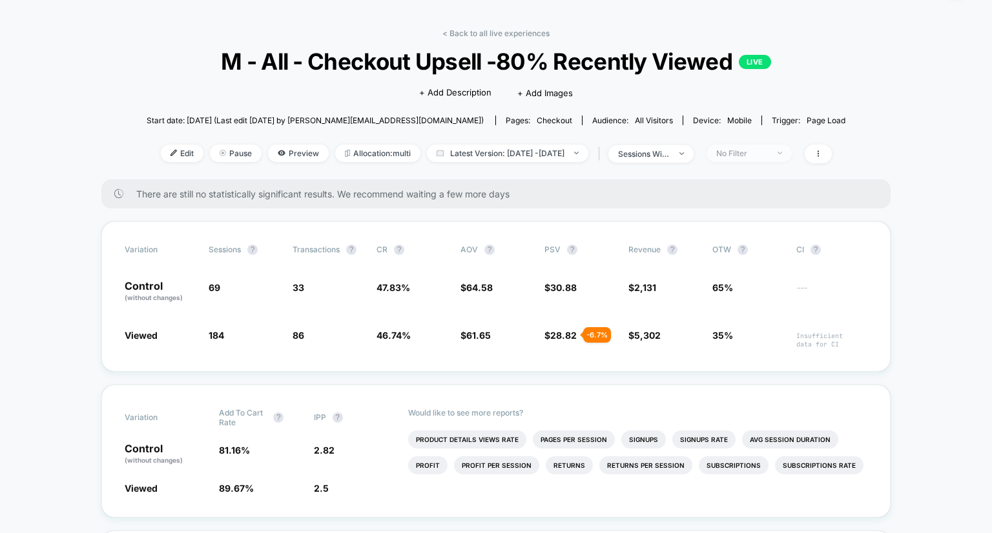
click at [746, 157] on div "No Filter" at bounding box center [742, 154] width 52 height 10
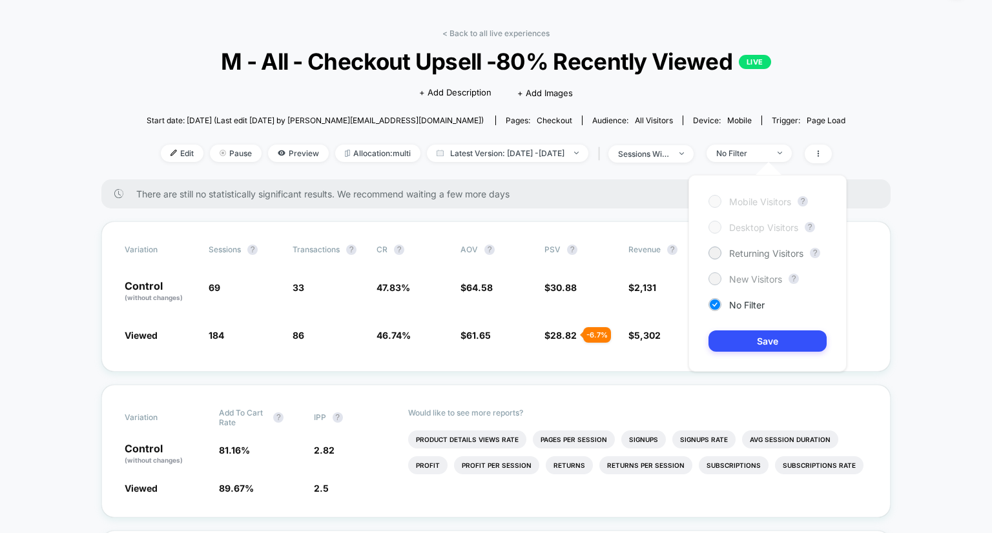
click at [723, 282] on div "New Visitors" at bounding box center [745, 279] width 74 height 13
click at [746, 334] on button "Save" at bounding box center [767, 341] width 118 height 21
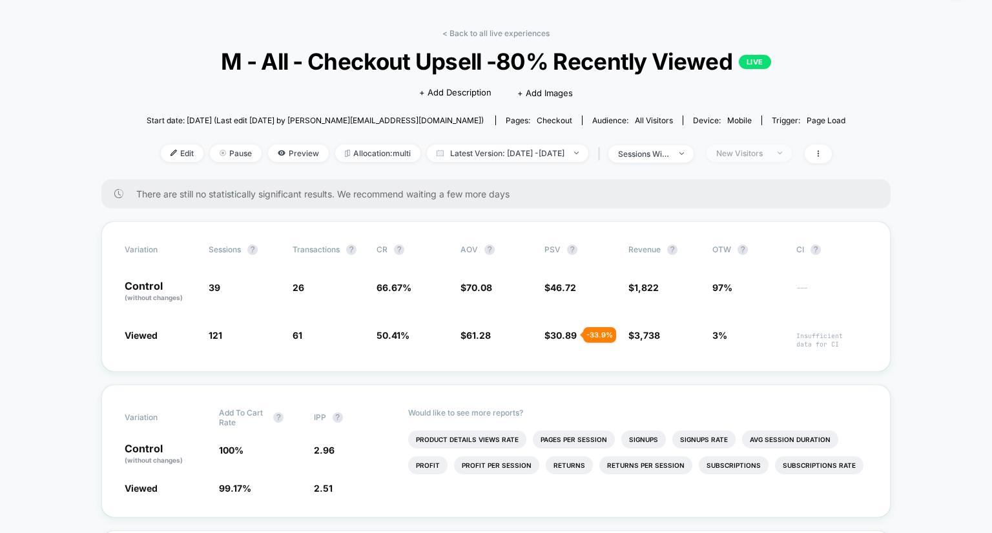
click at [768, 152] on div "New Visitors" at bounding box center [742, 154] width 52 height 10
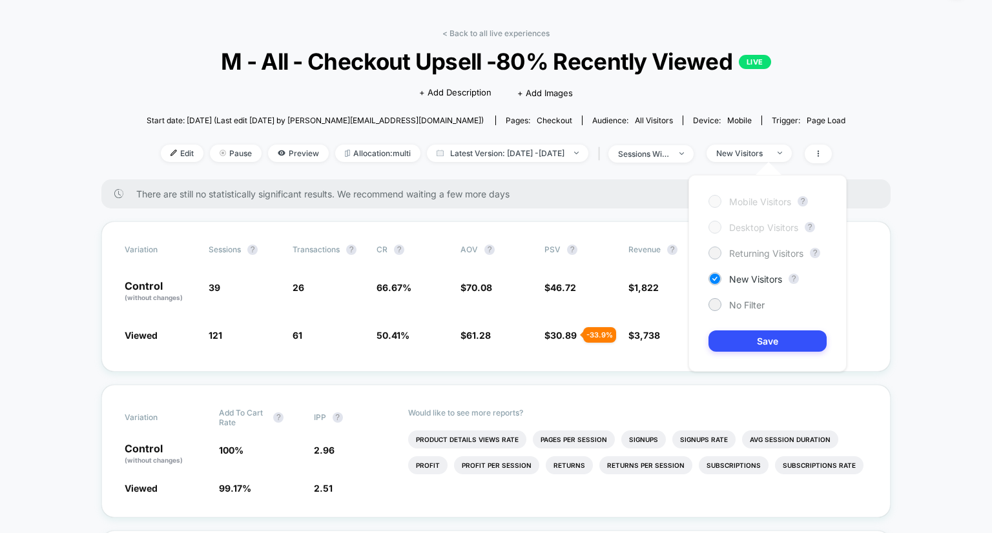
click at [736, 252] on span "Returning Visitors" at bounding box center [766, 253] width 74 height 11
click at [765, 340] on button "Save" at bounding box center [767, 341] width 118 height 21
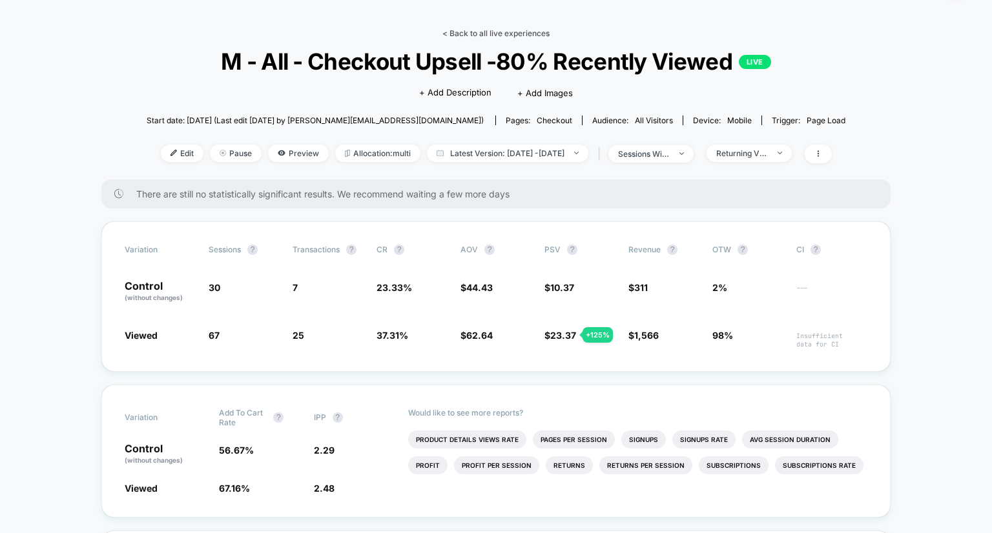
click at [496, 32] on link "< Back to all live experiences" at bounding box center [495, 33] width 107 height 10
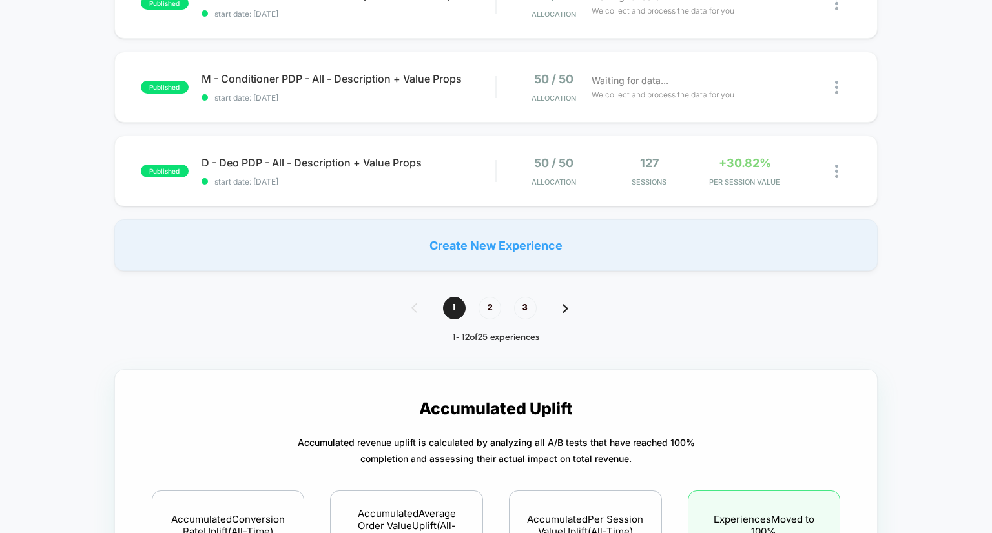
scroll to position [926, 0]
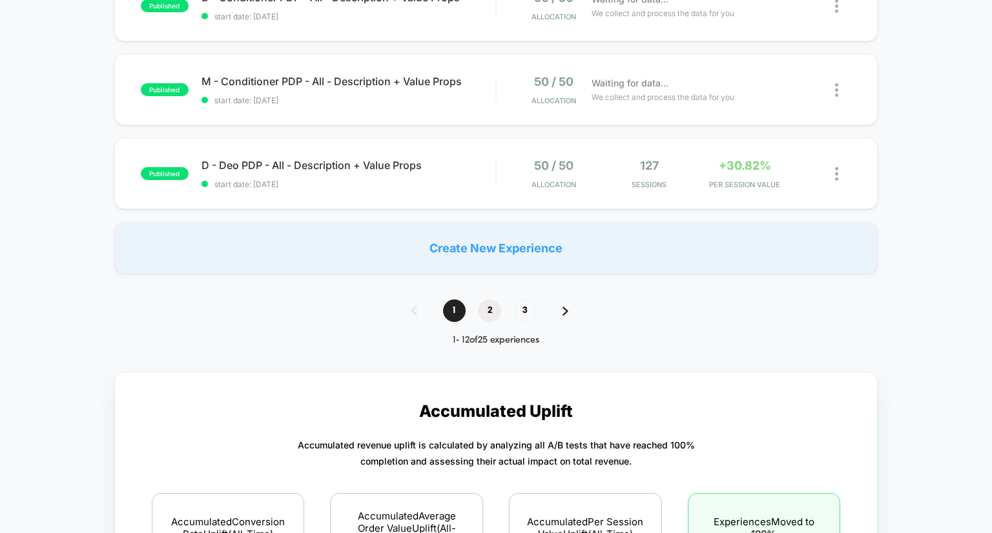
click at [492, 307] on span "2" at bounding box center [490, 311] width 23 height 23
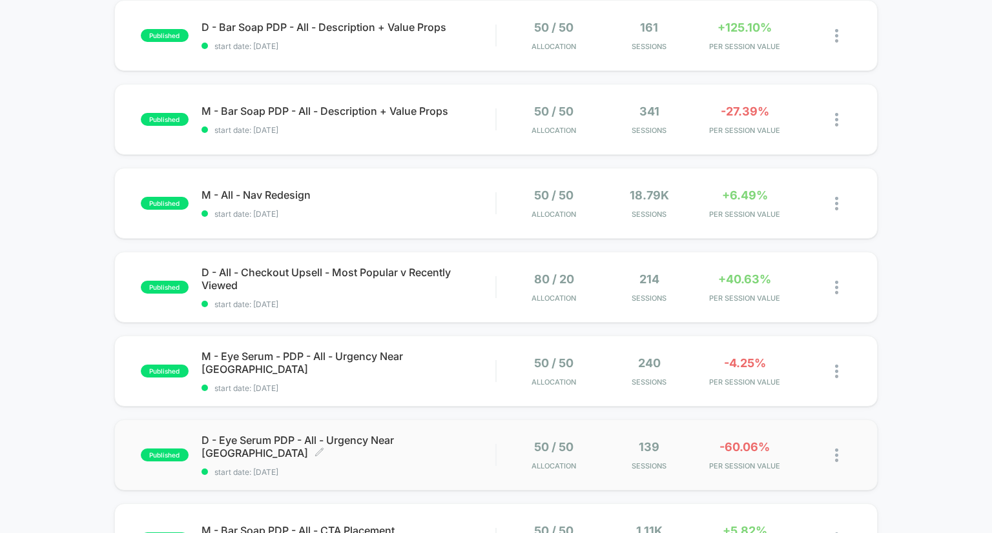
scroll to position [354, 0]
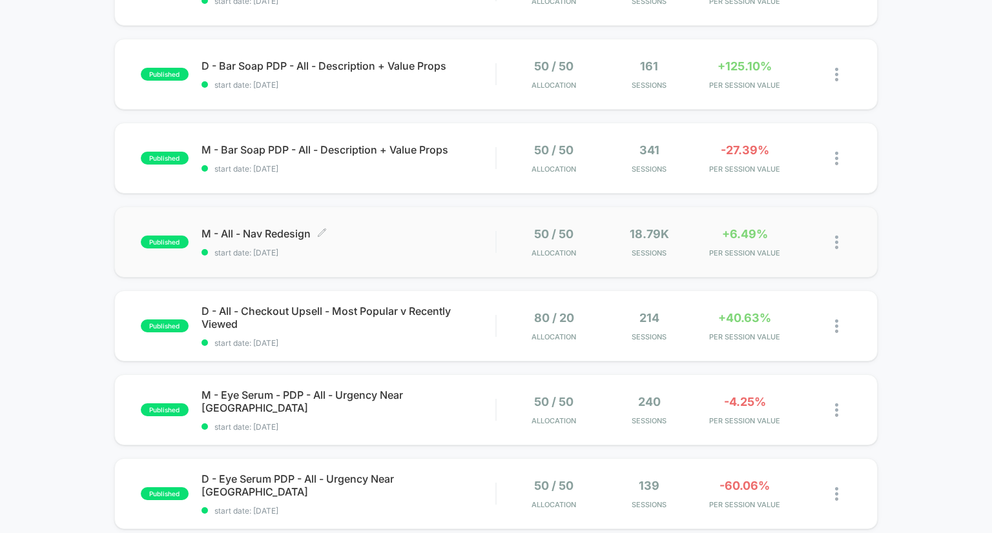
click at [288, 236] on span "M - All - Nav Redesign Click to edit experience details" at bounding box center [348, 233] width 294 height 13
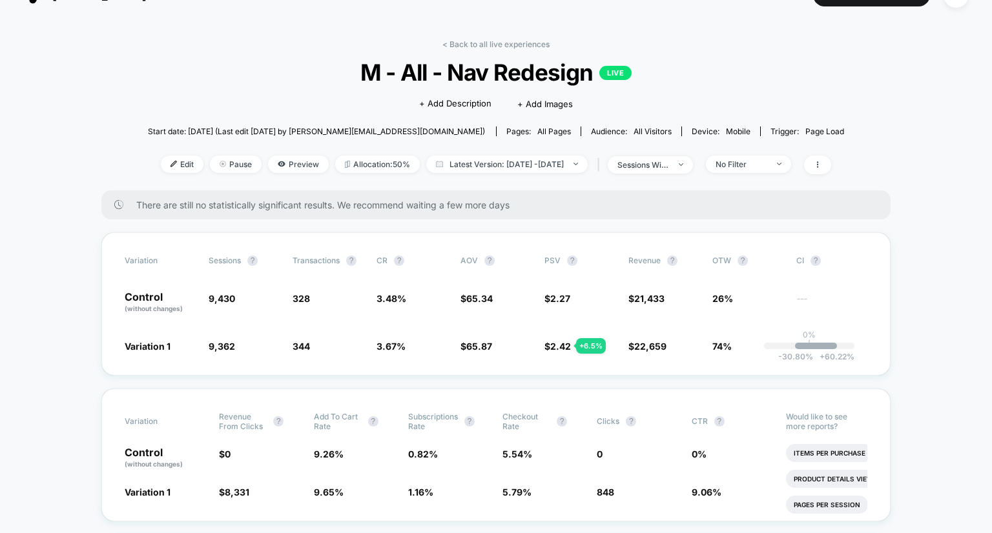
scroll to position [18, 0]
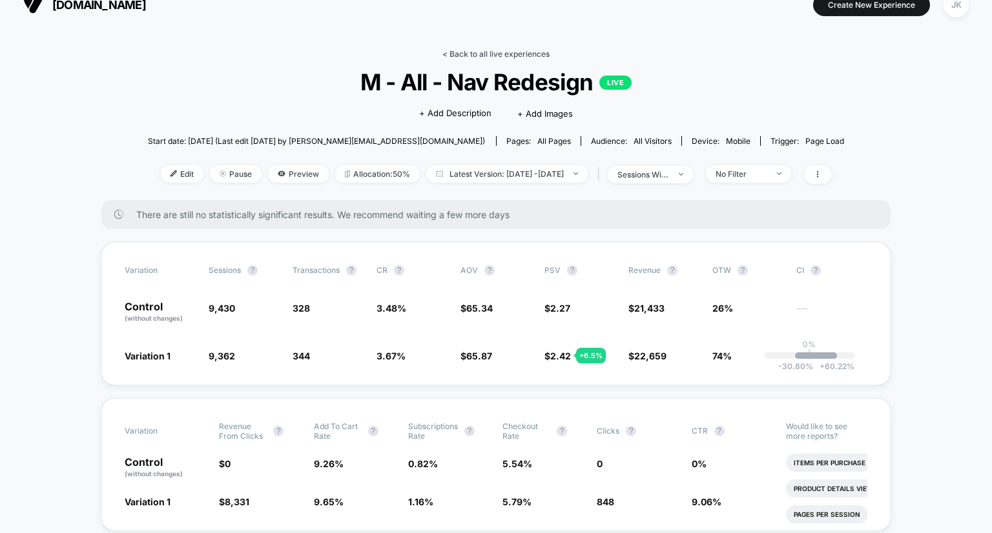
click at [457, 56] on link "< Back to all live experiences" at bounding box center [495, 54] width 107 height 10
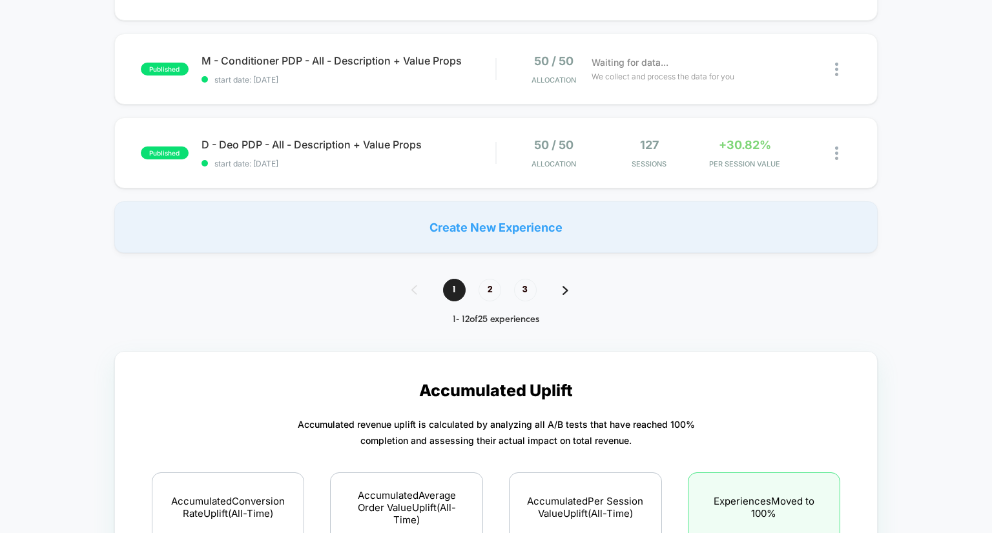
scroll to position [1032, 0]
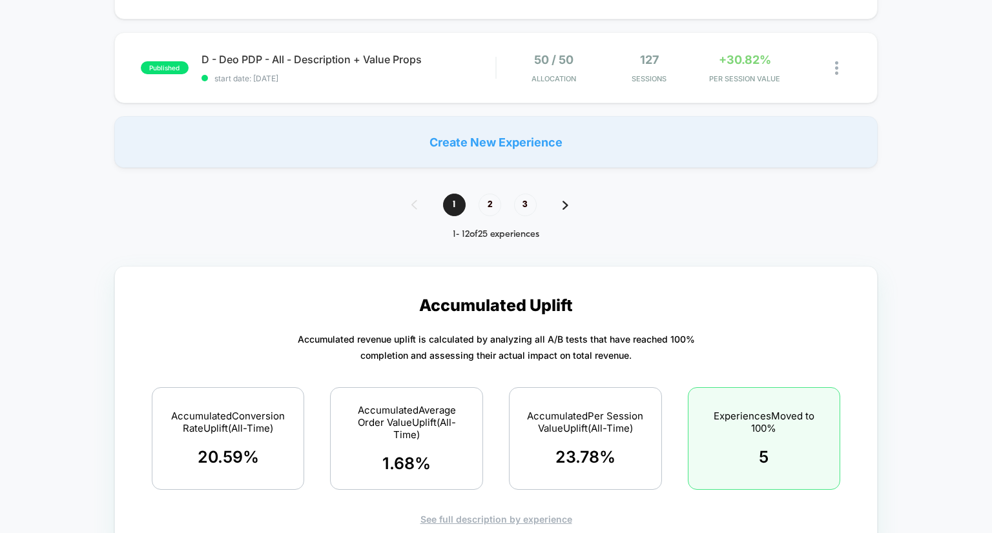
click at [487, 192] on div "**********" at bounding box center [496, 342] width 992 height 2542
click at [488, 196] on span "2" at bounding box center [490, 205] width 23 height 23
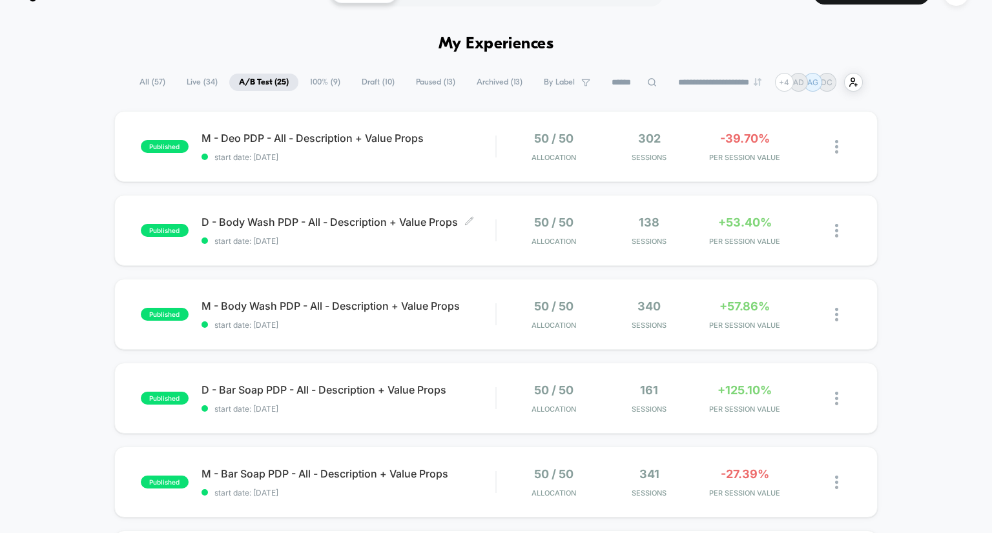
scroll to position [25, 0]
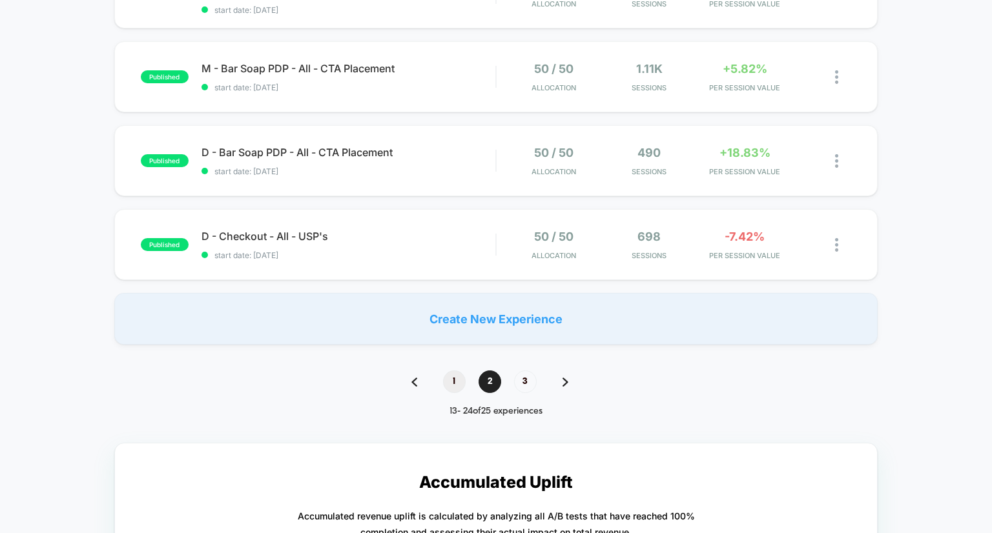
click at [450, 386] on span "1" at bounding box center [454, 382] width 23 height 23
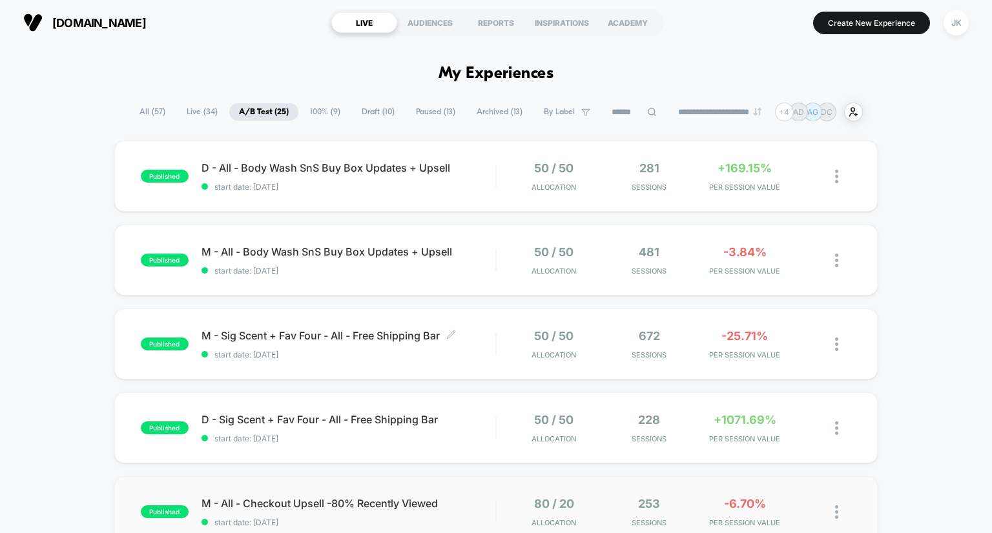
scroll to position [0, 0]
click at [400, 339] on span "M - Sig Scent + Fav Four - All - Free Shipping Bar Click to edit experience det…" at bounding box center [348, 335] width 294 height 13
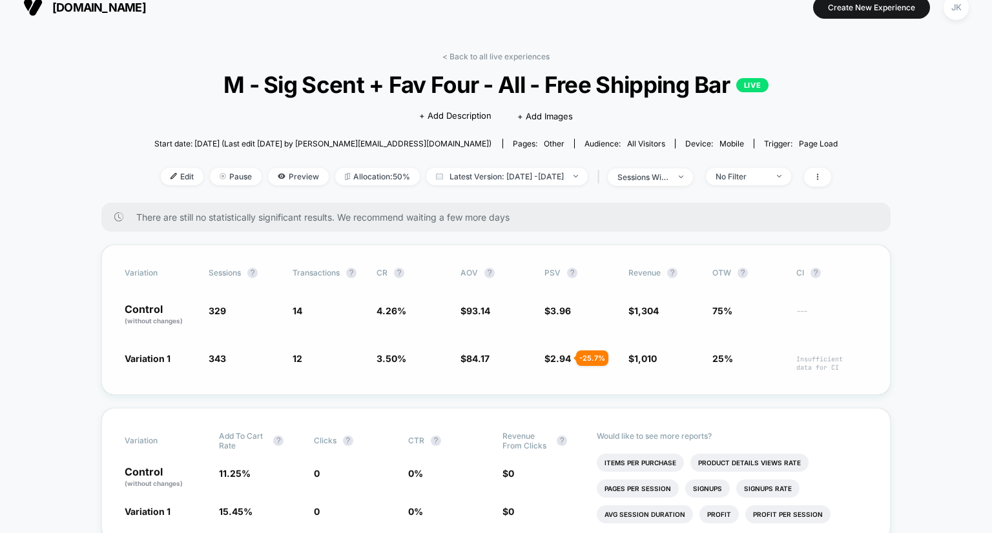
scroll to position [17, 0]
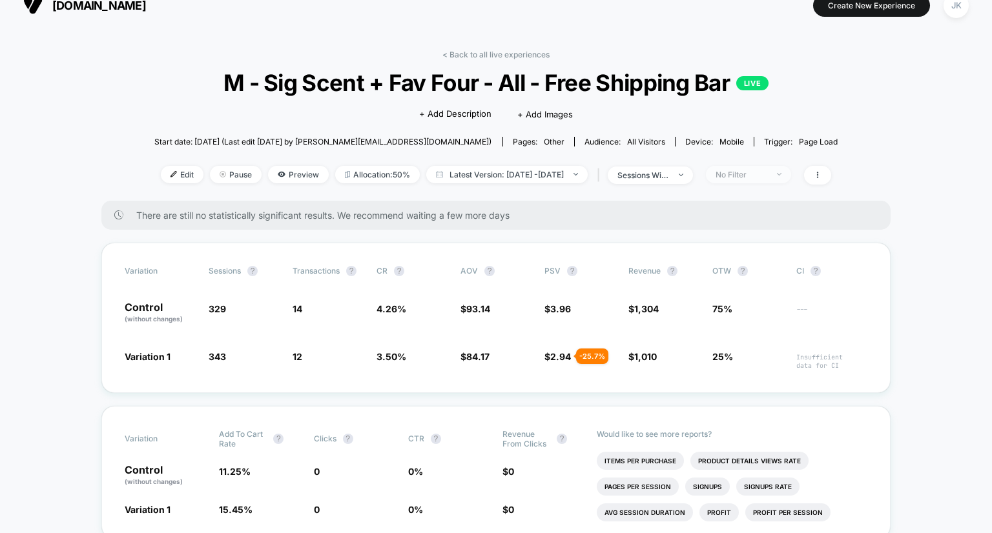
click at [763, 181] on span "No Filter" at bounding box center [748, 174] width 85 height 17
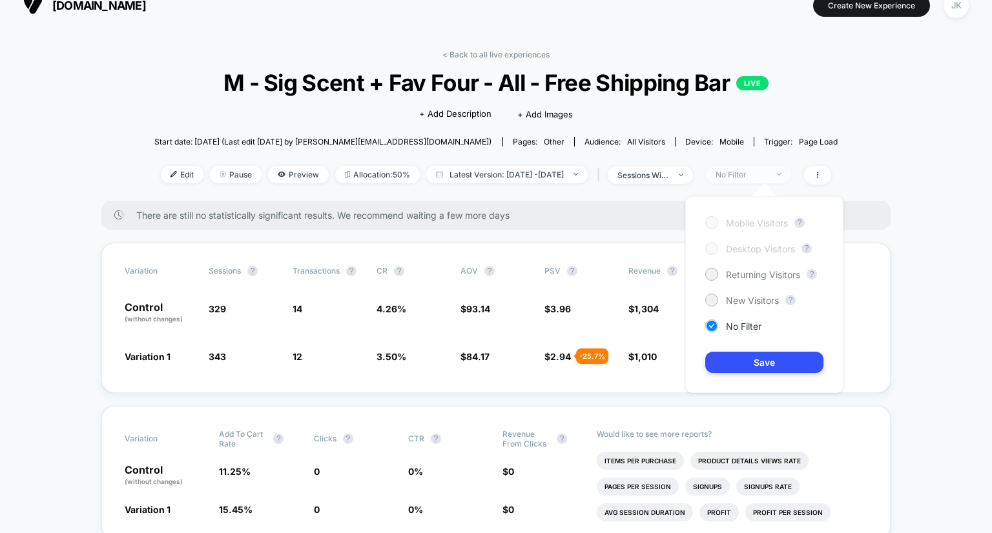
click at [763, 181] on span "No Filter" at bounding box center [748, 174] width 85 height 17
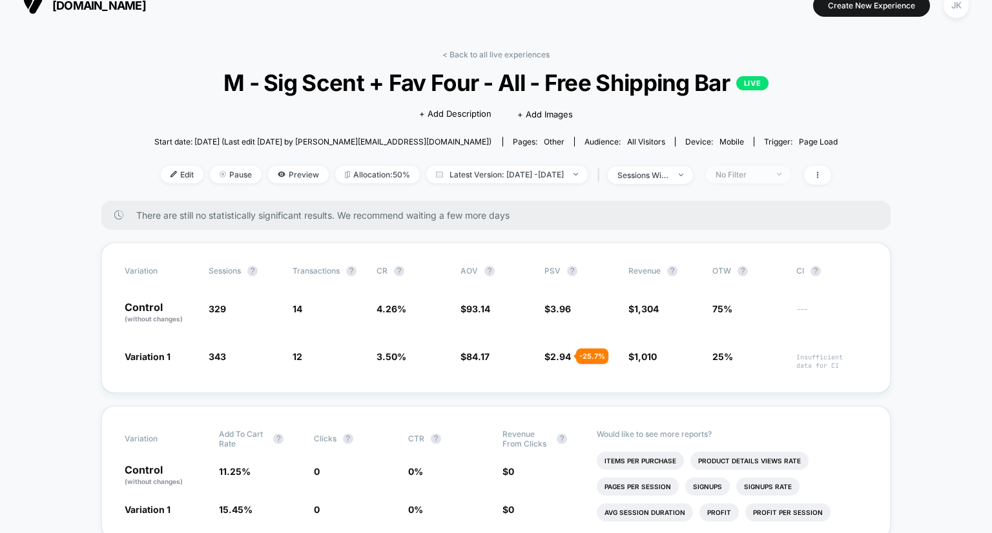
click at [763, 181] on span "No Filter" at bounding box center [748, 174] width 85 height 17
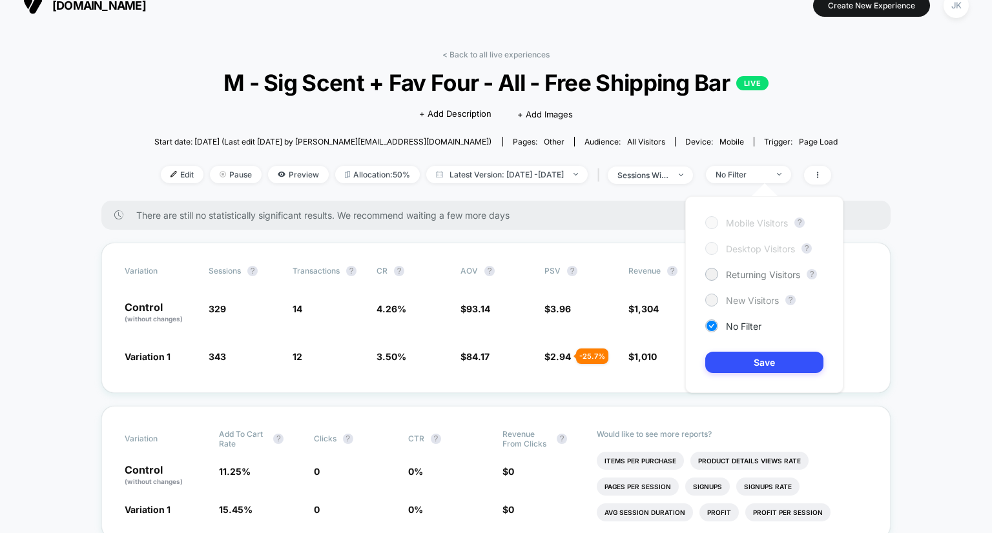
click at [739, 295] on span "New Visitors" at bounding box center [752, 300] width 53 height 11
click at [749, 355] on button "Save" at bounding box center [764, 362] width 118 height 21
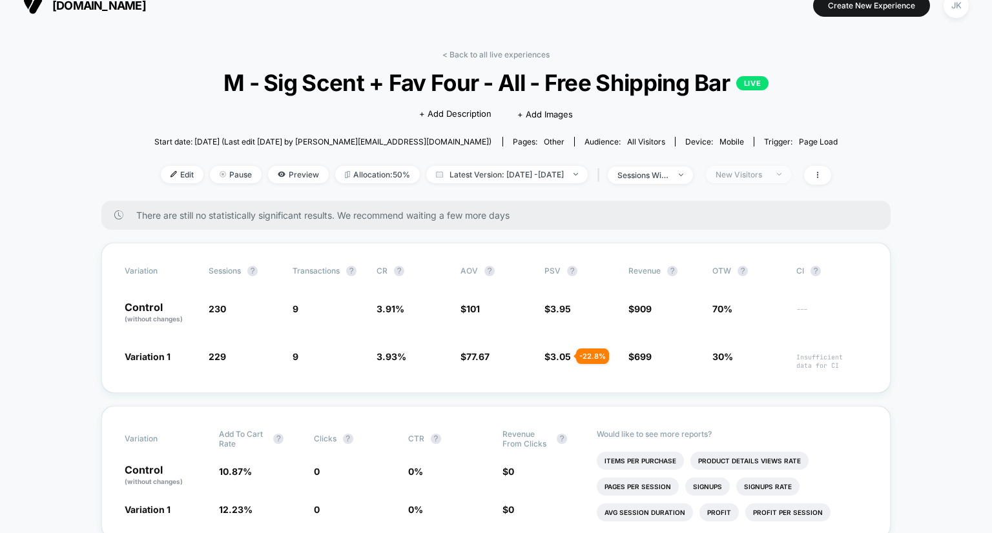
click at [791, 181] on span "New Visitors" at bounding box center [748, 174] width 85 height 17
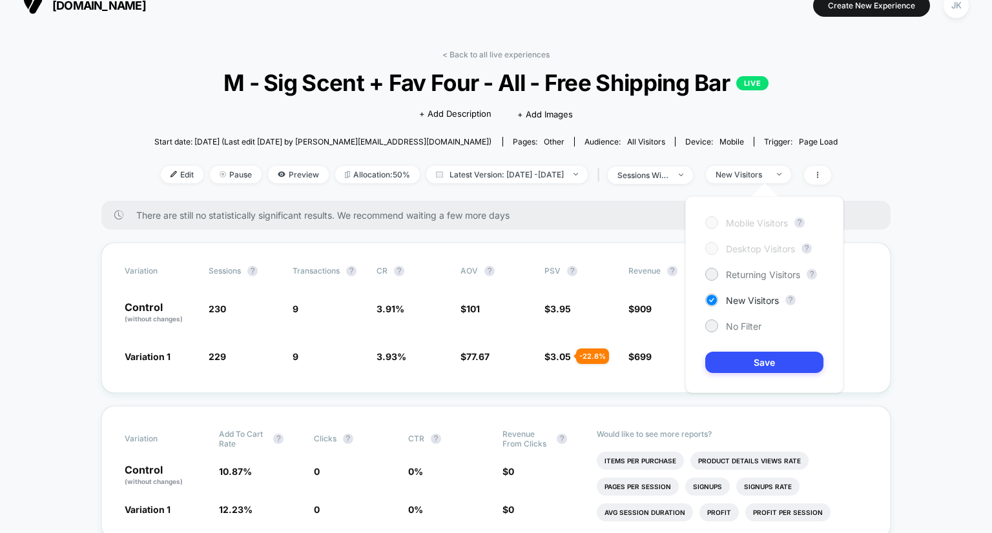
click at [772, 282] on div "Mobile Visitors ? Desktop Visitors ? Returning Visitors ? New Visitors ? No Fil…" at bounding box center [764, 294] width 158 height 197
click at [769, 274] on span "Returning Visitors" at bounding box center [763, 274] width 74 height 11
click at [768, 362] on button "Save" at bounding box center [764, 362] width 118 height 21
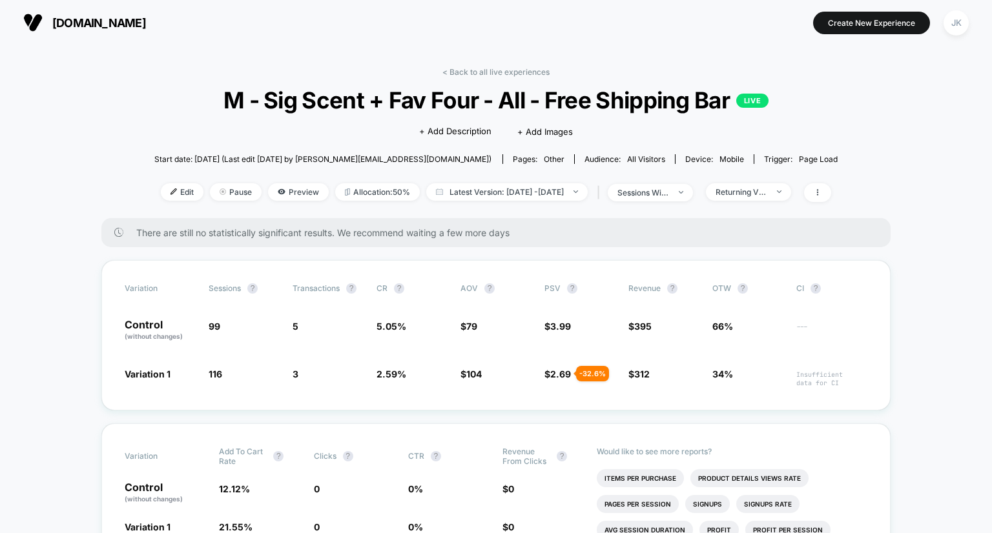
click at [767, 203] on div "< Back to all live experiences M - Sig Scent + Fav Four - All - Free Shipping B…" at bounding box center [496, 142] width 684 height 151
click at [763, 195] on div "Returning Visitors" at bounding box center [742, 192] width 52 height 10
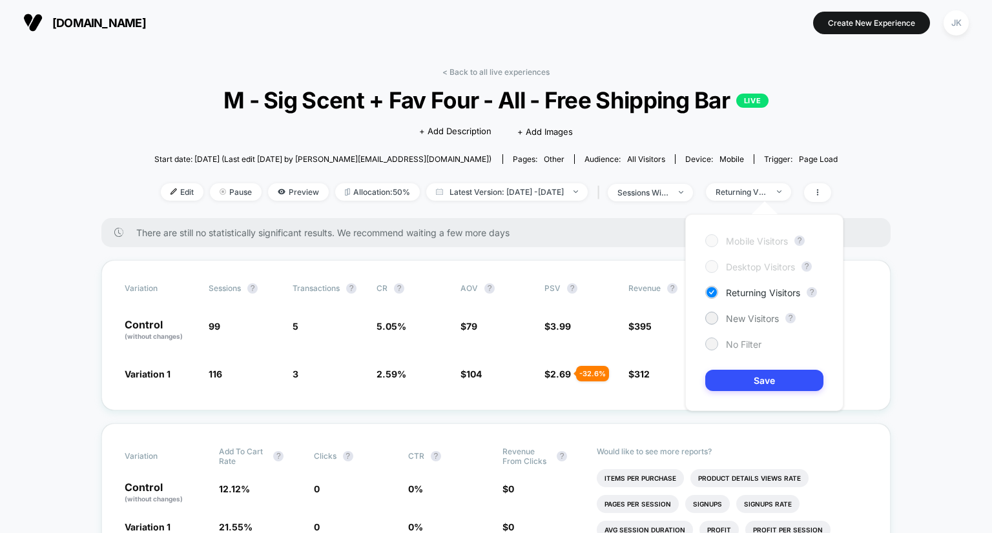
click at [712, 346] on div at bounding box center [711, 344] width 10 height 10
click at [739, 381] on button "Save" at bounding box center [764, 380] width 118 height 21
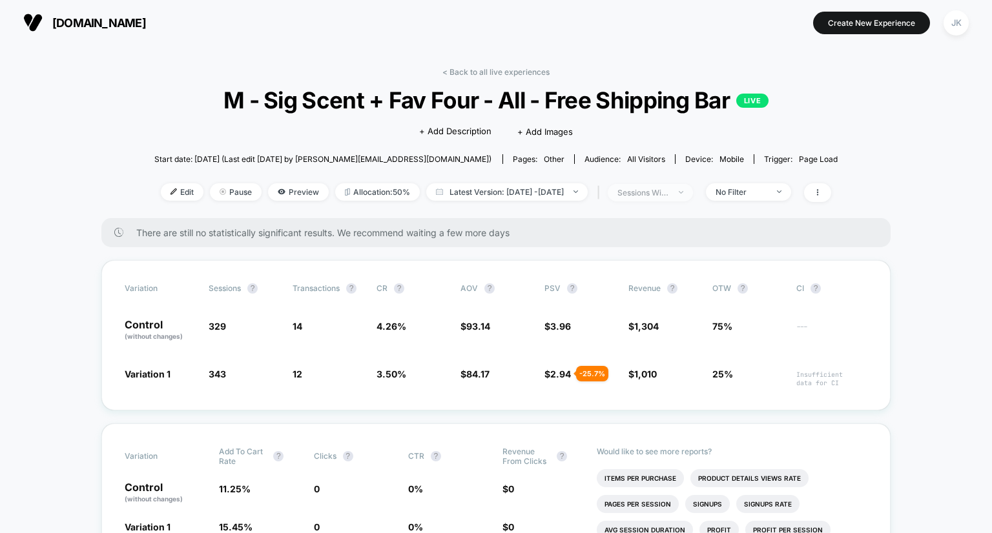
click at [669, 194] on div "sessions with impression" at bounding box center [643, 193] width 52 height 10
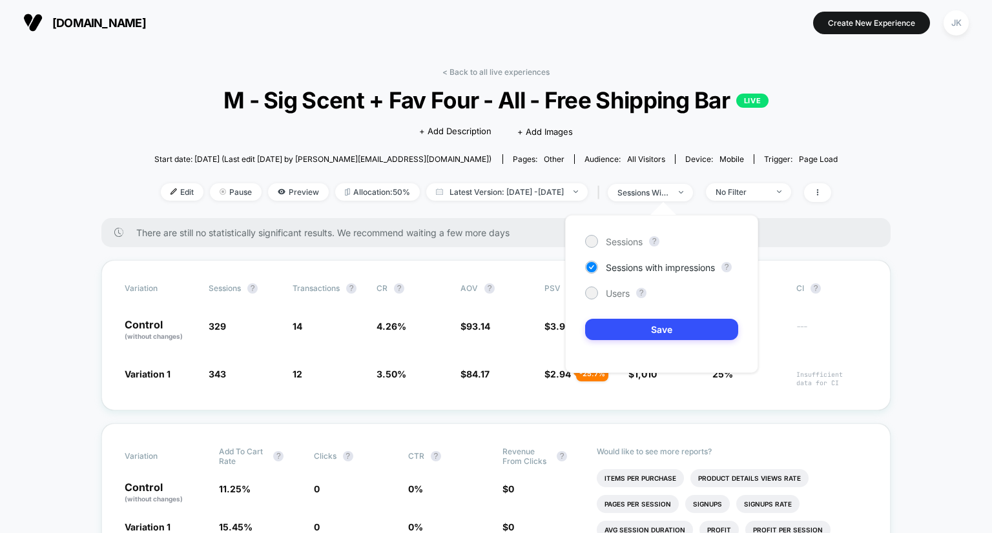
click at [834, 150] on div "Start date: 10/2/2025 (Last edit 10/2/2025 by juliana@usehuron.com) Pages: othe…" at bounding box center [496, 159] width 684 height 23
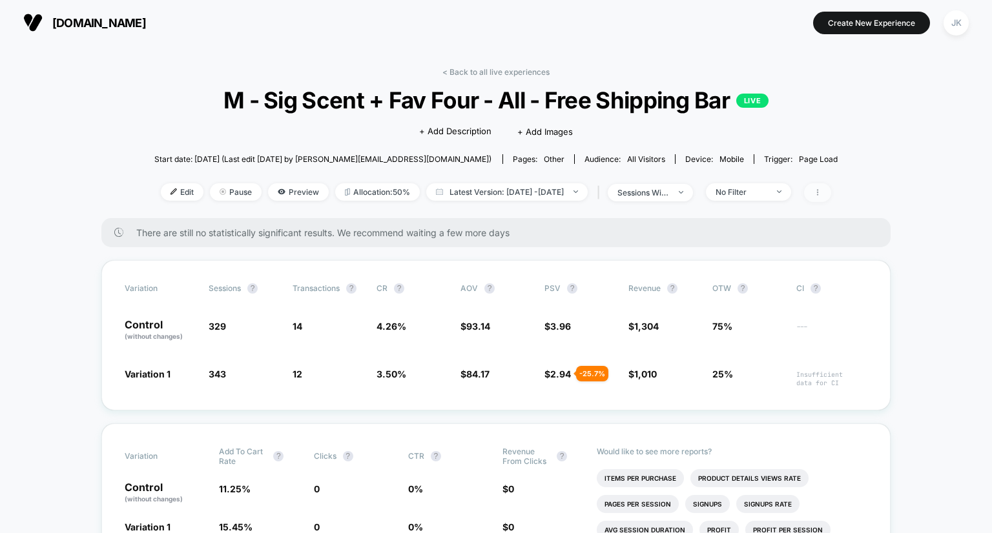
click at [831, 197] on span at bounding box center [817, 192] width 27 height 19
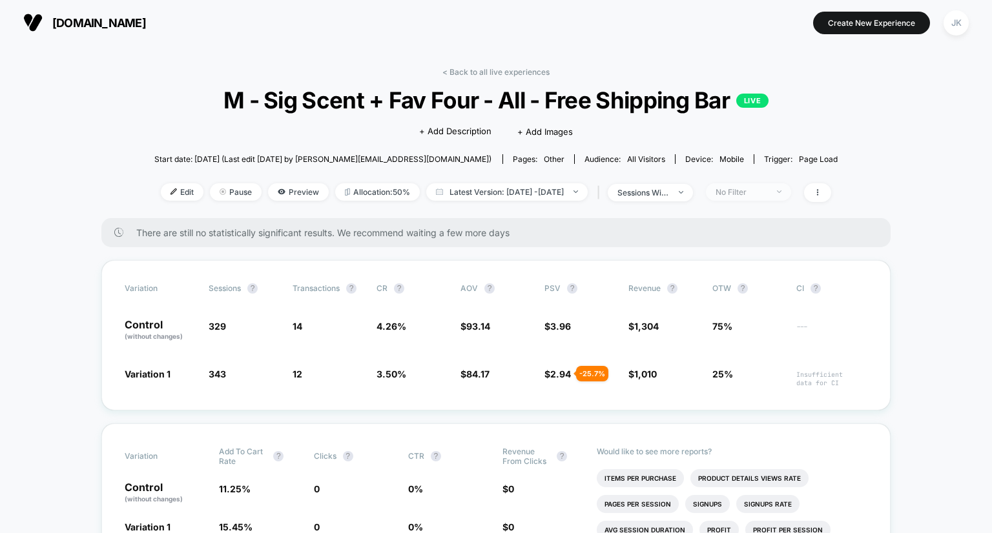
click at [767, 197] on div "No Filter" at bounding box center [742, 192] width 52 height 10
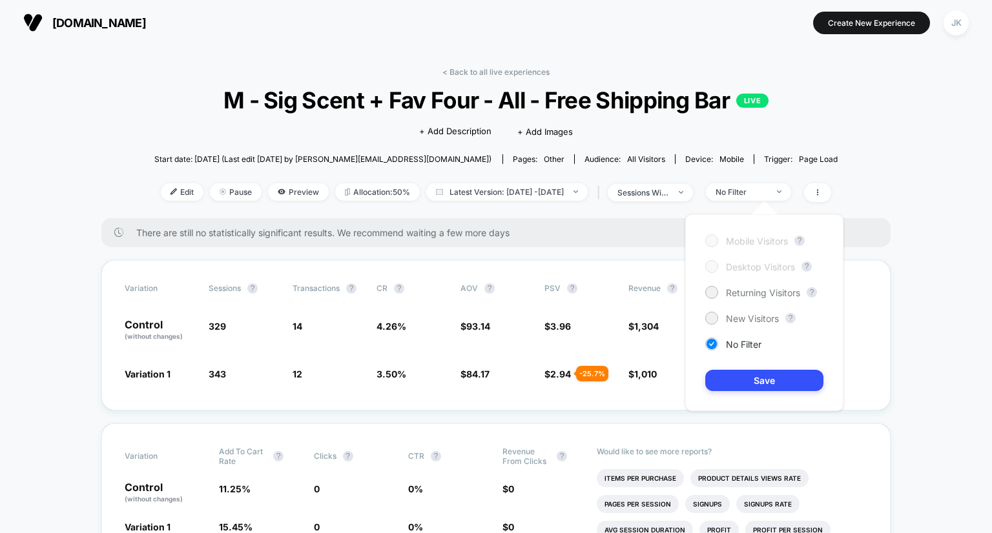
click at [819, 154] on div "Start date: 10/2/2025 (Last edit 10/2/2025 by juliana@usehuron.com) Pages: othe…" at bounding box center [496, 159] width 684 height 23
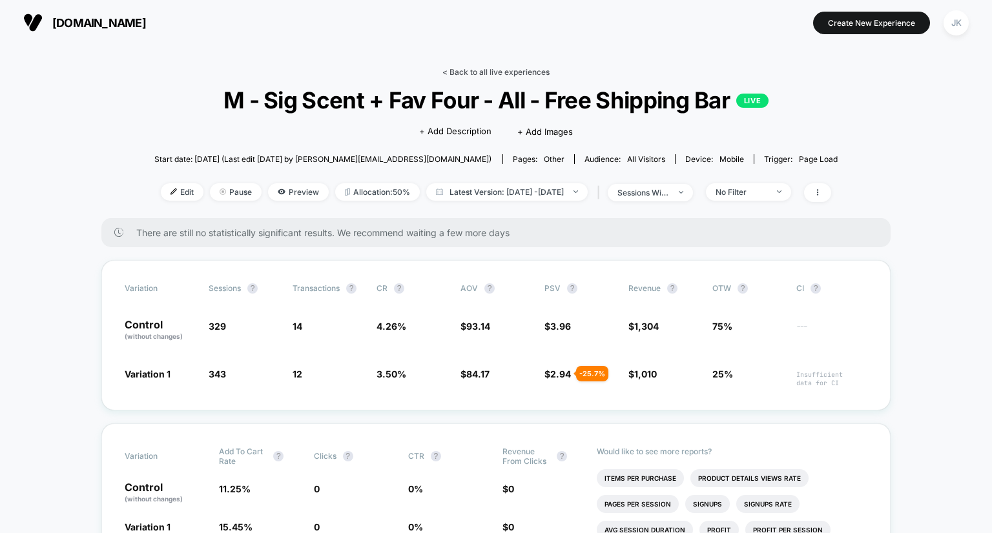
click at [501, 70] on link "< Back to all live experiences" at bounding box center [495, 72] width 107 height 10
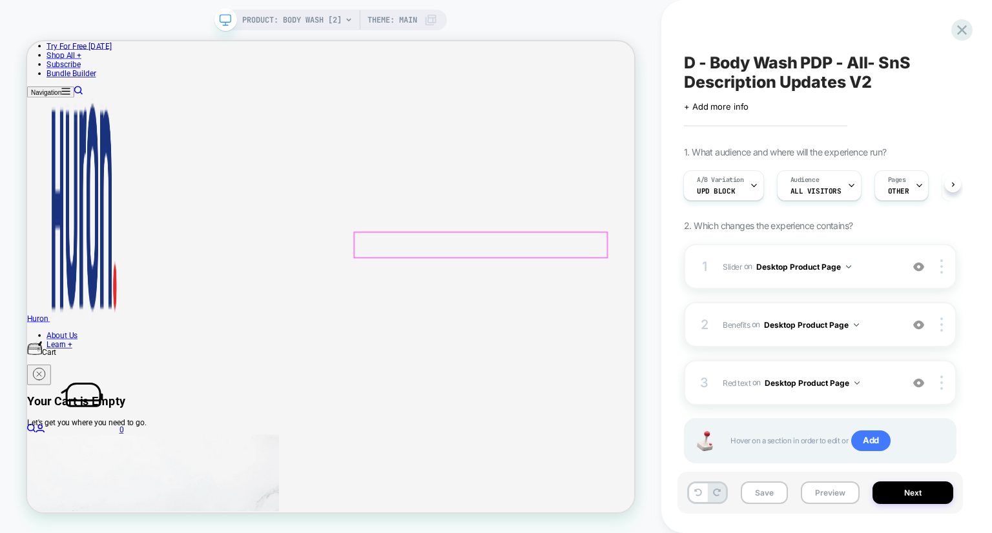
scroll to position [216, 0]
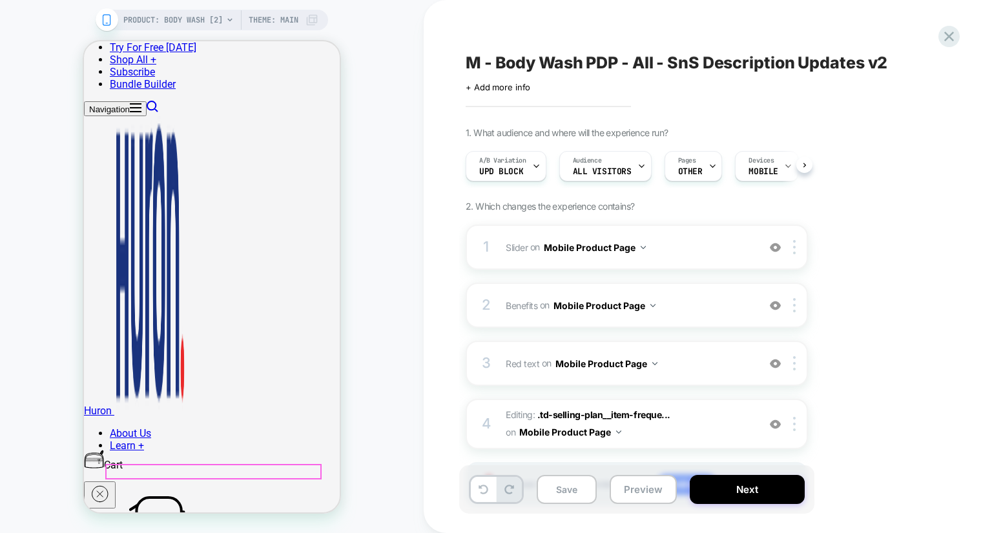
scroll to position [77, 0]
